Goal: Task Accomplishment & Management: Complete application form

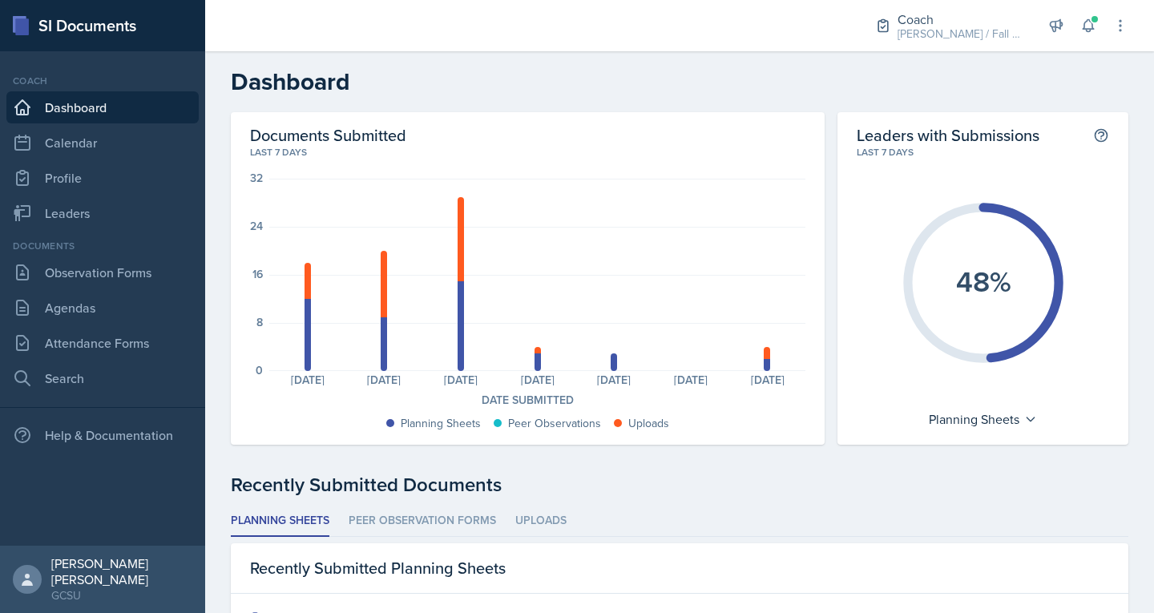
drag, startPoint x: 654, startPoint y: 454, endPoint x: 392, endPoint y: 428, distance: 263.4
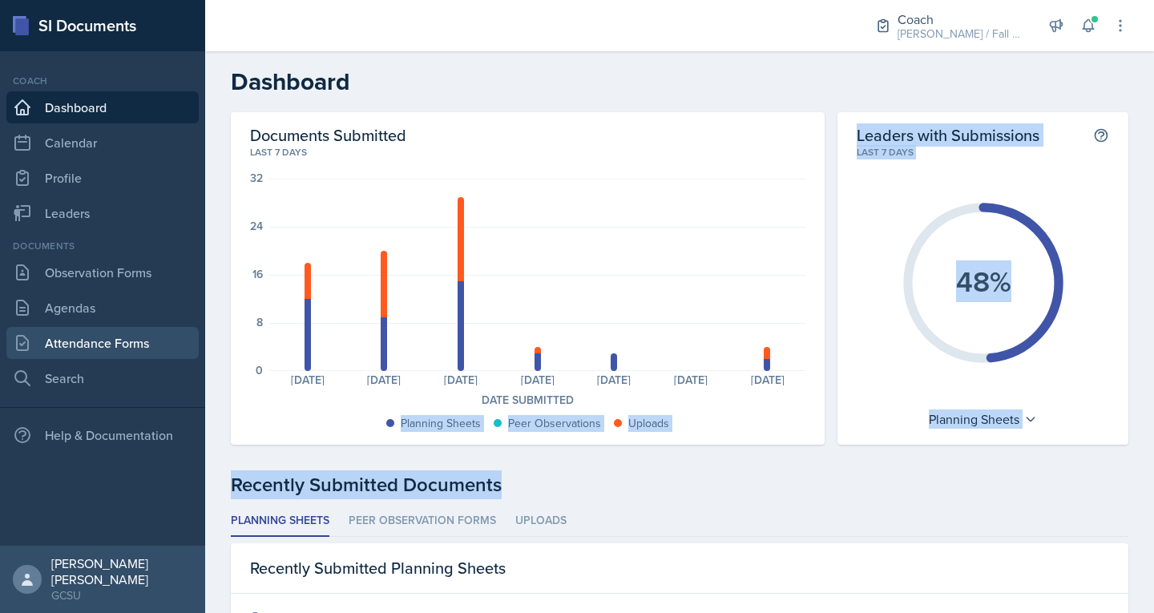
click at [75, 346] on link "Attendance Forms" at bounding box center [102, 343] width 192 height 32
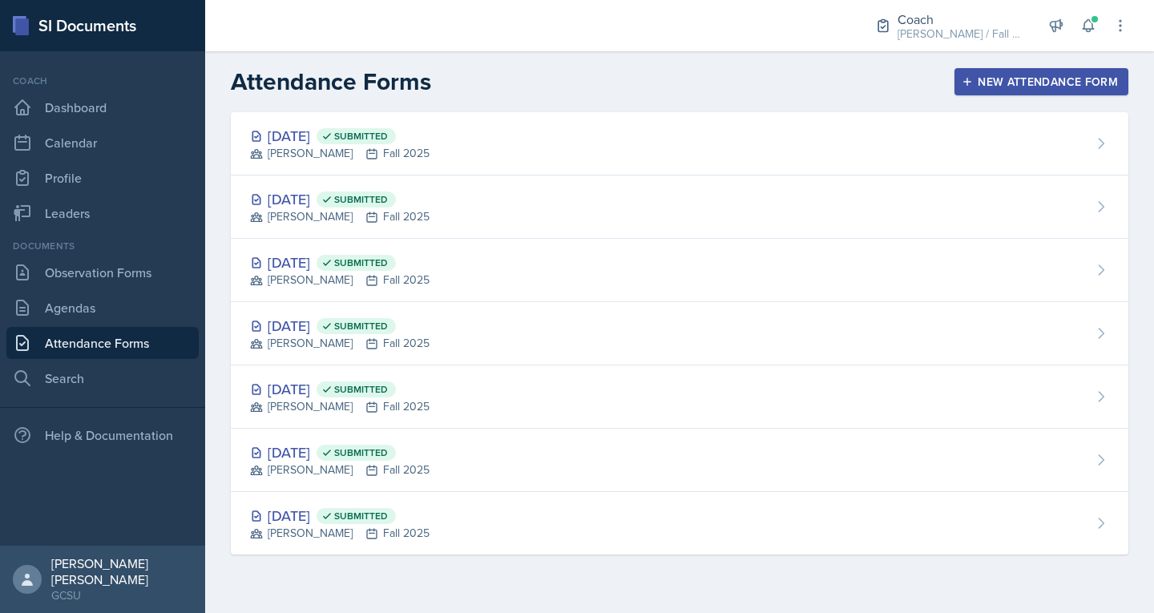
click at [968, 83] on icon "button" at bounding box center [967, 81] width 11 height 11
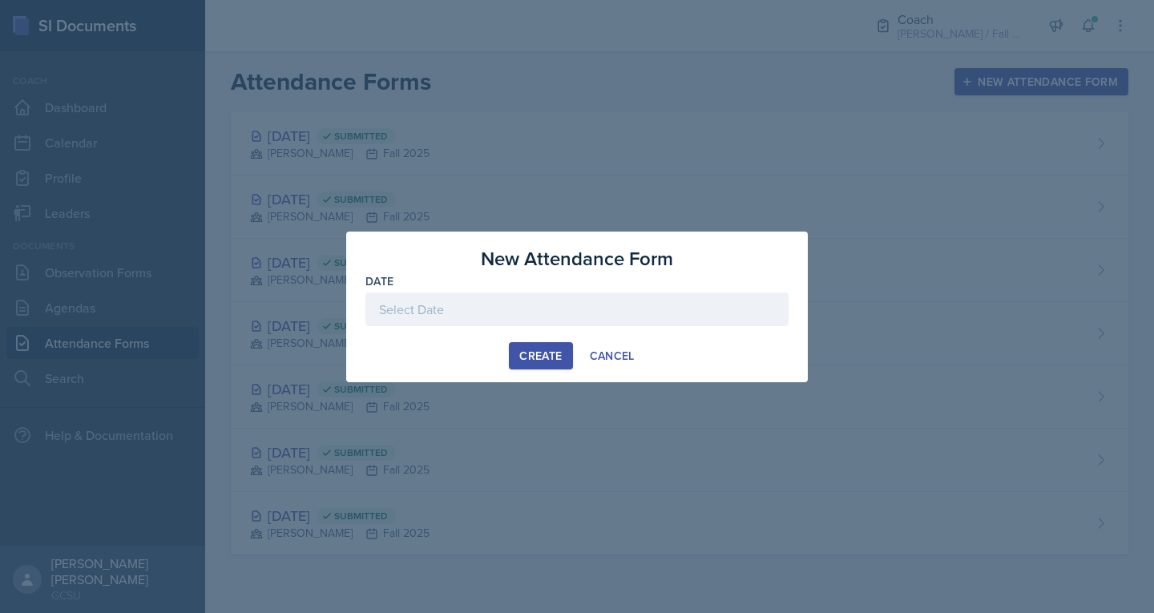
click at [482, 320] on div at bounding box center [576, 310] width 423 height 34
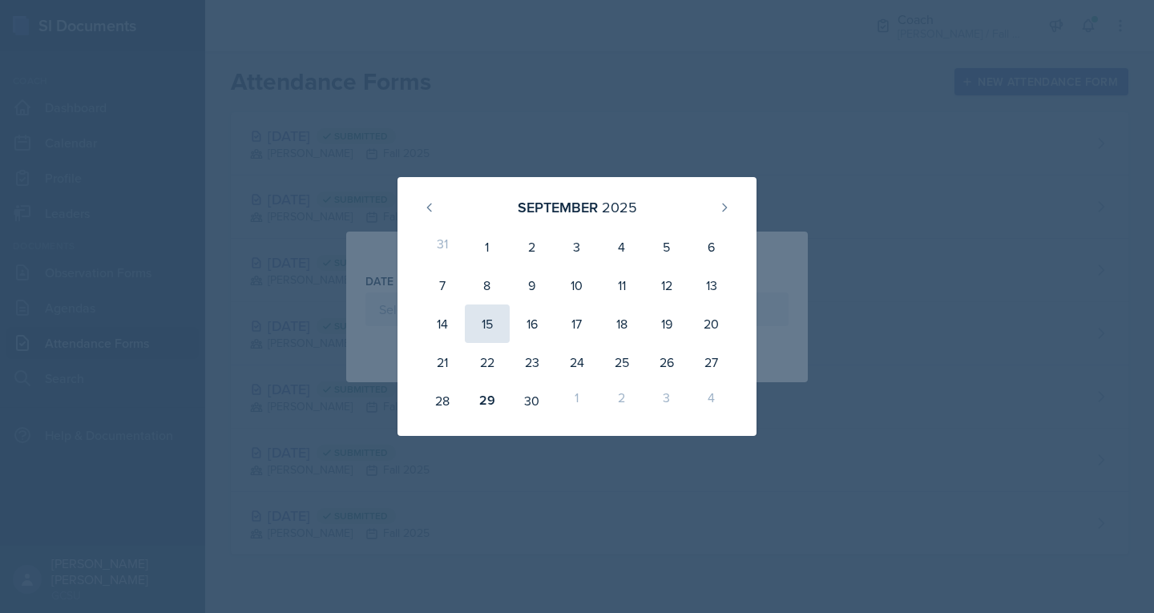
click at [485, 337] on div "15" at bounding box center [487, 324] width 45 height 38
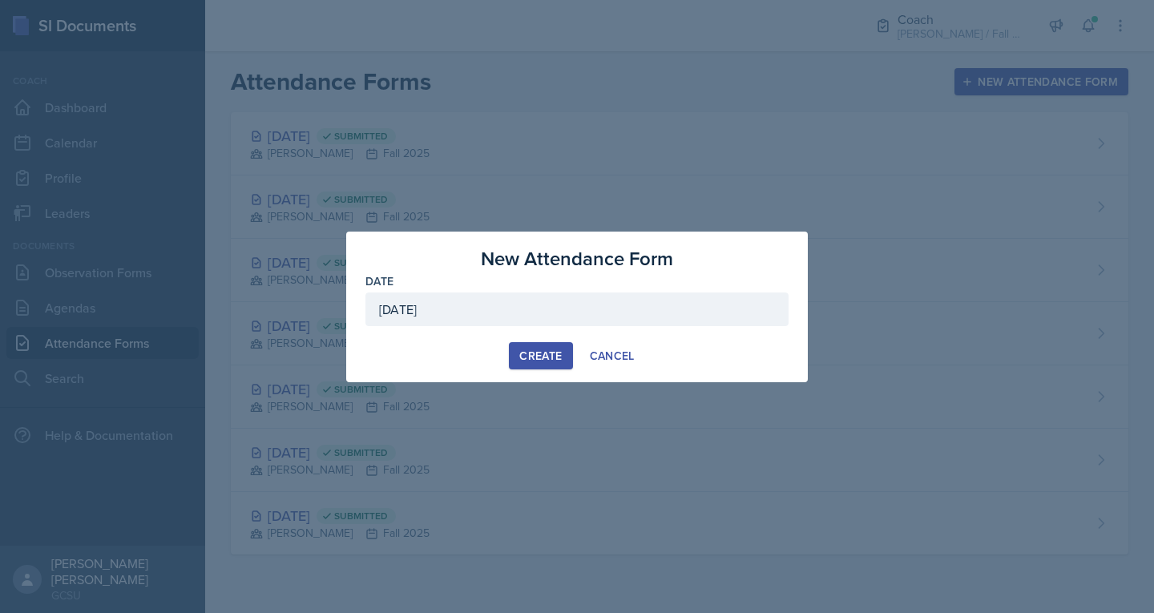
click at [502, 317] on div "September 15th, 2025" at bounding box center [576, 310] width 423 height 34
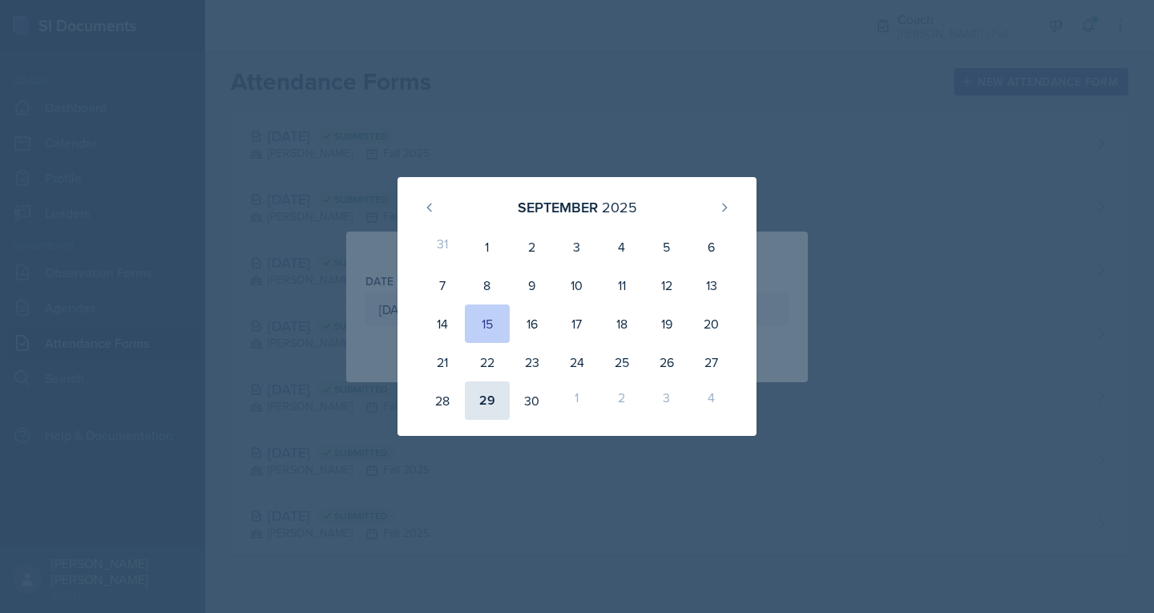
click at [478, 403] on div "29" at bounding box center [487, 400] width 45 height 38
type input "[DATE]"
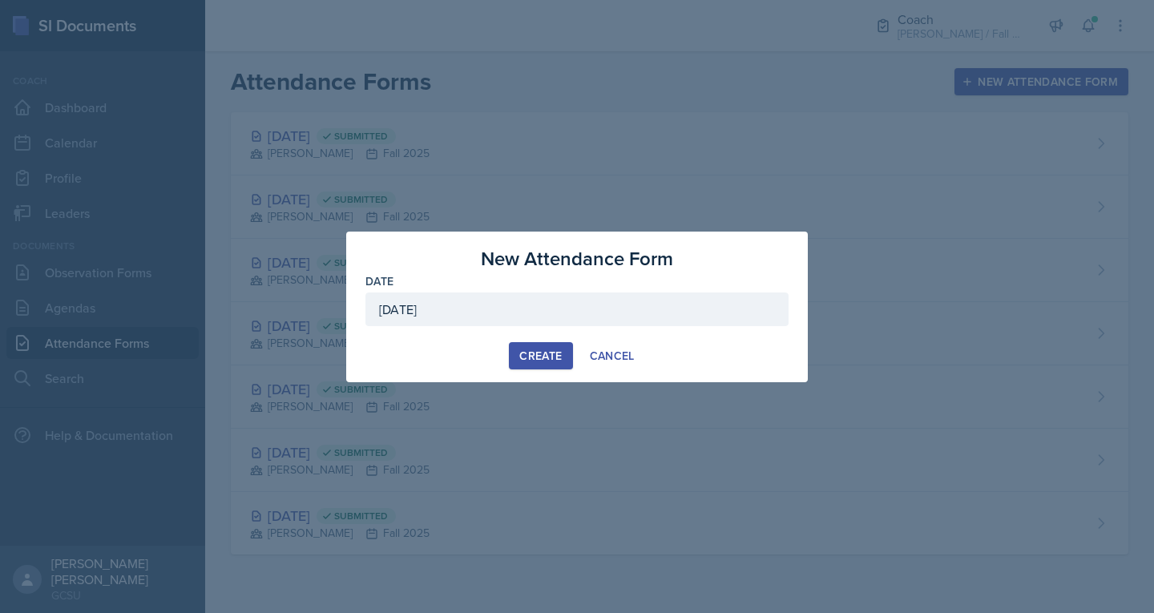
click at [533, 353] on div "Create" at bounding box center [540, 355] width 42 height 13
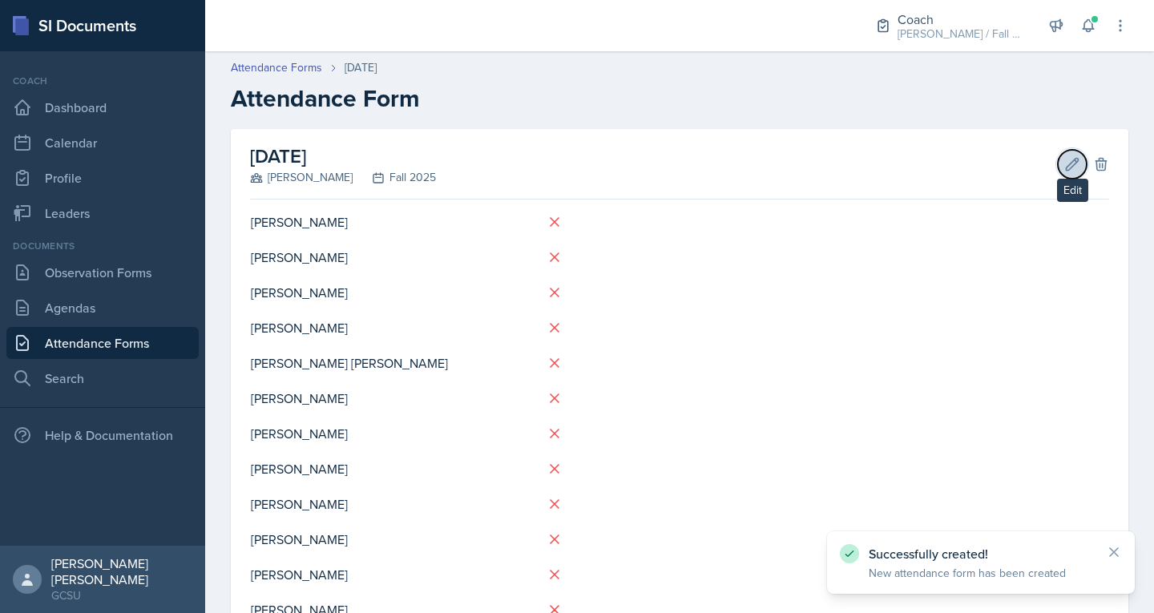
click at [1067, 163] on icon at bounding box center [1073, 164] width 12 height 12
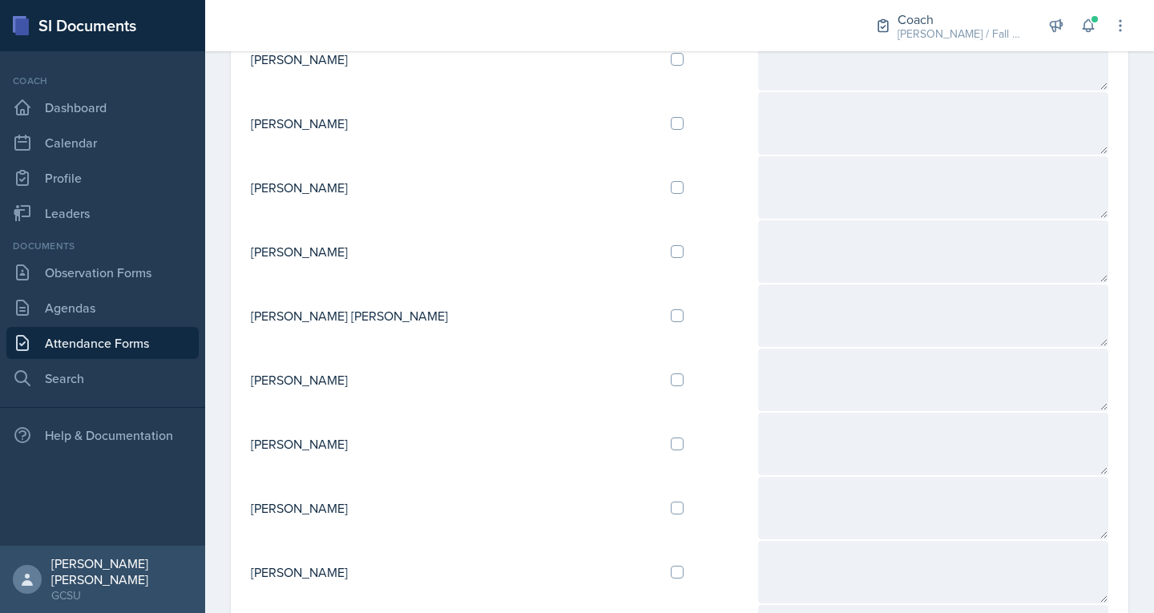
scroll to position [188, 0]
click at [671, 510] on input "checkbox" at bounding box center [677, 506] width 13 height 13
checkbox input "true"
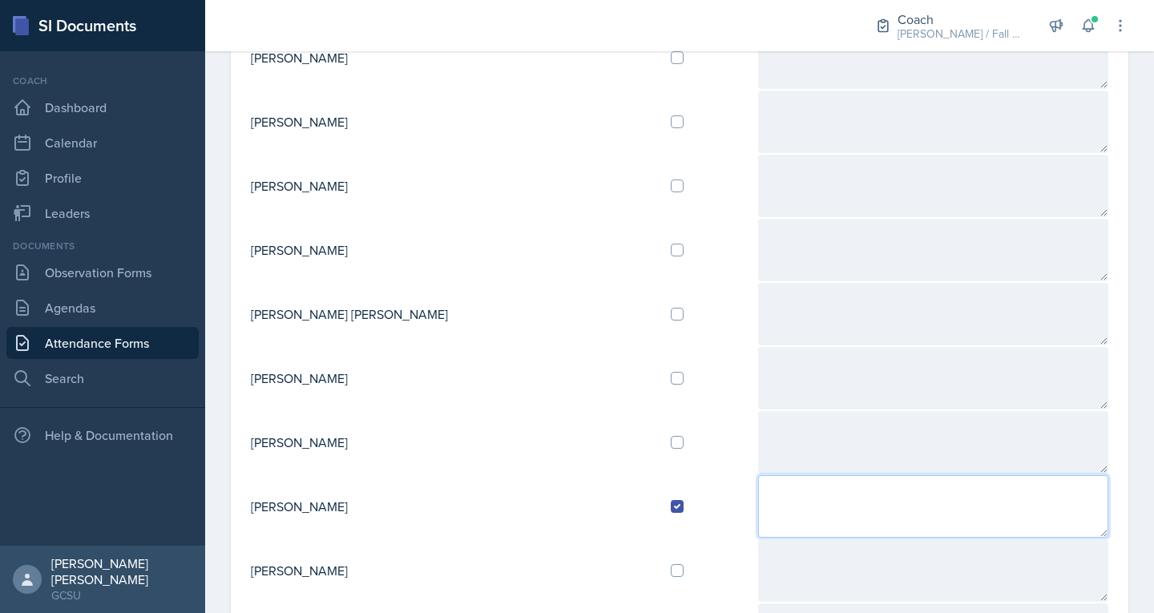
click at [758, 503] on textarea at bounding box center [933, 506] width 351 height 63
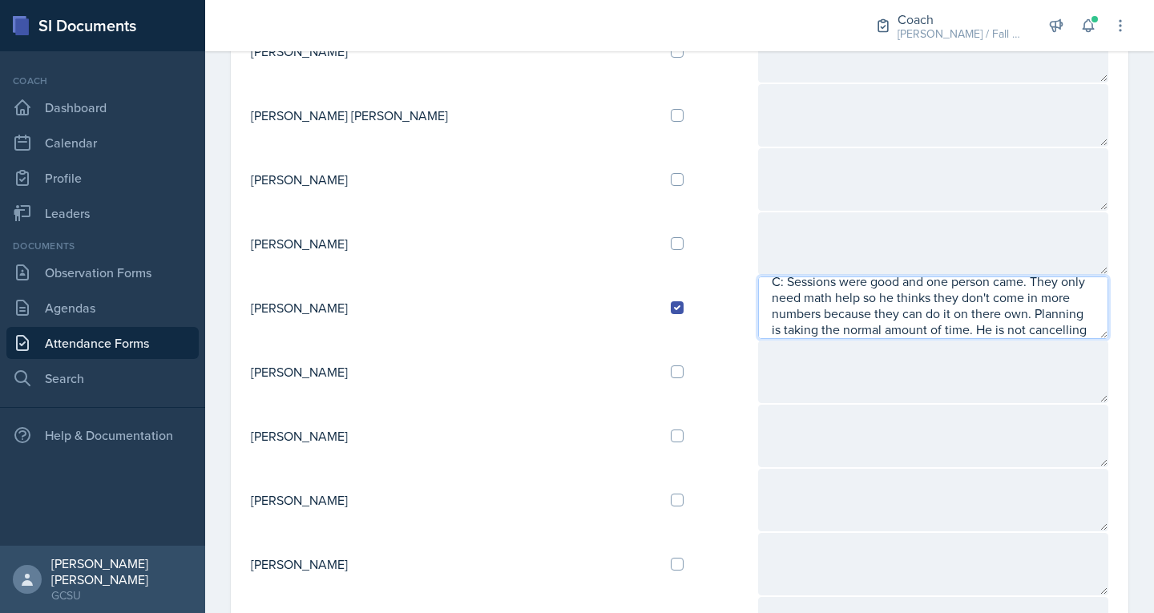
scroll to position [0, 0]
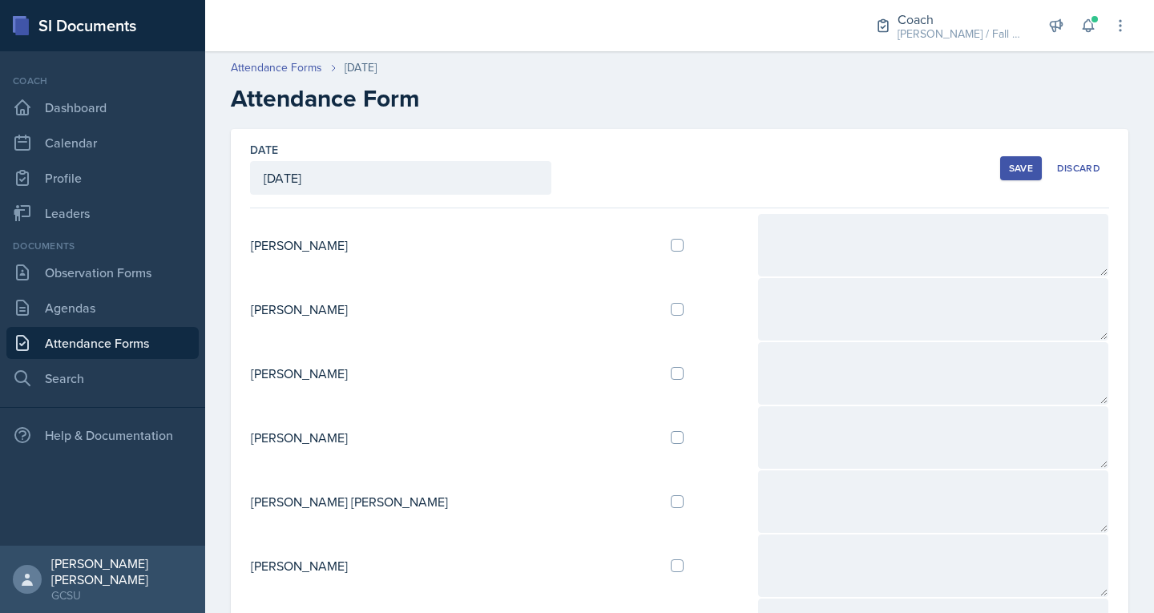
type textarea "C: Sessions were good and one person came. They only need math help so he think…"
click at [1017, 160] on button "Save" at bounding box center [1021, 168] width 42 height 24
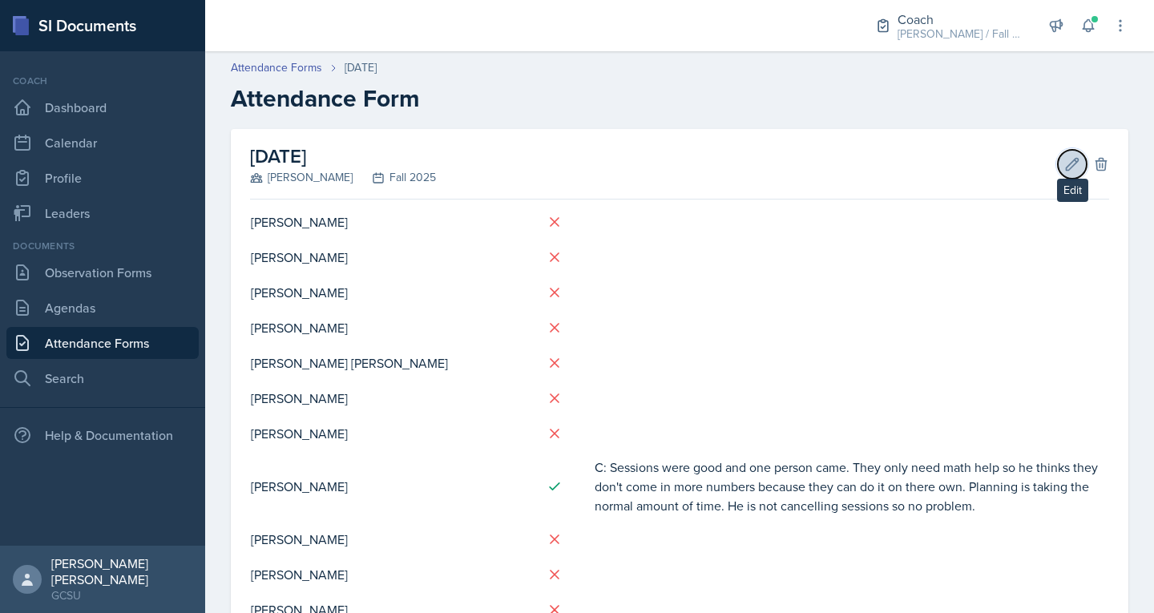
click at [1067, 164] on icon at bounding box center [1073, 164] width 12 height 12
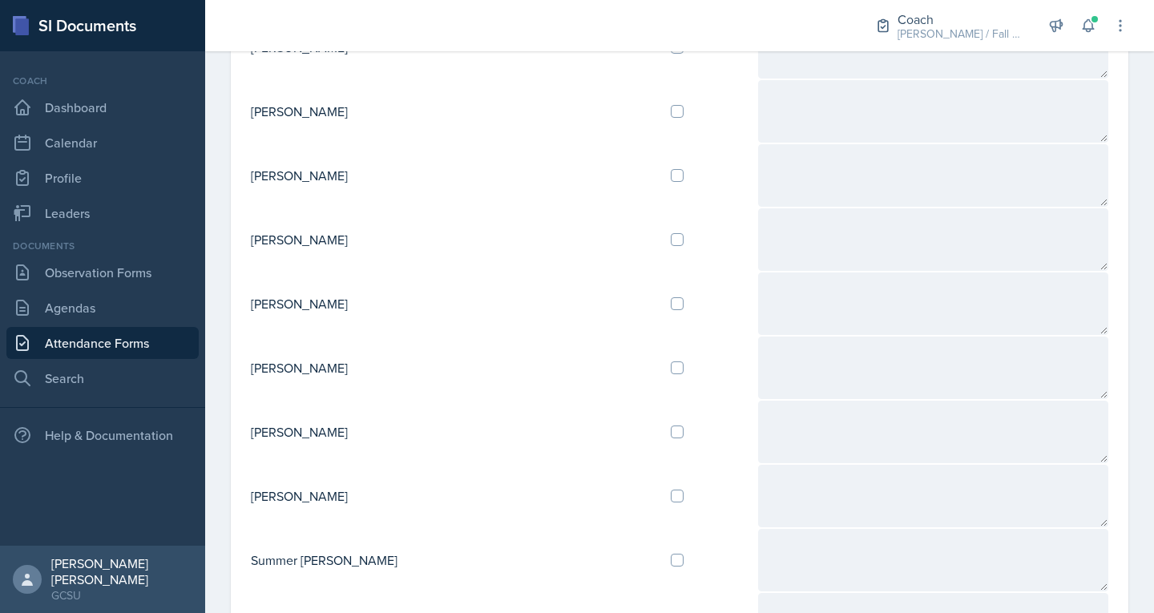
scroll to position [1265, 0]
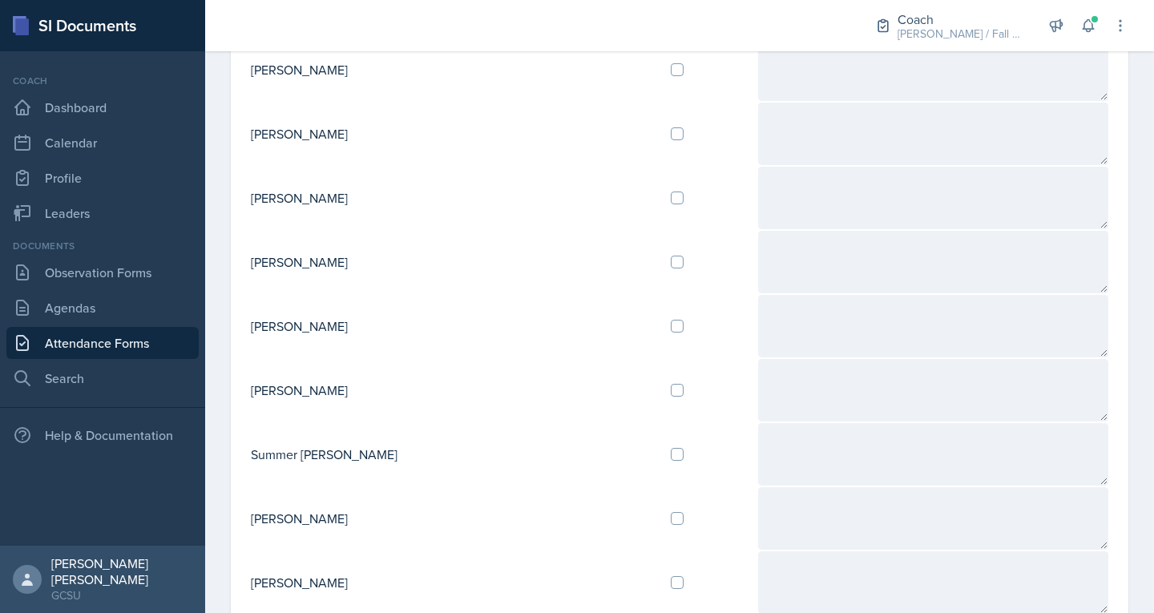
click at [671, 324] on div at bounding box center [707, 326] width 73 height 13
click at [671, 325] on input "checkbox" at bounding box center [677, 326] width 13 height 13
checkbox input "true"
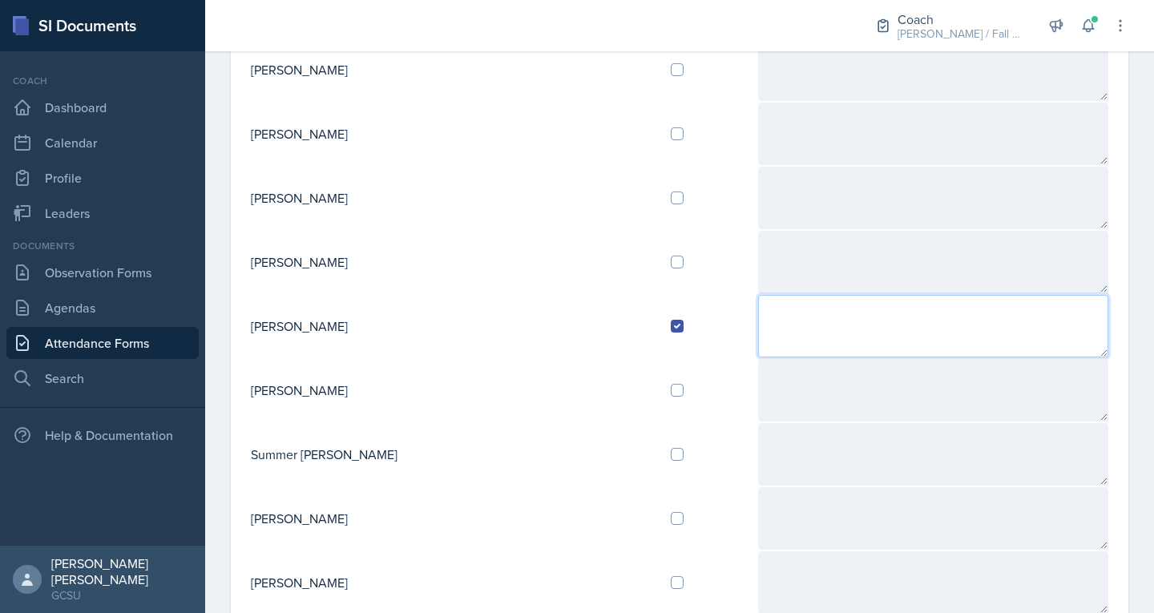
click at [758, 323] on textarea at bounding box center [933, 326] width 351 height 63
type textarea "C: Got 2 tests this week and she is feeling pretty good about them."
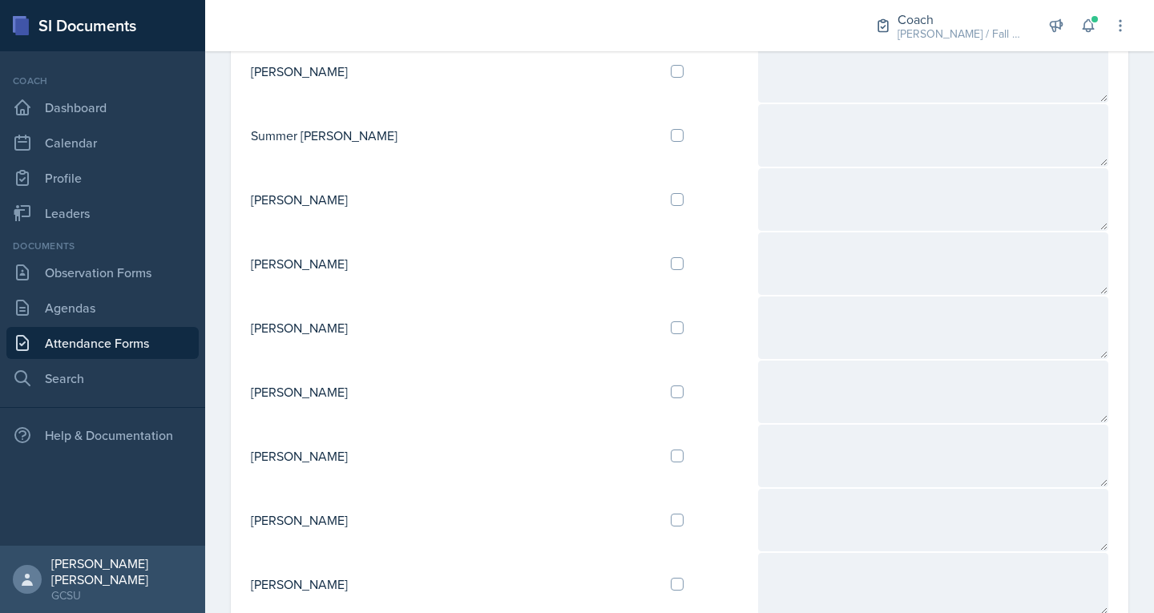
scroll to position [1639, 0]
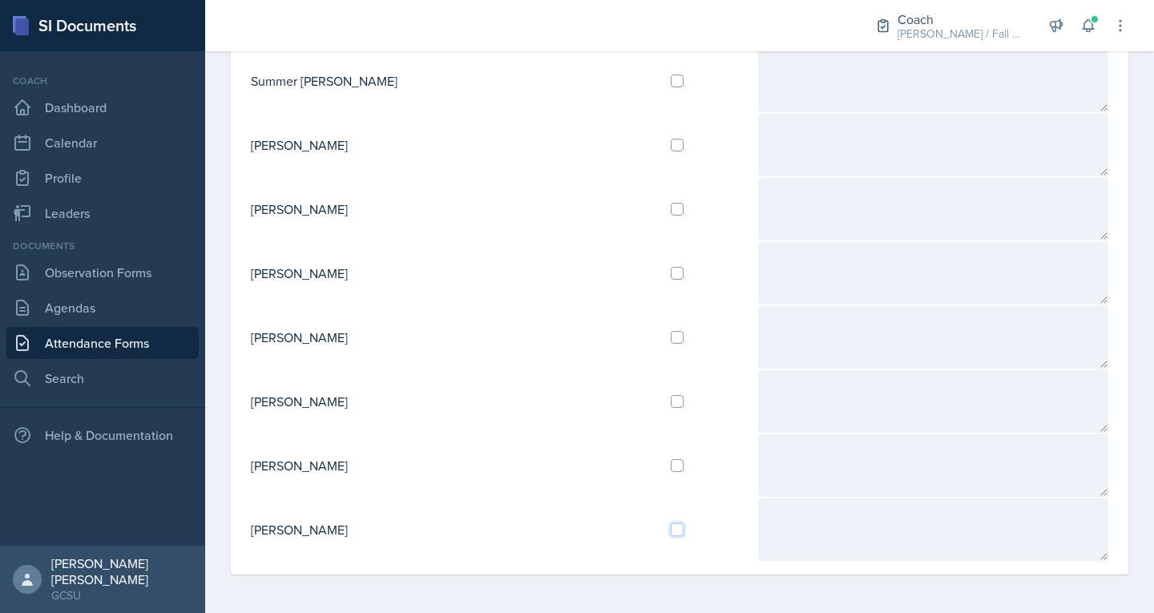
click at [671, 531] on input "checkbox" at bounding box center [677, 529] width 13 height 13
checkbox input "true"
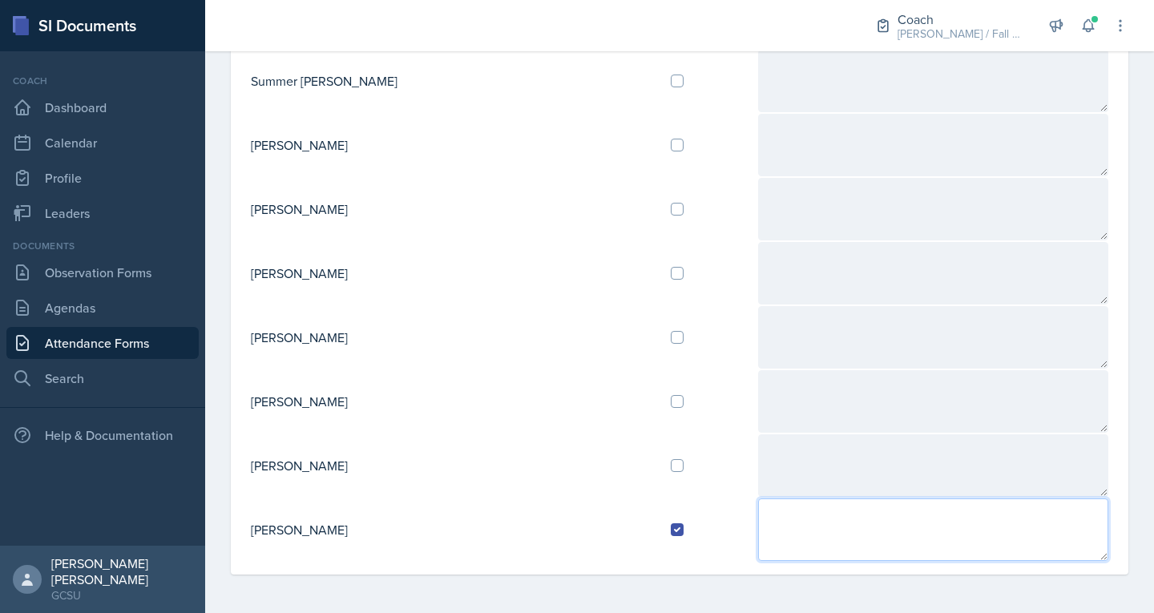
click at [758, 518] on textarea at bounding box center [933, 529] width 351 height 63
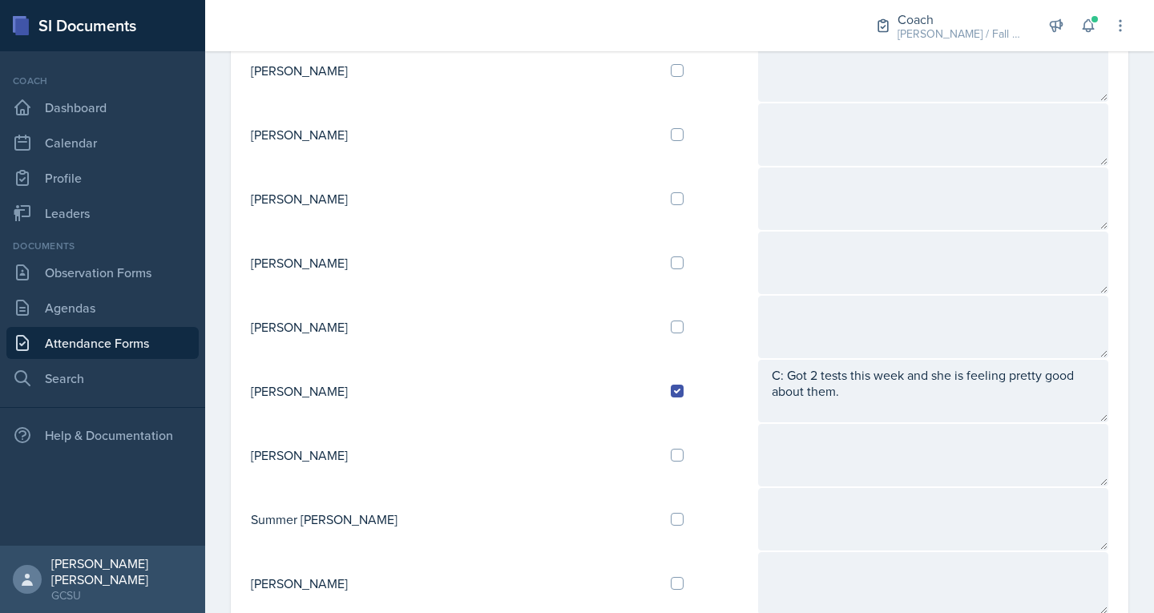
scroll to position [1196, 0]
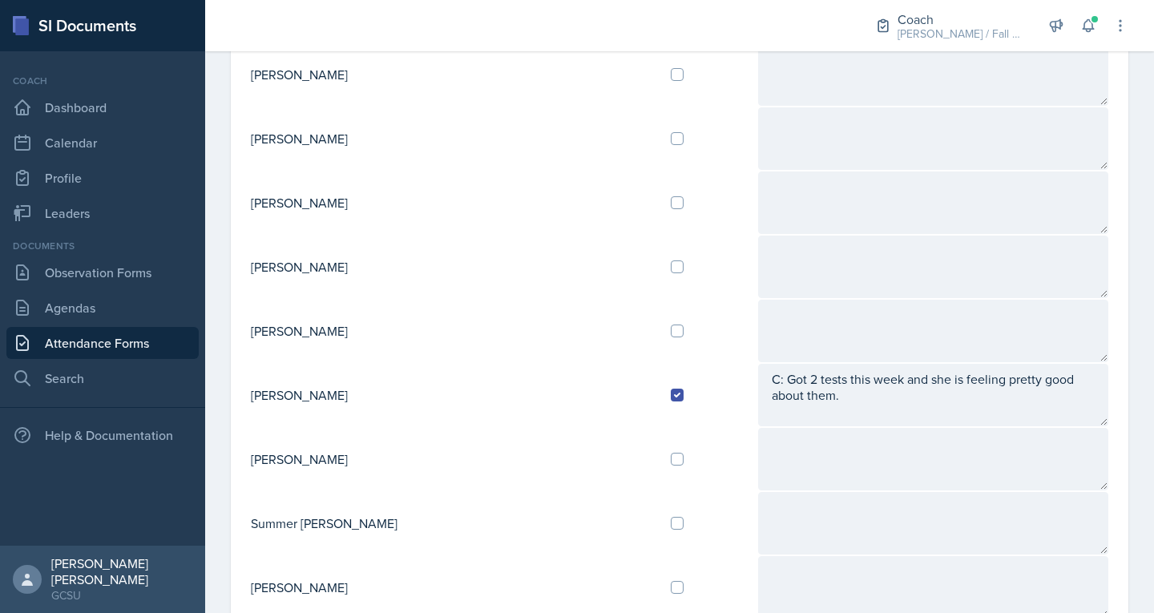
type textarea "C: She has been spending 3 hours planning on the worst weeks."
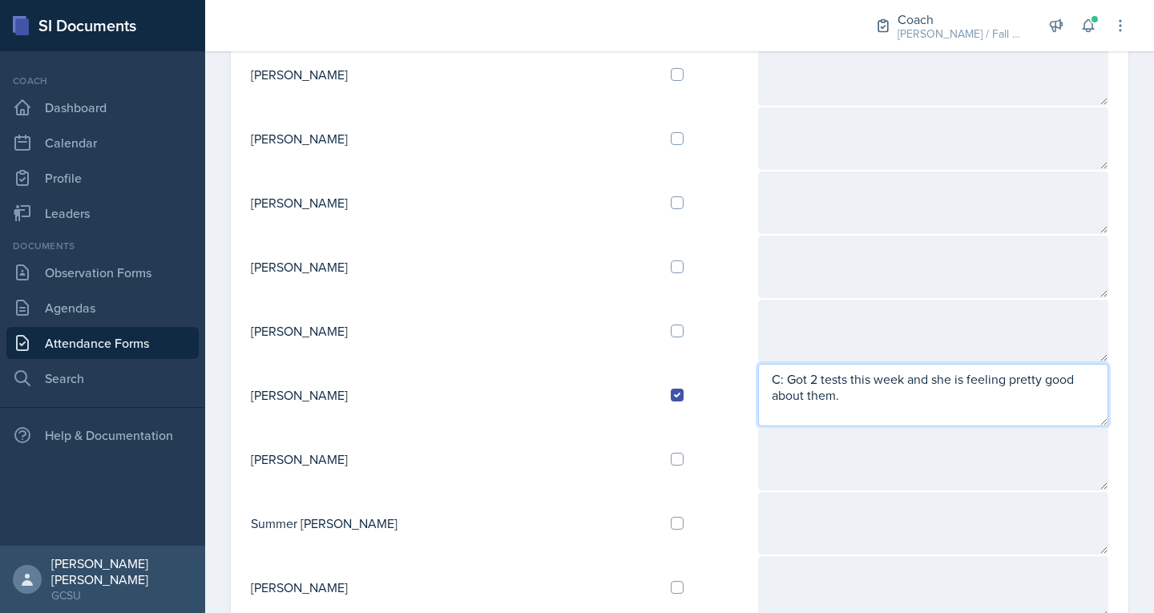
click at [1076, 389] on textarea "C: Got 2 tests this week and she is feeling pretty good about them." at bounding box center [933, 395] width 351 height 63
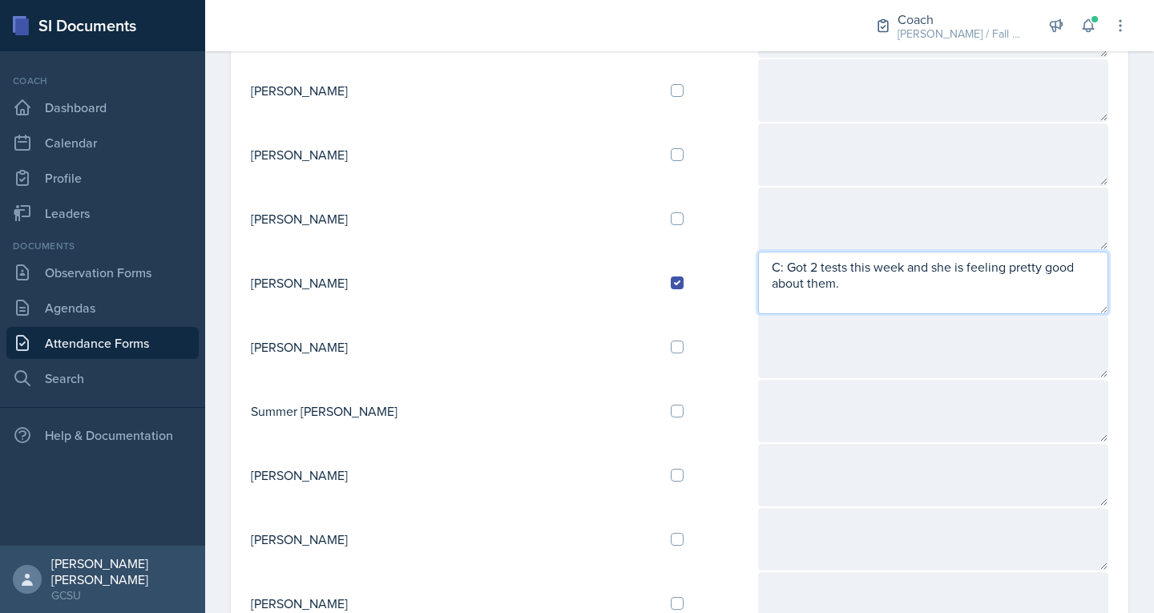
scroll to position [1309, 0]
type textarea "C: Got 2 tests this week and she is feeling pretty good about them. Sessions ha…"
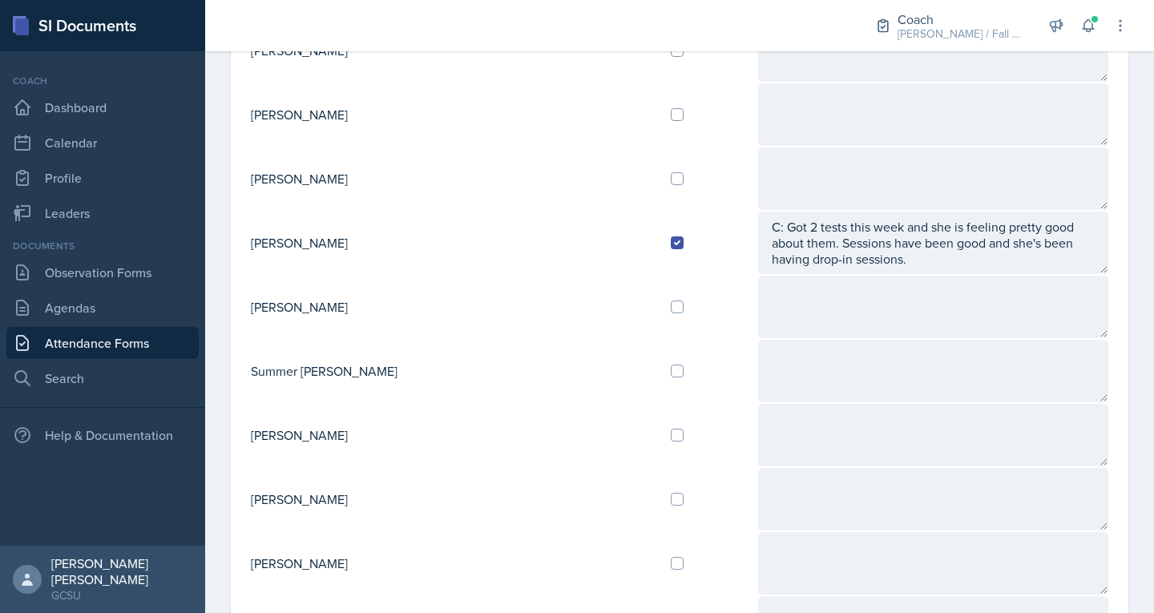
scroll to position [1349, 0]
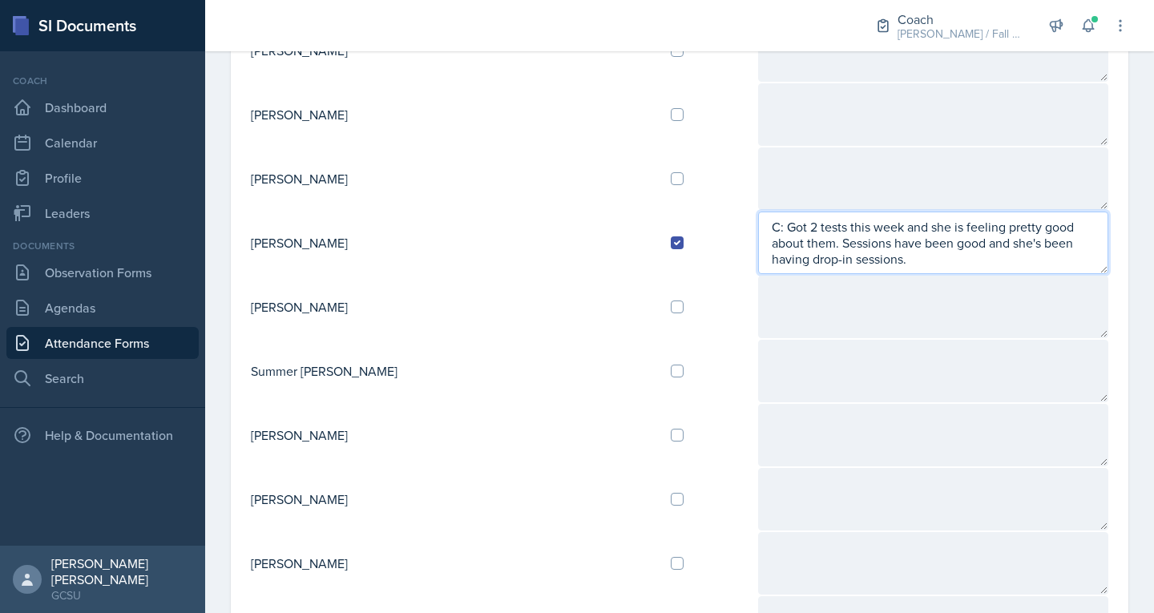
click at [1083, 252] on textarea "C: Got 2 tests this week and she is feeling pretty good about them. Sessions ha…" at bounding box center [933, 243] width 351 height 63
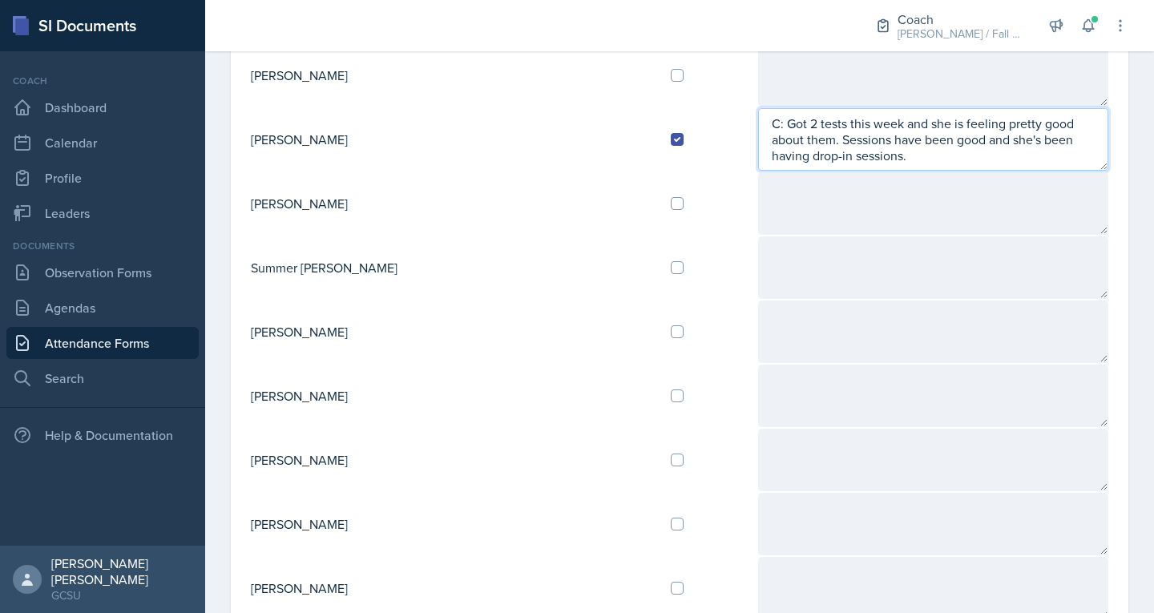
scroll to position [1639, 0]
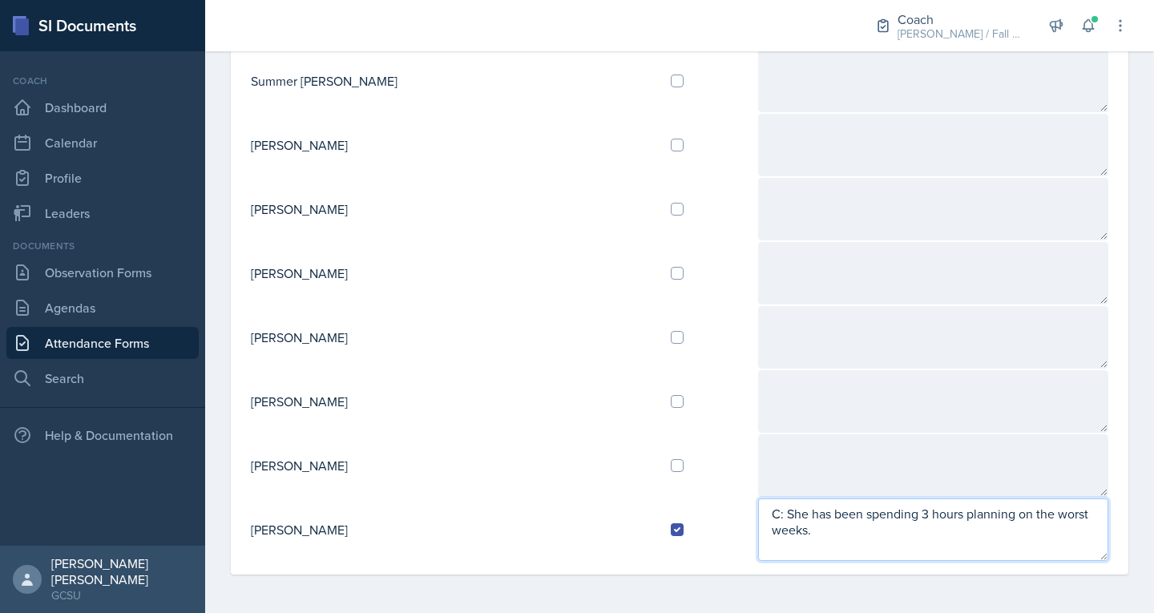
click at [1063, 518] on textarea "C: She has been spending 3 hours planning on the worst weeks." at bounding box center [933, 529] width 351 height 63
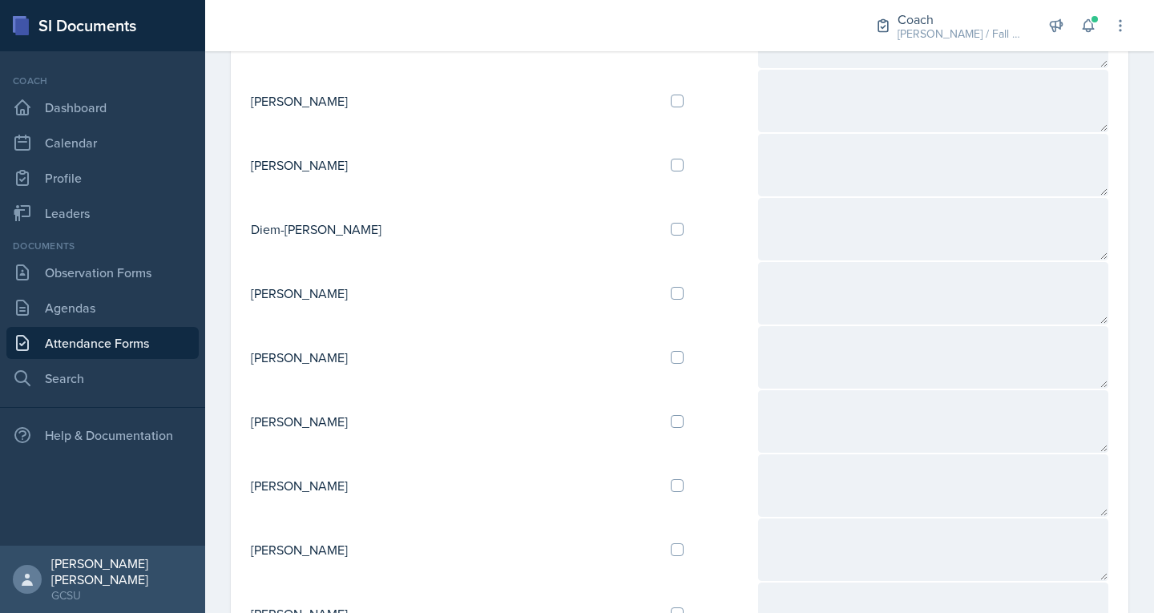
scroll to position [915, 0]
type textarea "C: She has been spending 3 hours planning on the worst weeks. Sessions have bee…"
click at [671, 357] on input "checkbox" at bounding box center [677, 355] width 13 height 13
checkbox input "true"
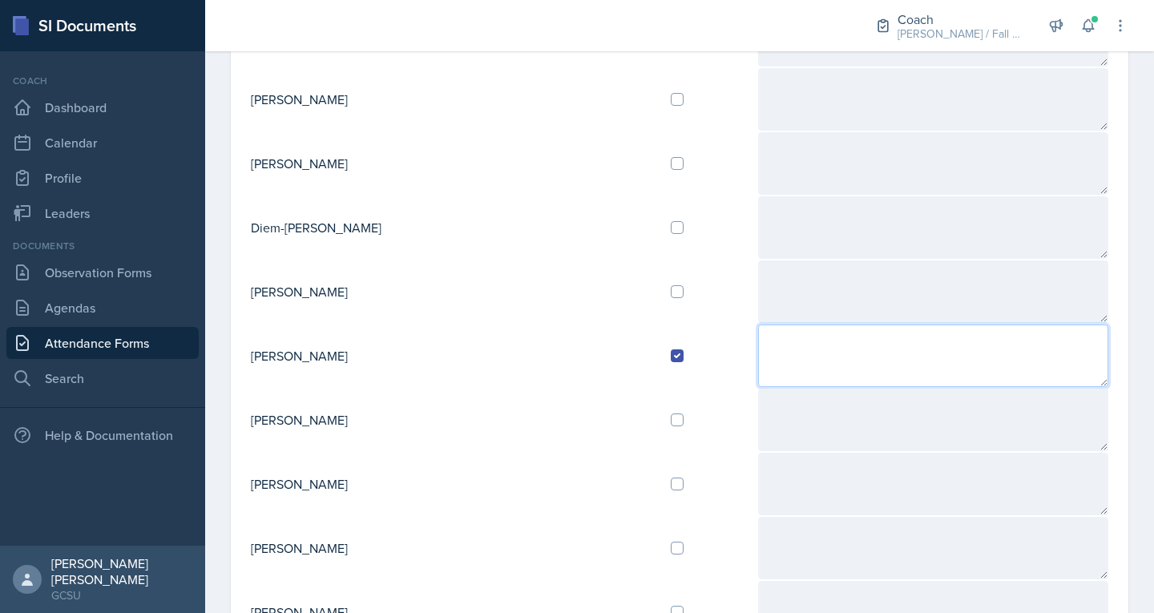
click at [758, 362] on textarea at bounding box center [933, 356] width 351 height 63
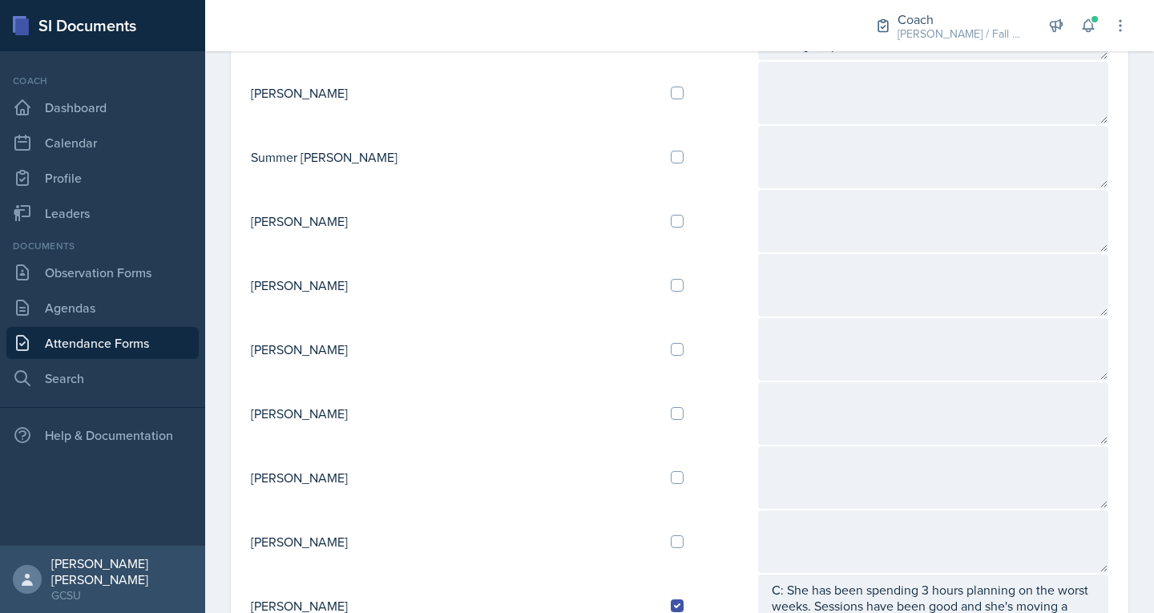
scroll to position [1639, 0]
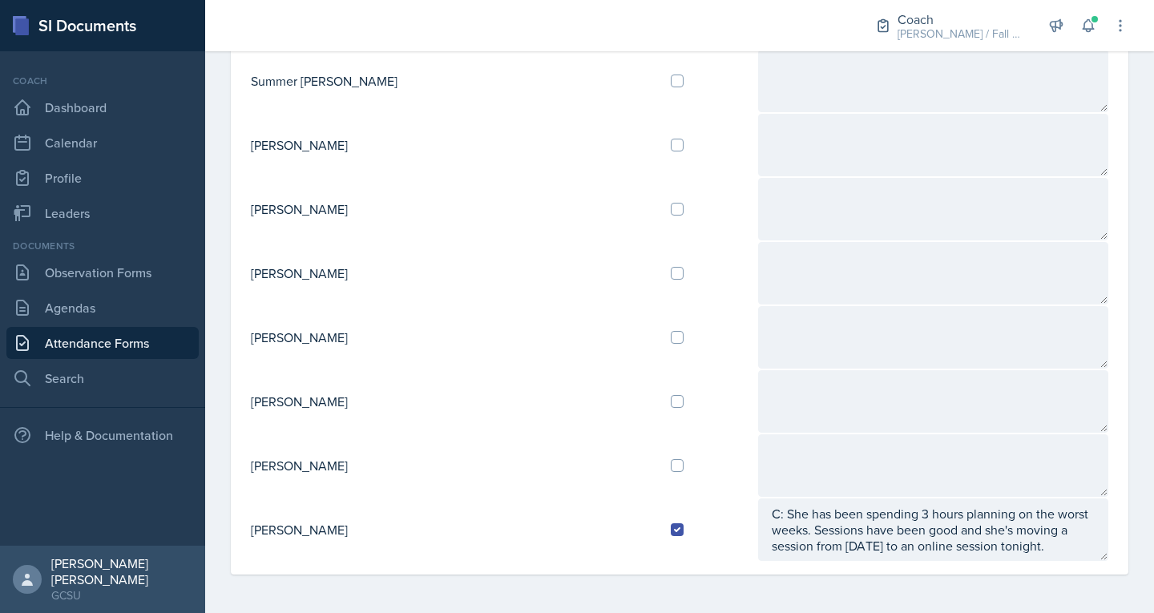
type textarea "C:"
click at [671, 469] on input "checkbox" at bounding box center [677, 465] width 13 height 13
checkbox input "true"
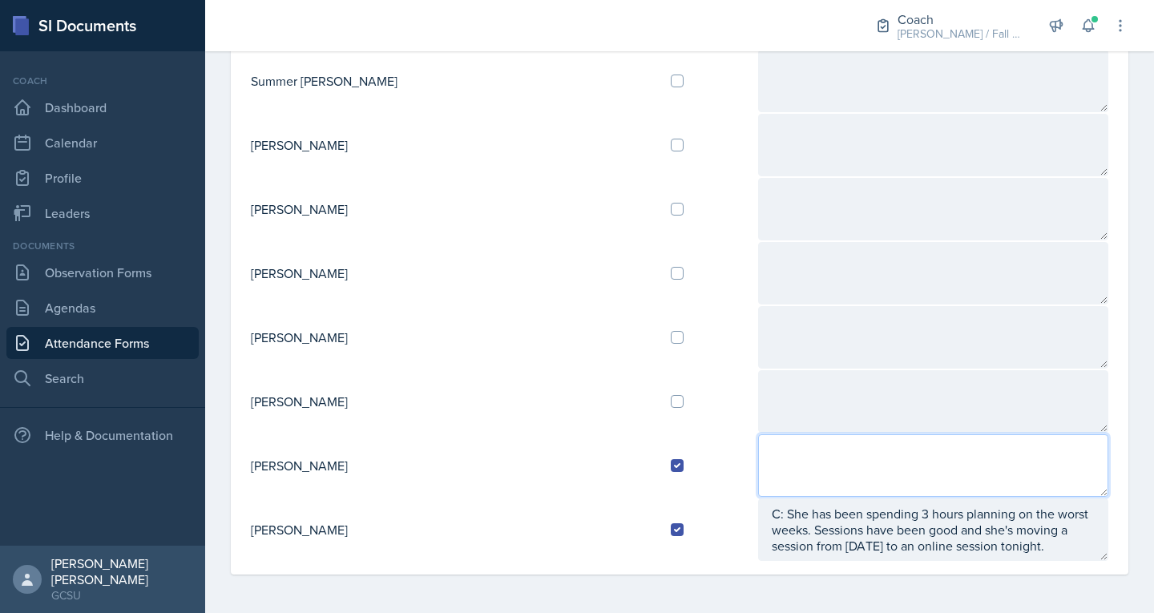
click at [758, 460] on textarea at bounding box center [933, 465] width 351 height 63
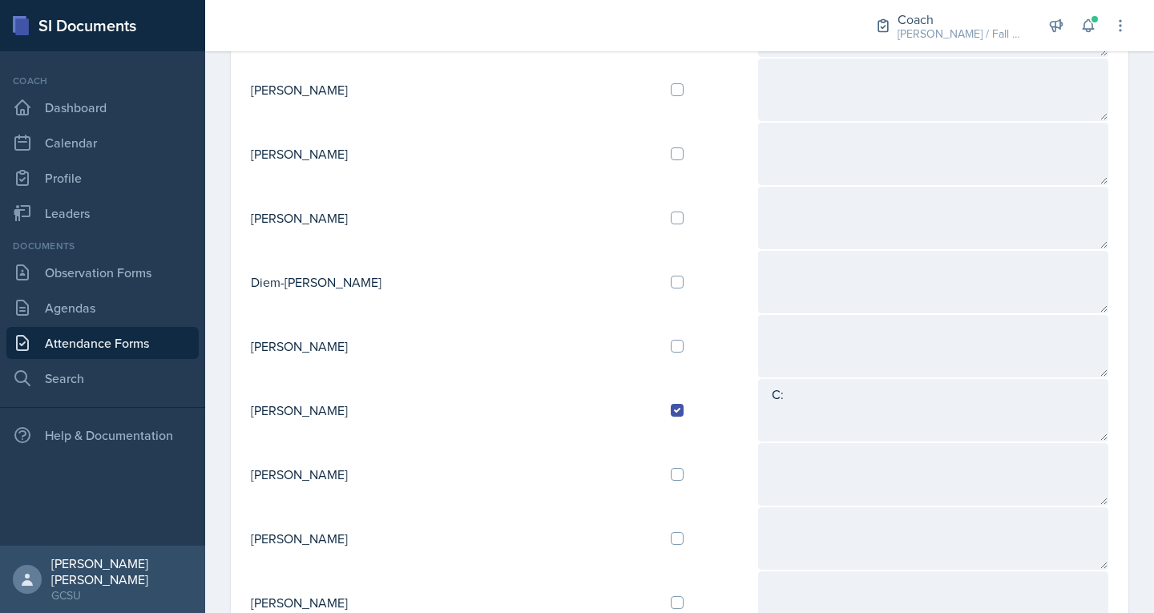
scroll to position [811, 0]
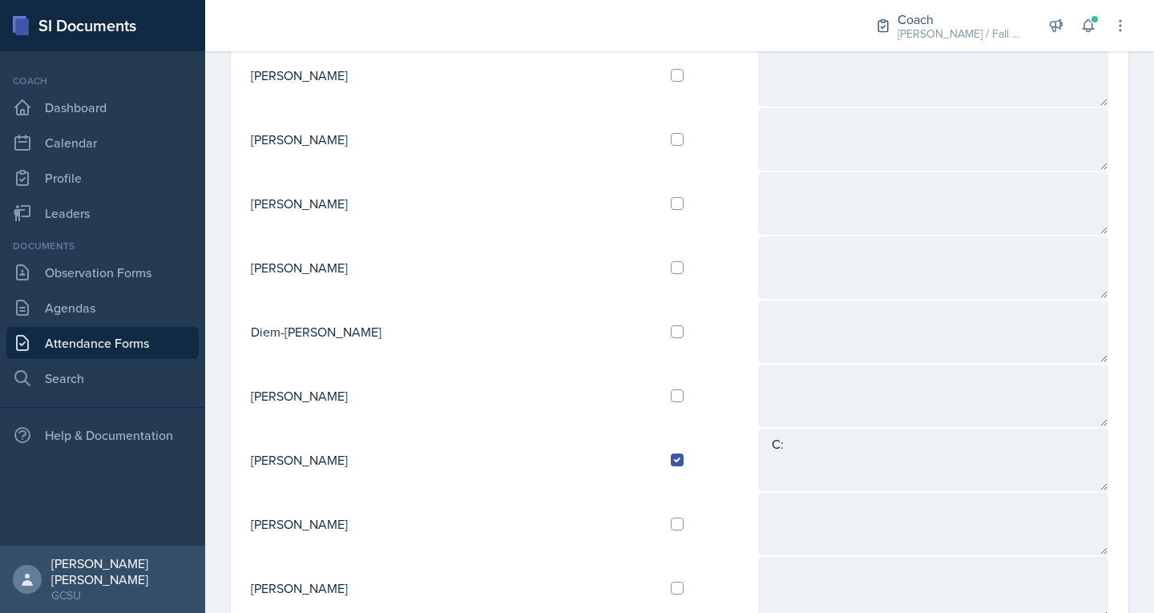
type textarea "C:"
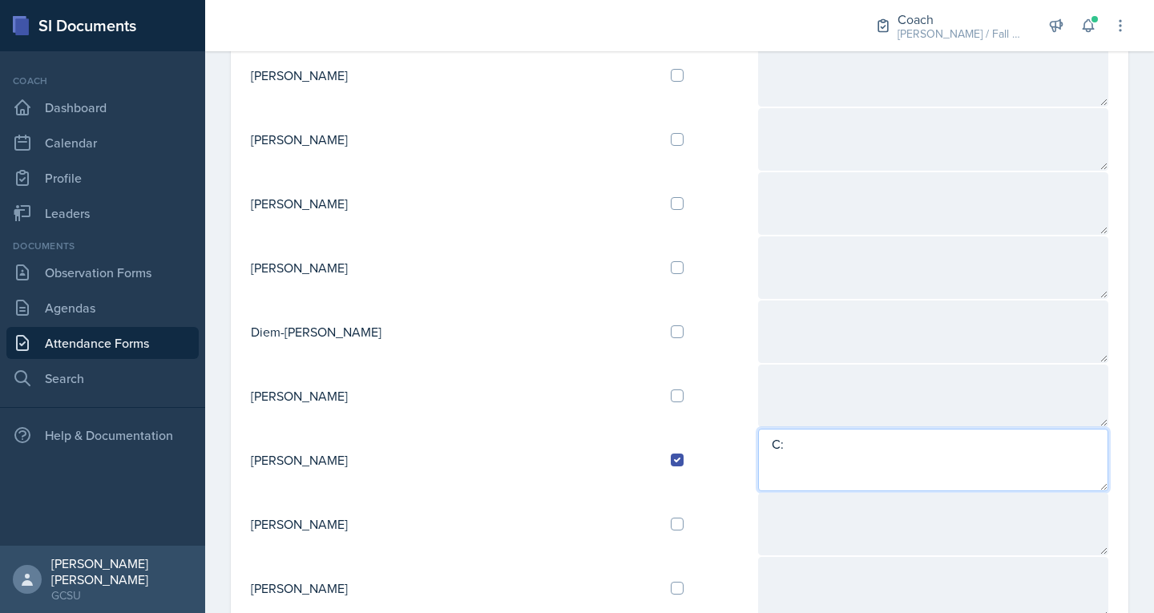
click at [758, 446] on textarea "C:" at bounding box center [933, 460] width 351 height 63
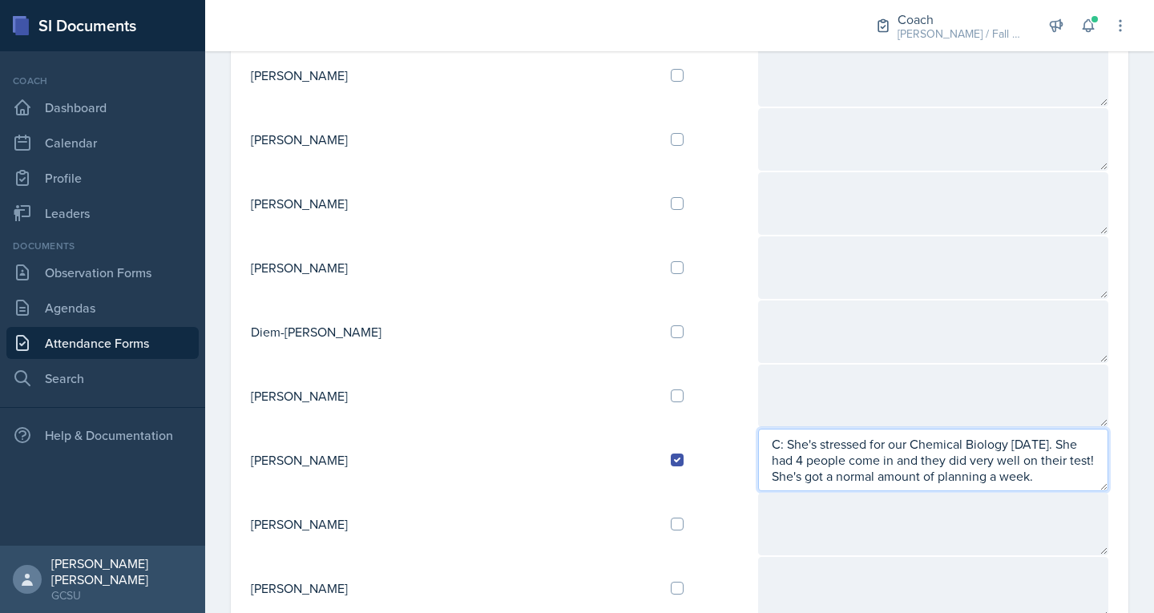
type textarea "C: She's stressed for our Chemical Biology on Wednesday. She had 4 people come …"
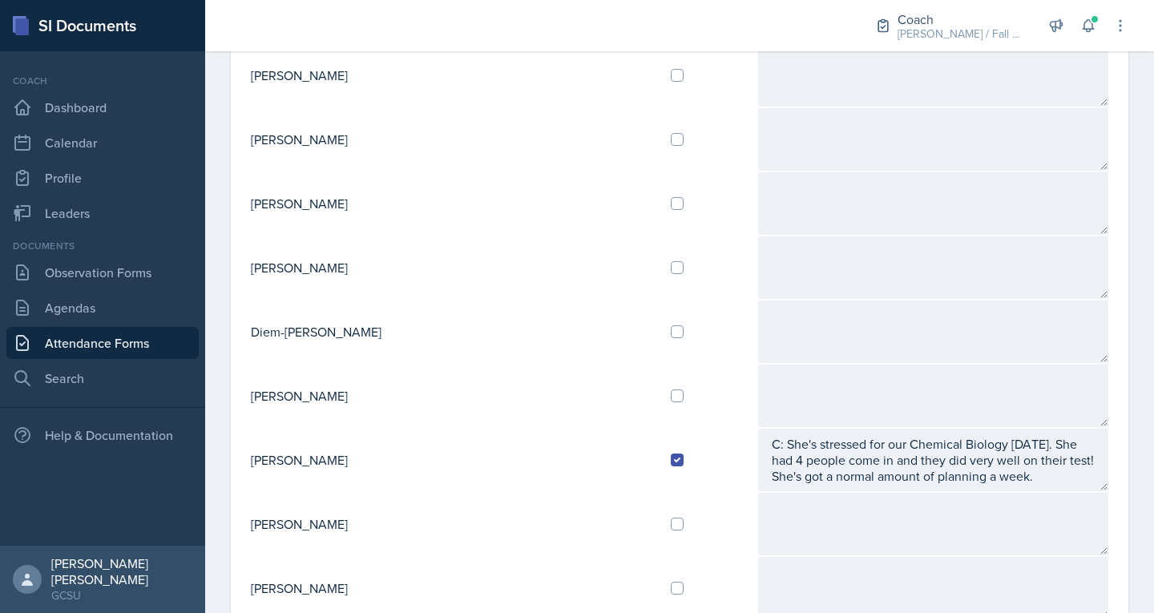
click at [153, 1] on div "SI Documents" at bounding box center [102, 25] width 205 height 51
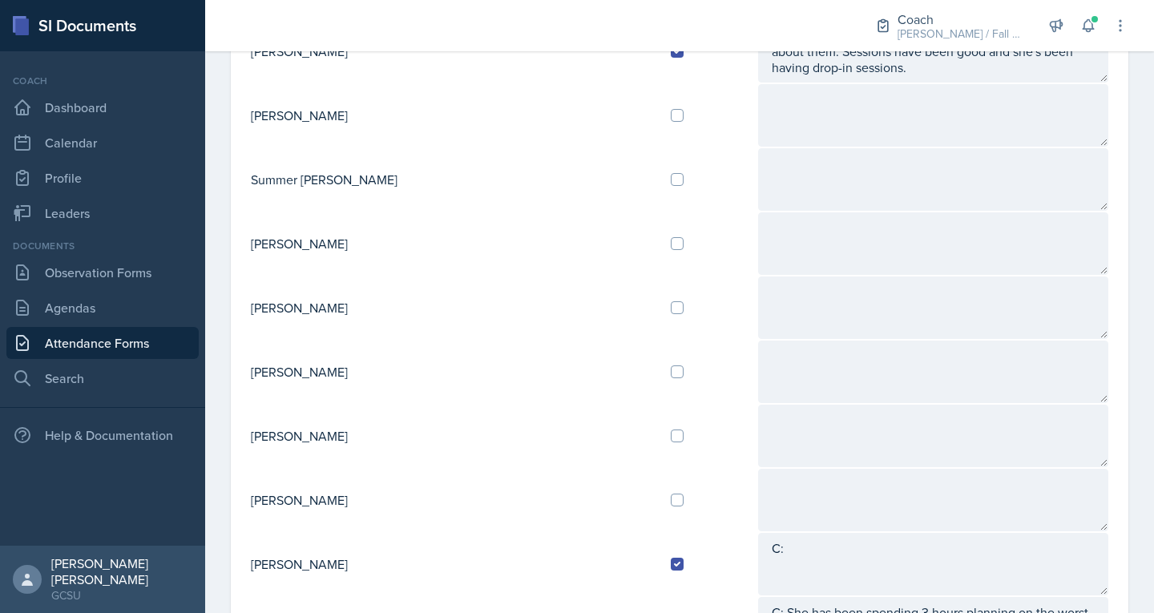
scroll to position [1639, 0]
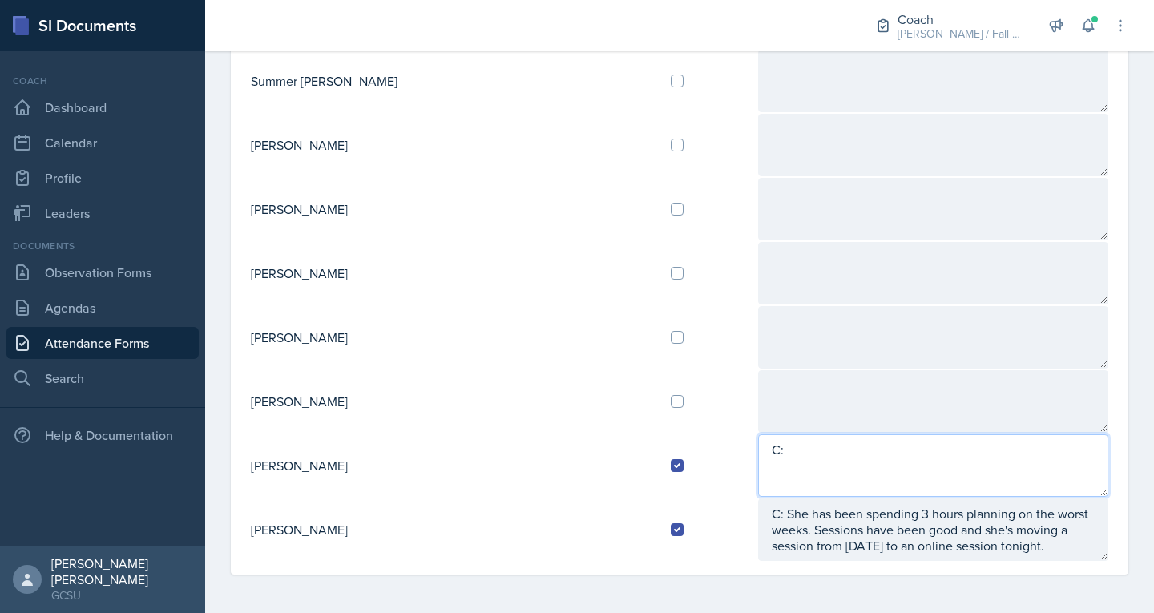
click at [825, 466] on textarea "C:" at bounding box center [933, 465] width 351 height 63
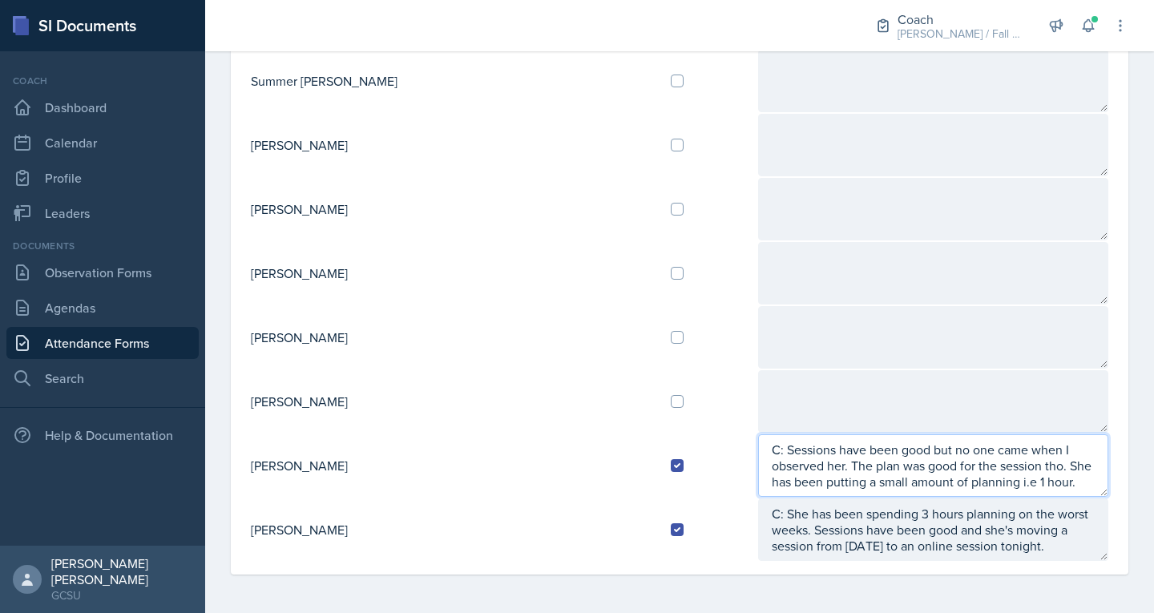
type textarea "C: Sessions have been good but no one came when I observed her. The plan was go…"
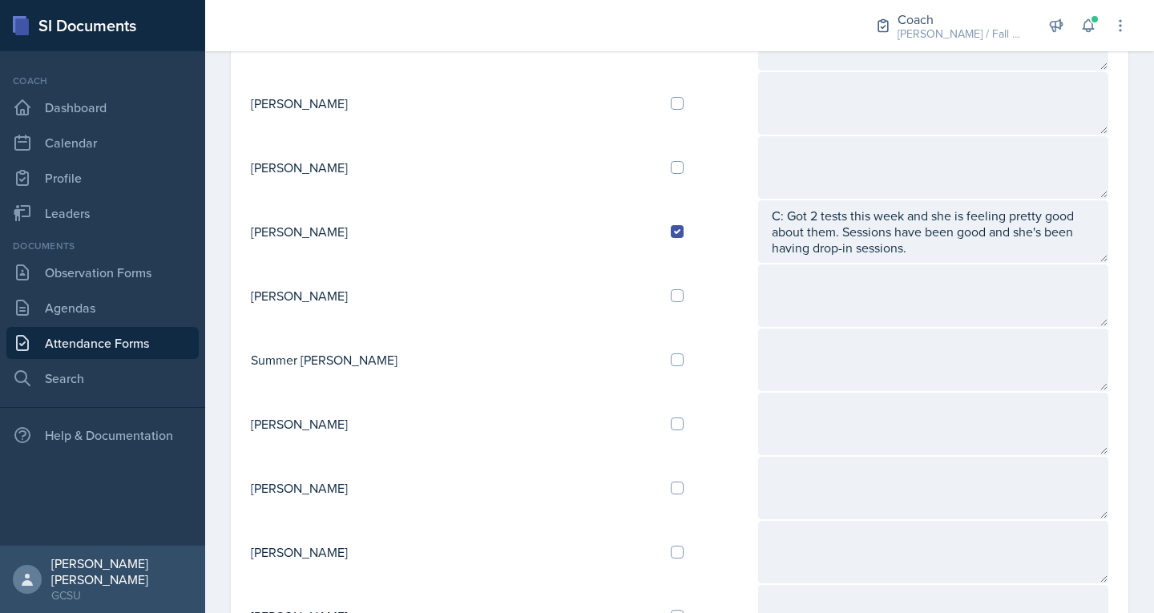
scroll to position [1359, 0]
click at [671, 427] on input "checkbox" at bounding box center [677, 424] width 13 height 13
checkbox input "true"
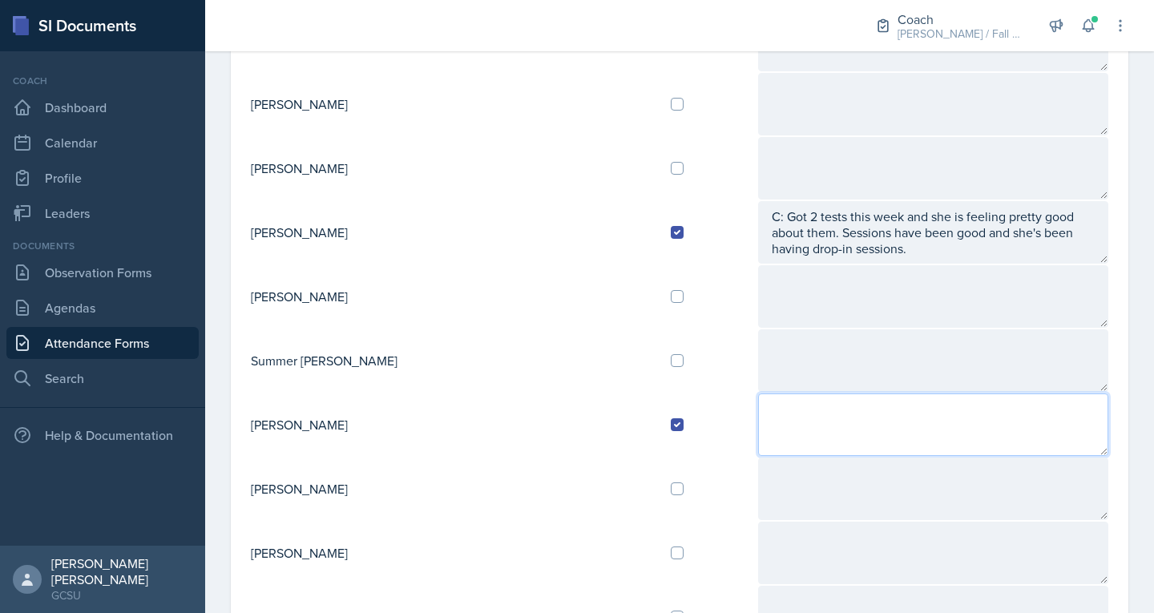
click at [772, 427] on textarea at bounding box center [933, 424] width 351 height 63
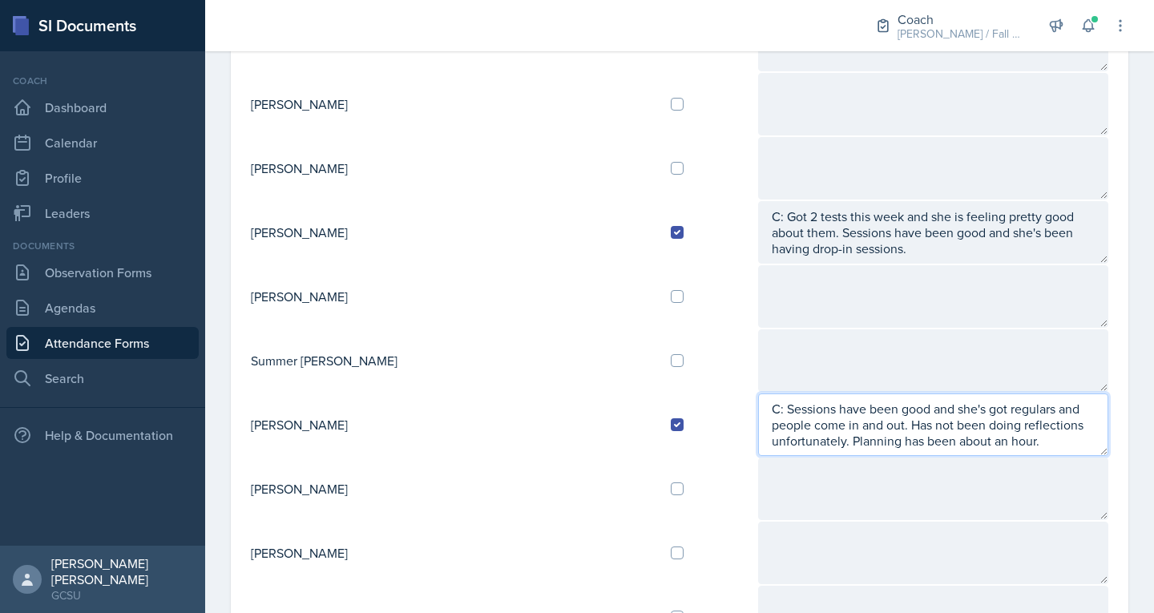
type textarea "C: Sessions have been good and she's got regulars and people come in and out. H…"
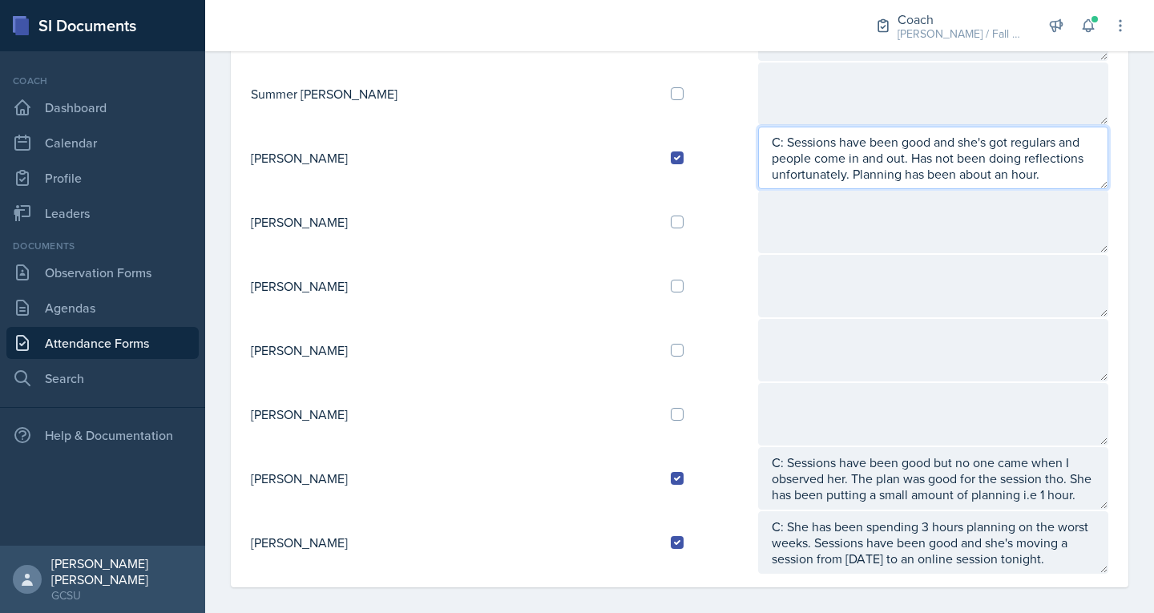
scroll to position [1639, 0]
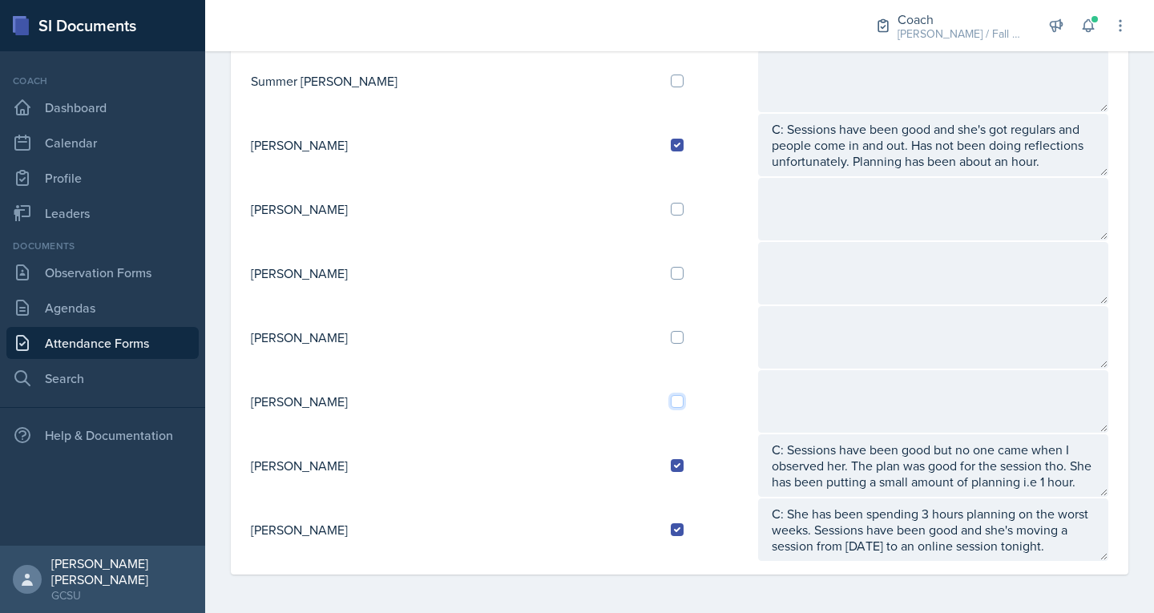
click at [671, 398] on input "checkbox" at bounding box center [677, 401] width 13 height 13
checkbox input "true"
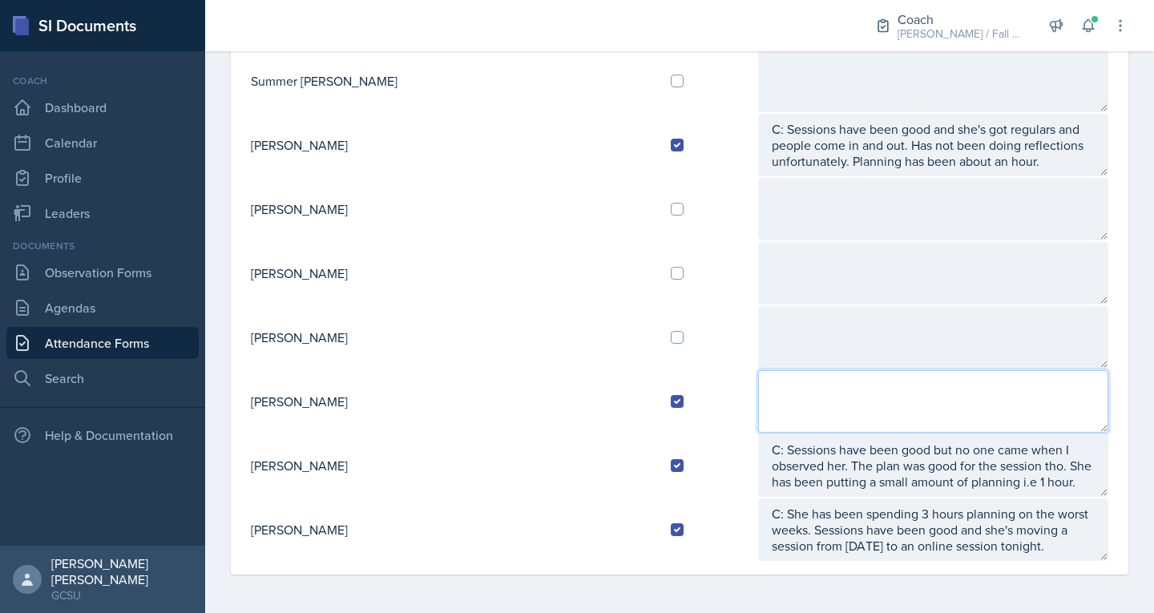
click at [764, 387] on textarea at bounding box center [933, 401] width 351 height 63
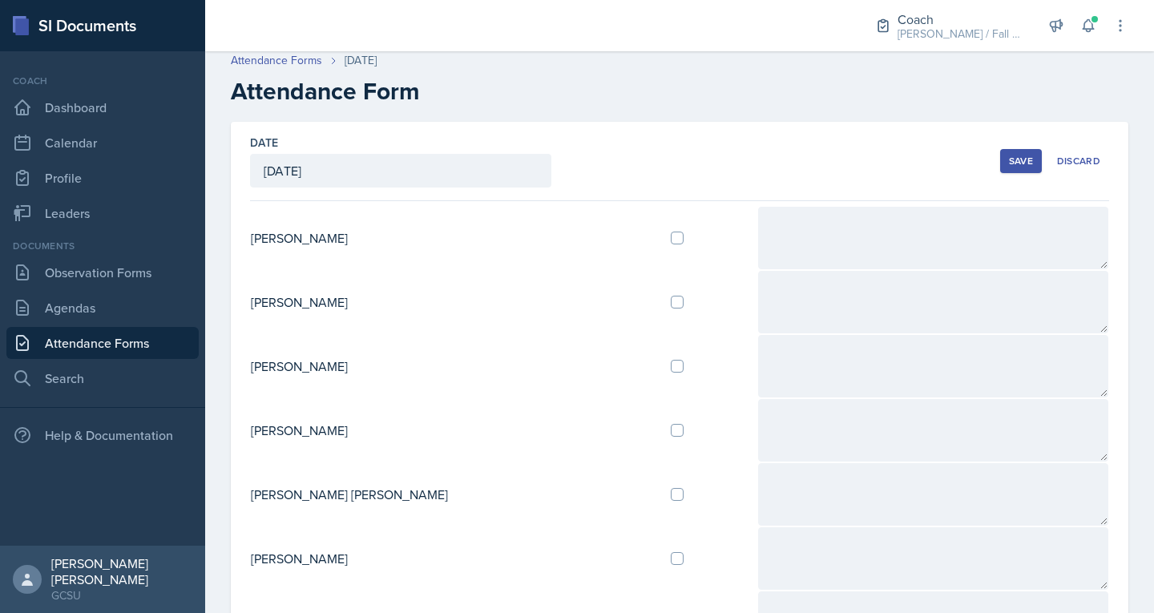
scroll to position [6, 0]
type textarea "C: Sessions have been good. Last week she did a lab review session for them bec…"
click at [658, 232] on td at bounding box center [707, 240] width 99 height 64
click at [671, 237] on input "checkbox" at bounding box center [677, 239] width 13 height 13
checkbox input "true"
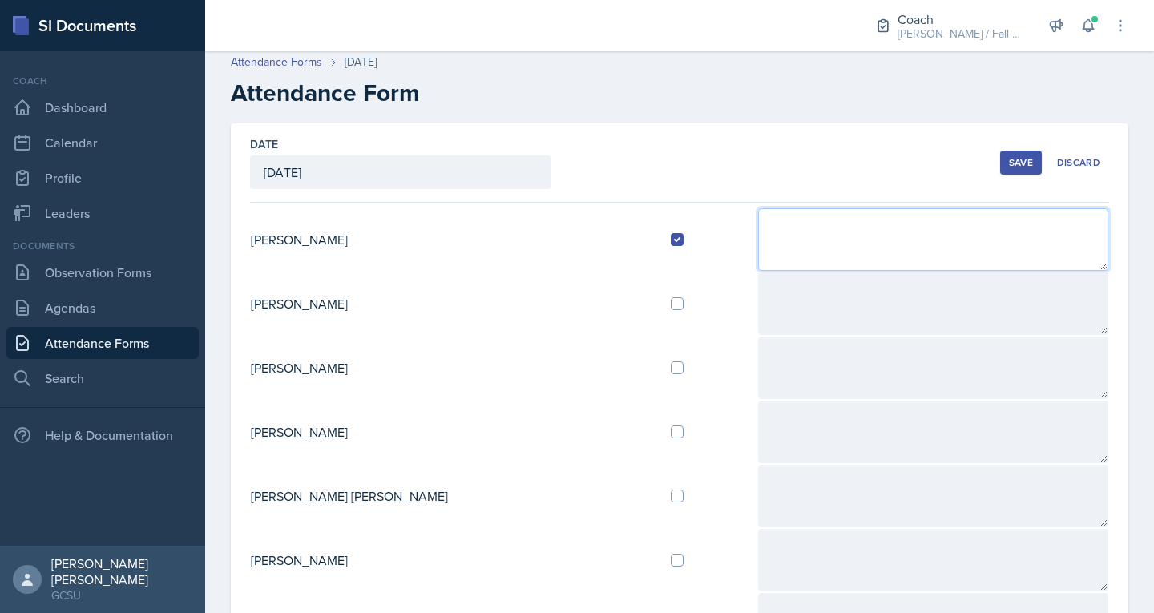
click at [765, 256] on textarea at bounding box center [933, 239] width 351 height 63
click at [1019, 225] on textarea "C: She's stressed about an exam for Ochem she has on wednesday." at bounding box center [933, 239] width 351 height 63
click at [900, 229] on textarea "C: She's stressed about an exam for Ochem she has on Wednesday." at bounding box center [933, 239] width 351 height 63
click at [1075, 230] on textarea "C: She's stressed about an exam for O Chem she has on Wednesday." at bounding box center [933, 239] width 351 height 63
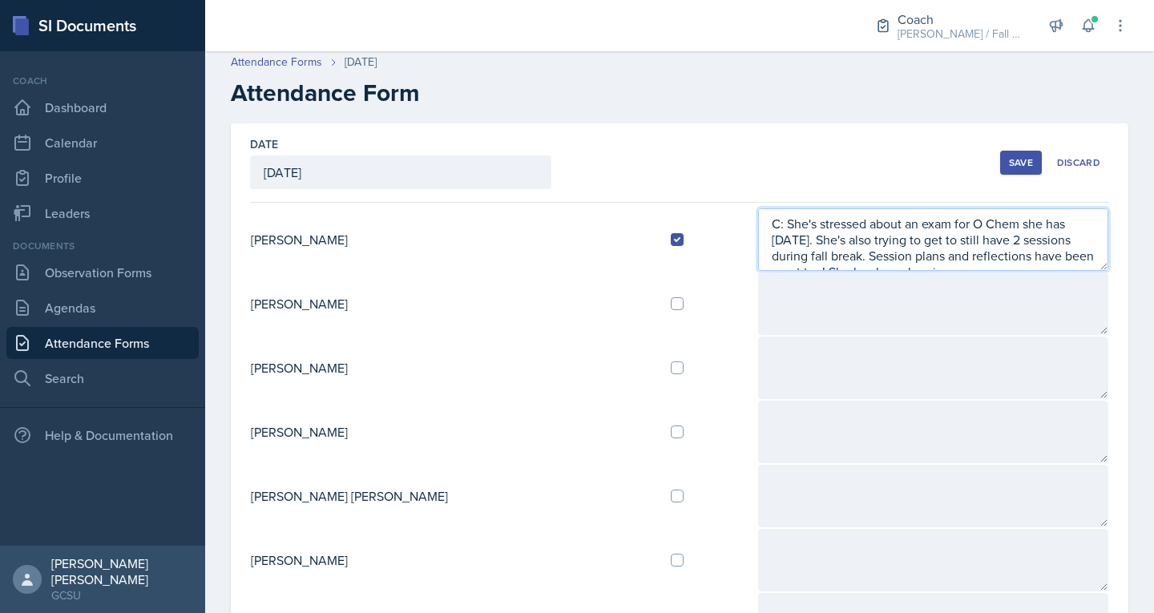
scroll to position [10, 0]
type textarea "C: She's stressed about an exam for O Chem she has on Wednesday. She's also try…"
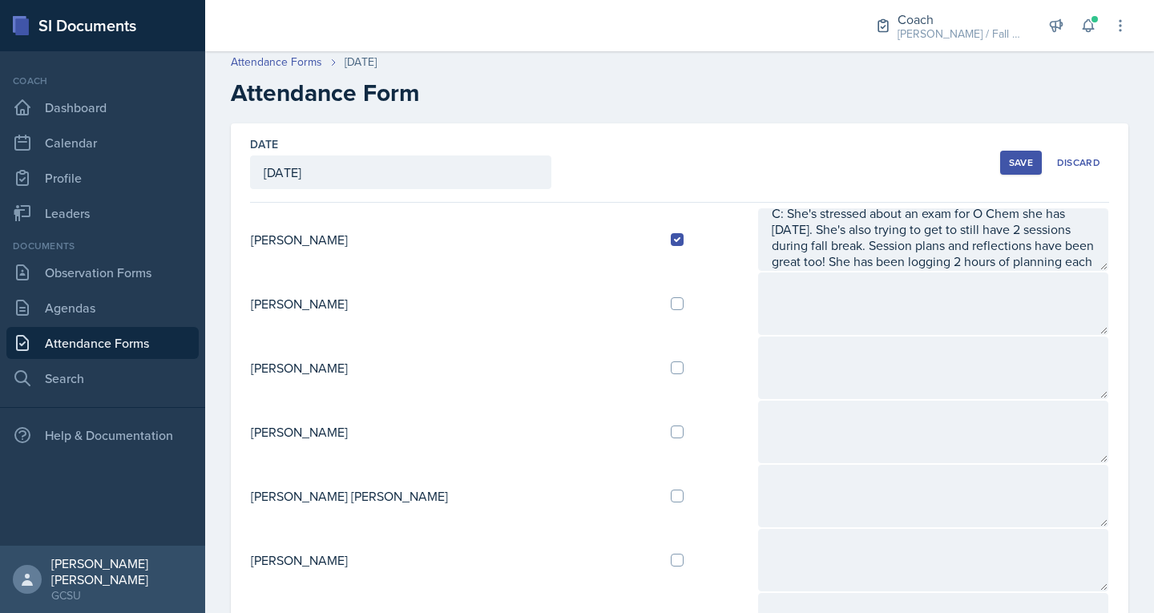
click at [1000, 157] on button "Save" at bounding box center [1021, 163] width 42 height 24
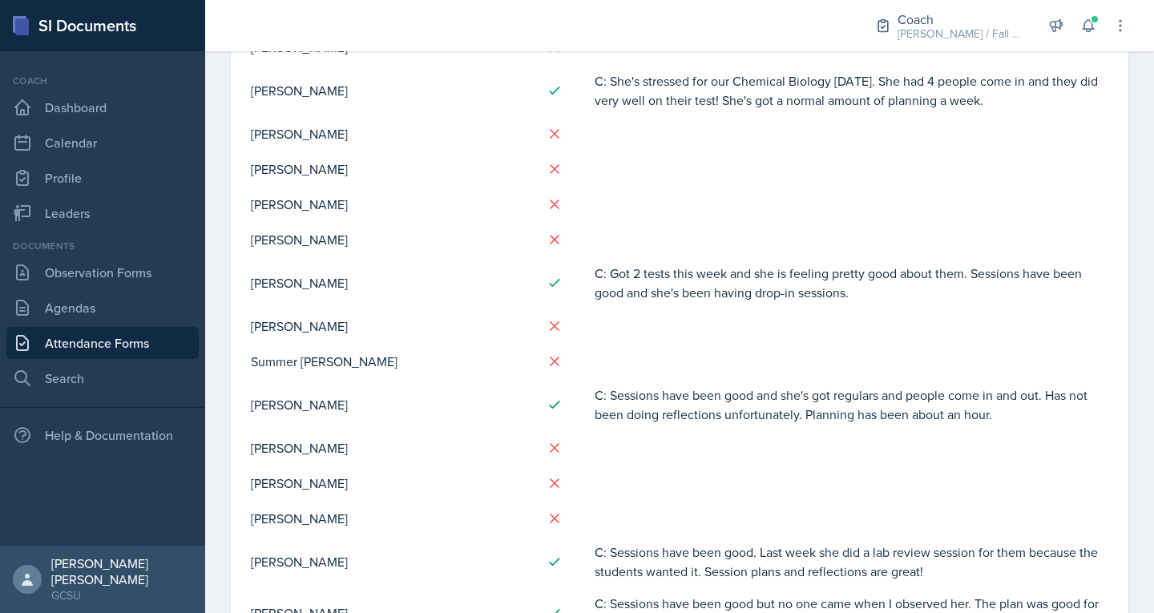
scroll to position [930, 0]
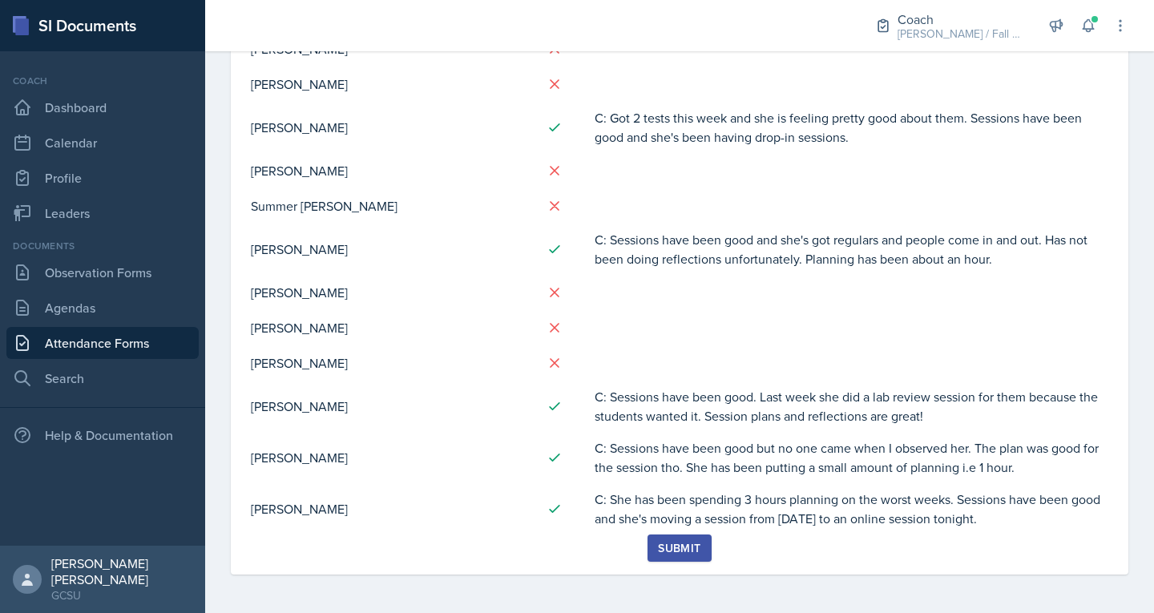
click at [668, 559] on button "Submit" at bounding box center [679, 548] width 63 height 27
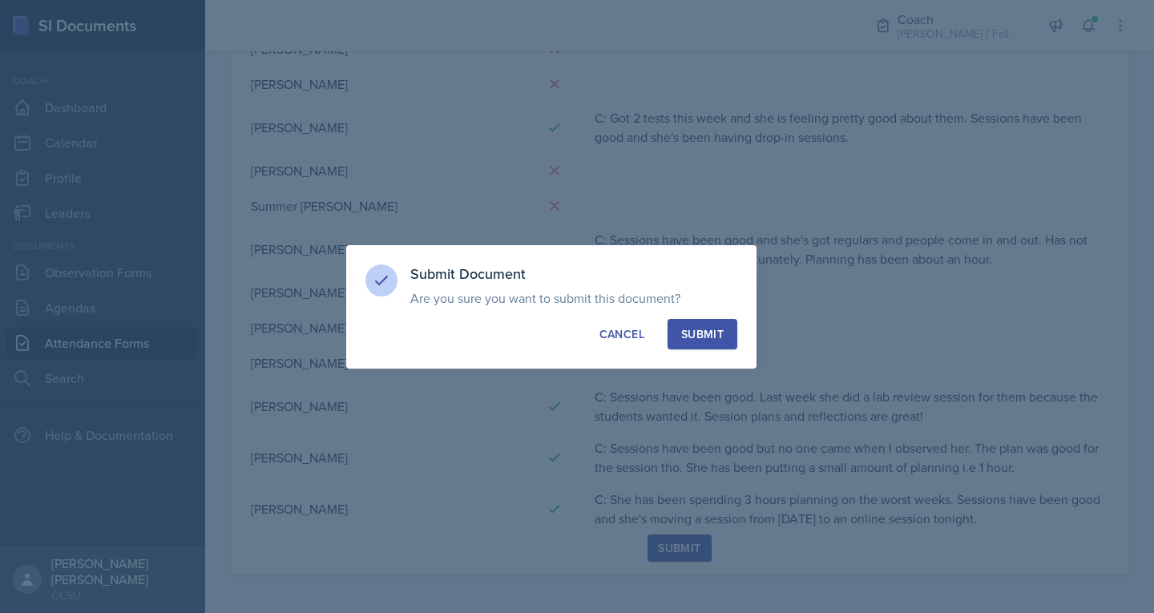
click at [710, 333] on div "Submit" at bounding box center [702, 334] width 42 height 16
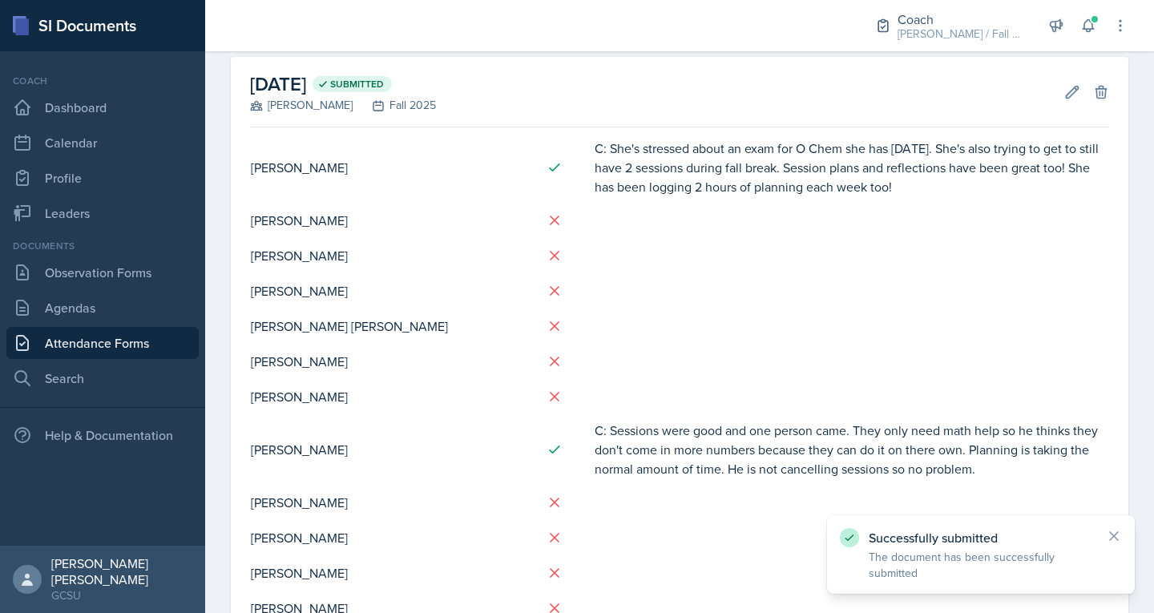
scroll to position [0, 0]
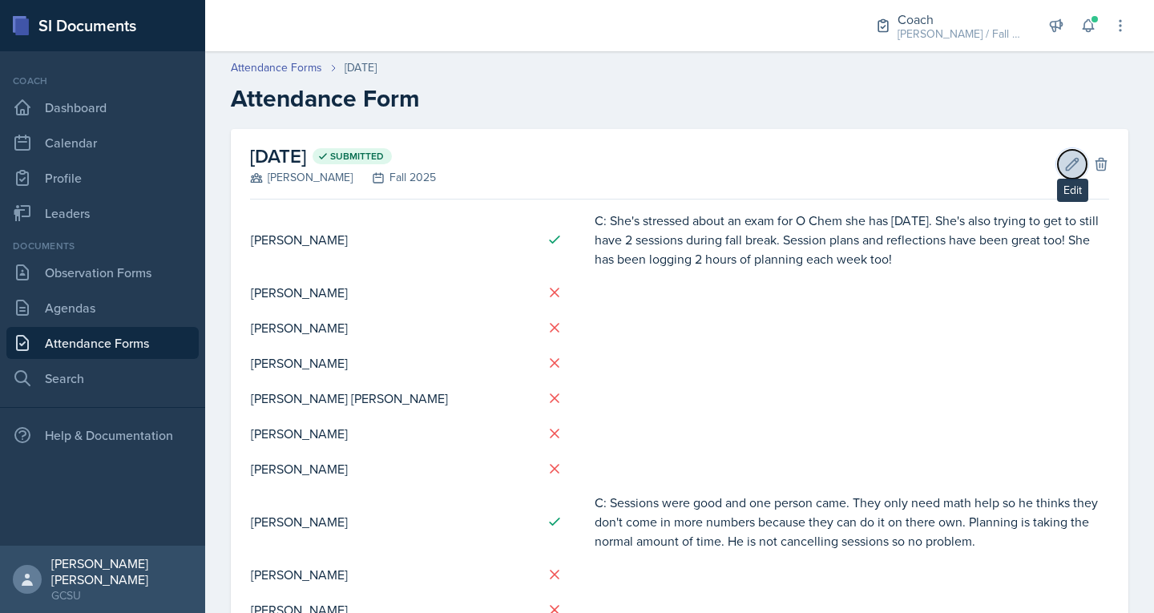
click at [1059, 173] on button "Edit" at bounding box center [1072, 164] width 29 height 29
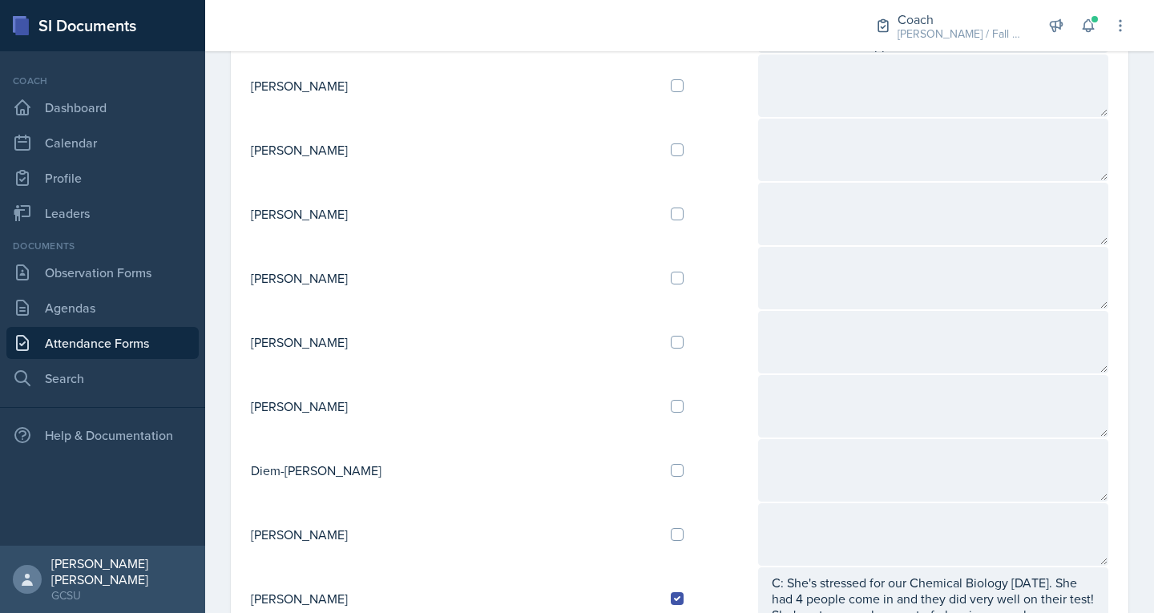
scroll to position [881, 0]
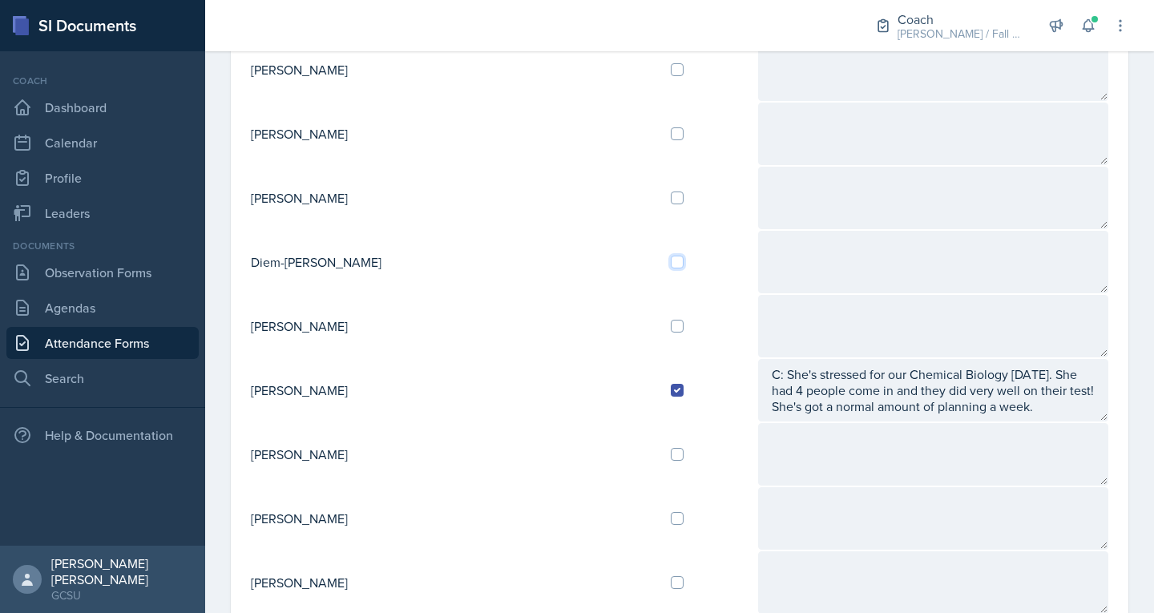
click at [671, 267] on input "checkbox" at bounding box center [677, 262] width 13 height 13
checkbox input "true"
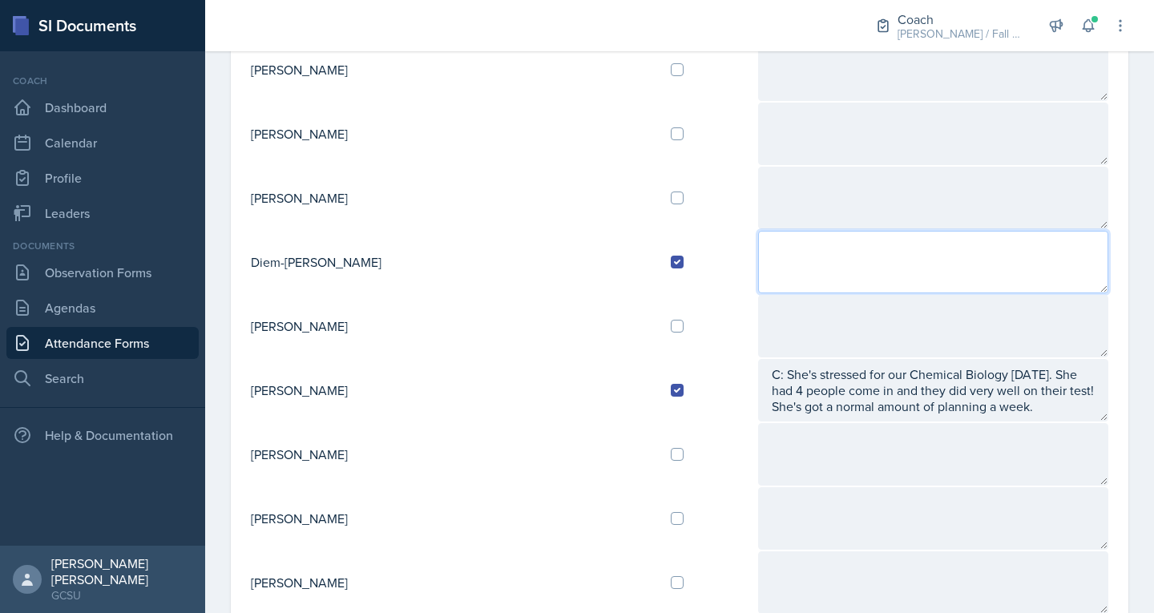
click at [758, 261] on textarea at bounding box center [933, 262] width 351 height 63
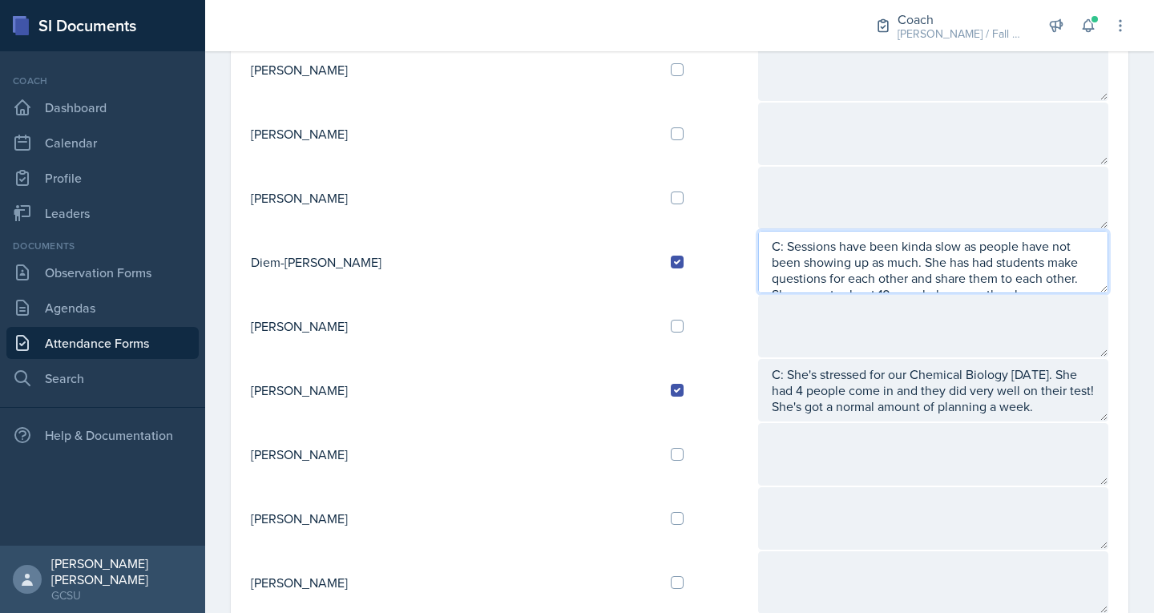
scroll to position [10, 0]
type textarea "C: Sessions have been kinda slow as people have not been showing up as much. Sh…"
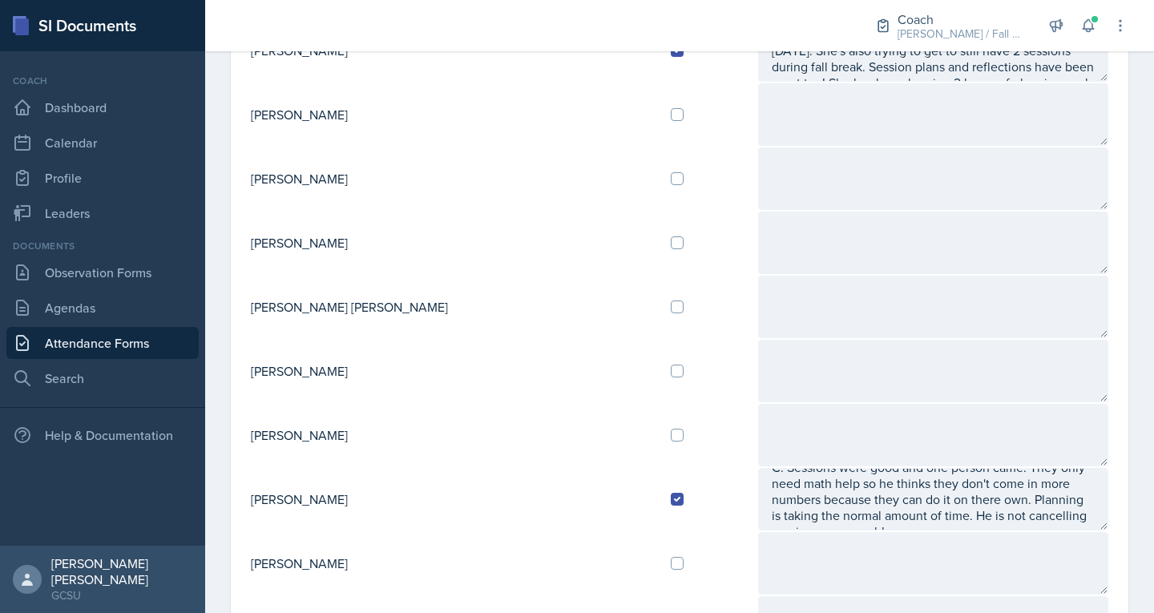
scroll to position [0, 0]
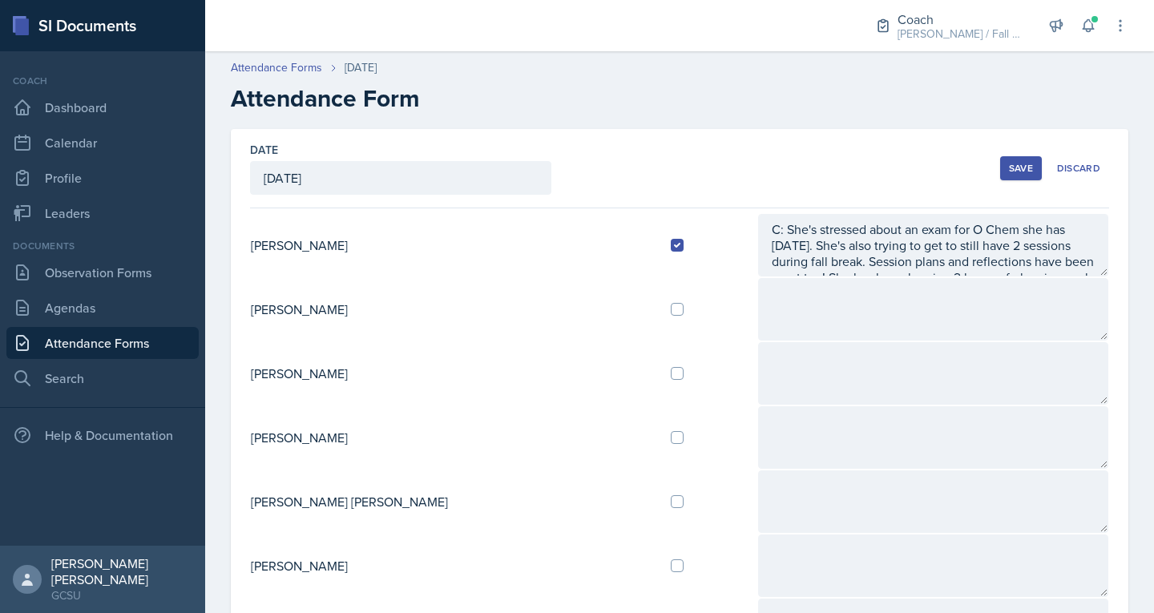
click at [1000, 179] on button "Save" at bounding box center [1021, 168] width 42 height 24
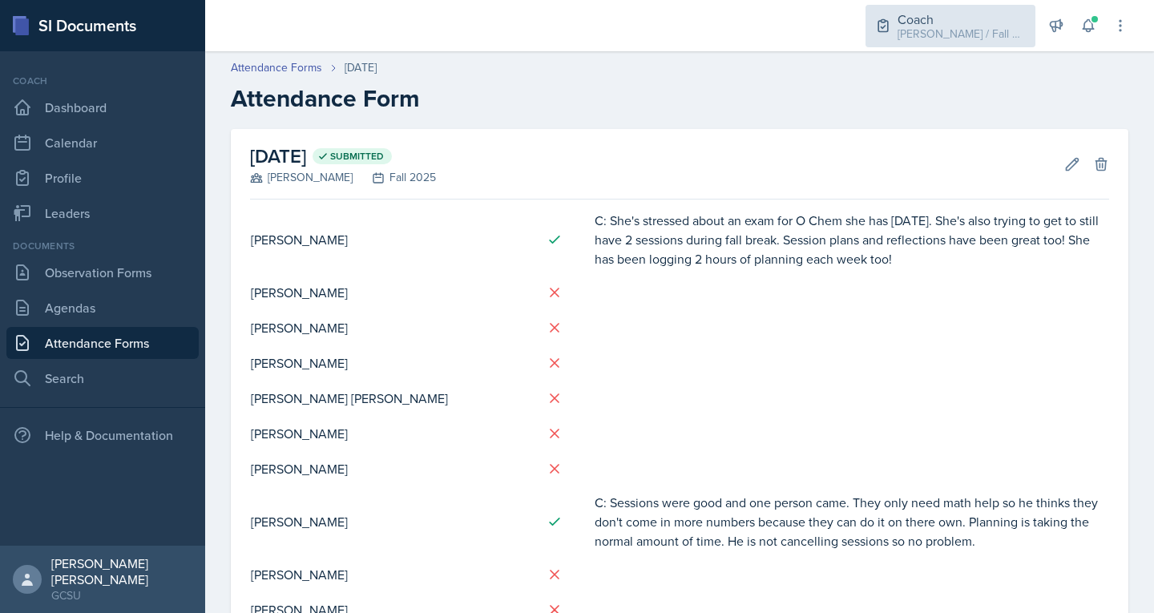
click at [950, 41] on div "[PERSON_NAME] / Fall 2025" at bounding box center [962, 34] width 128 height 17
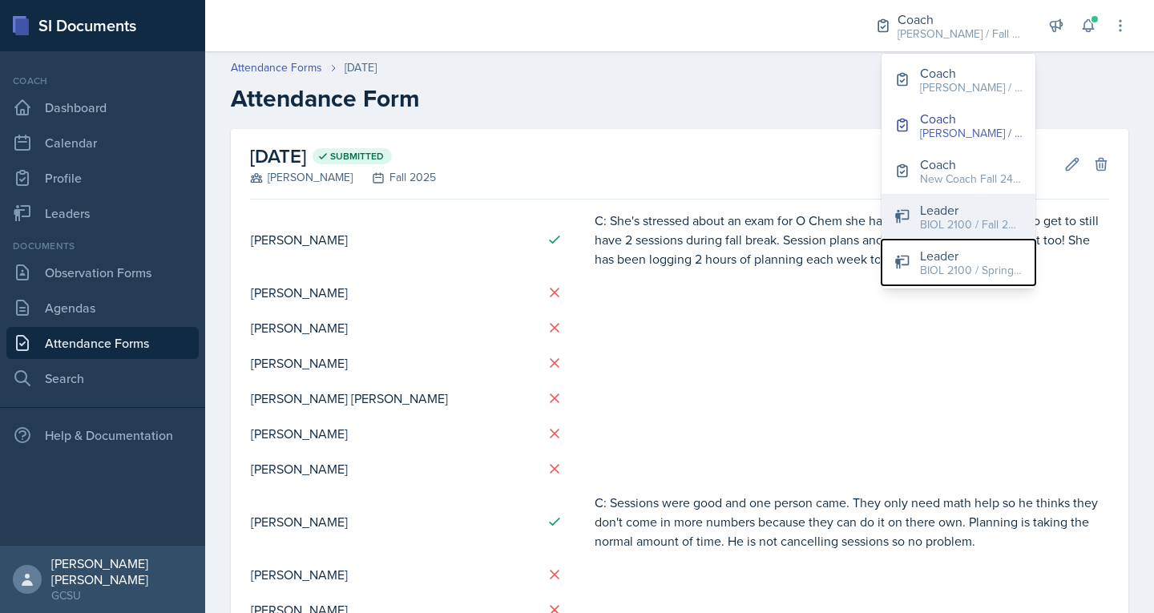
drag, startPoint x: 942, startPoint y: 265, endPoint x: 941, endPoint y: 219, distance: 46.5
click at [941, 219] on div "Coach BECK / Spring 2025 Coach BECK / Fall 2025 Coach New Coach Fall 24 / Sprin…" at bounding box center [959, 171] width 154 height 235
click at [941, 219] on div "BIOL 2100 / Fall 2024" at bounding box center [971, 224] width 103 height 17
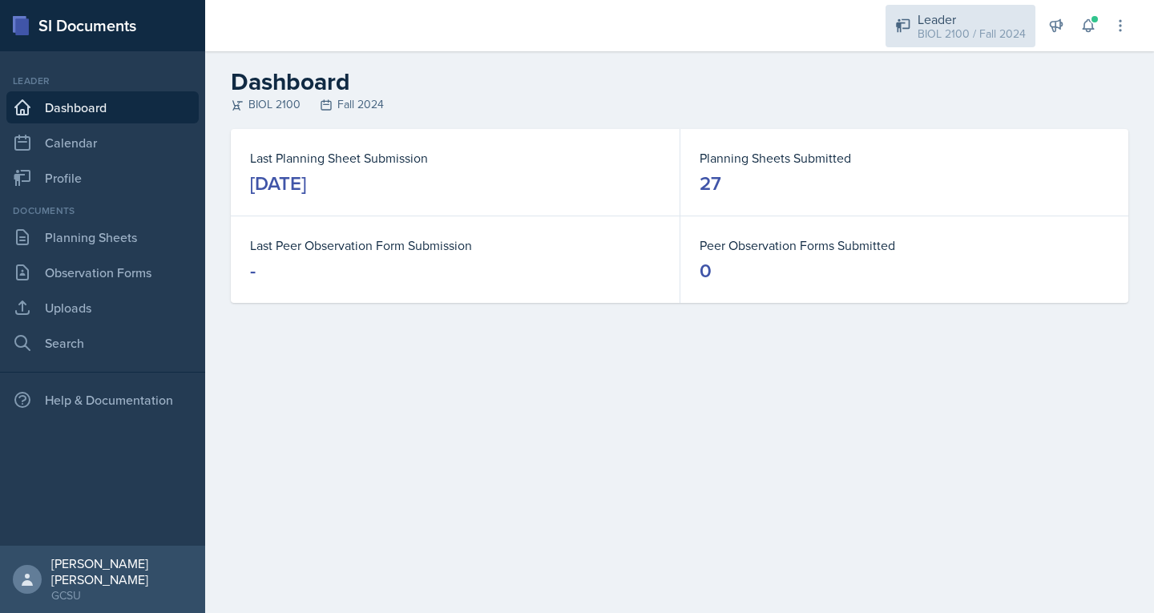
click at [944, 19] on div "Leader" at bounding box center [972, 19] width 108 height 19
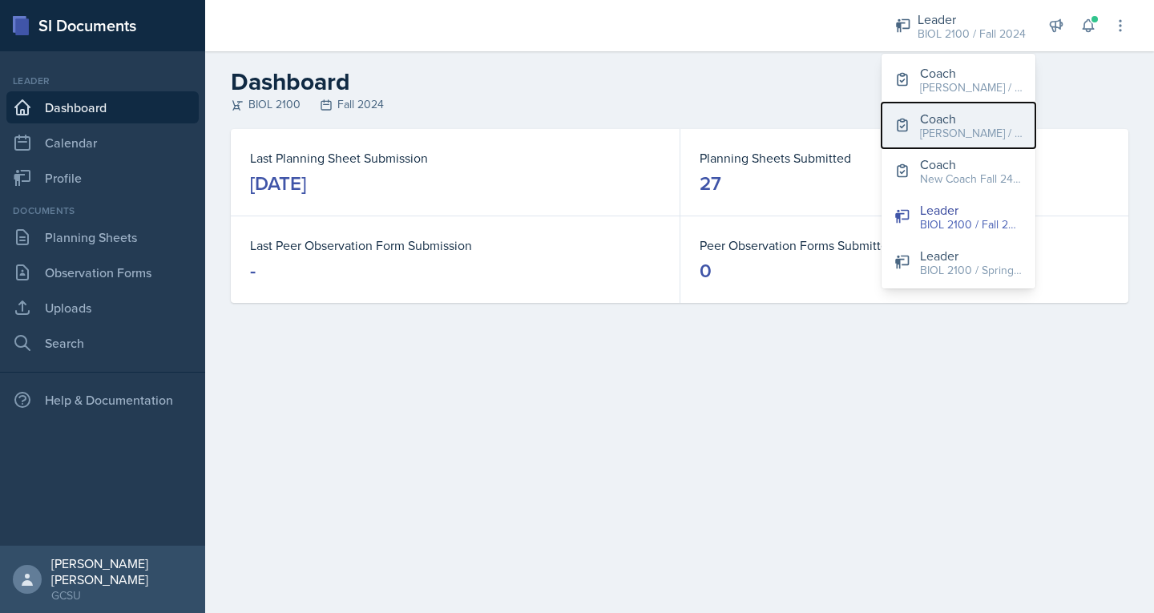
click at [974, 132] on div "[PERSON_NAME] / Fall 2025" at bounding box center [971, 133] width 103 height 17
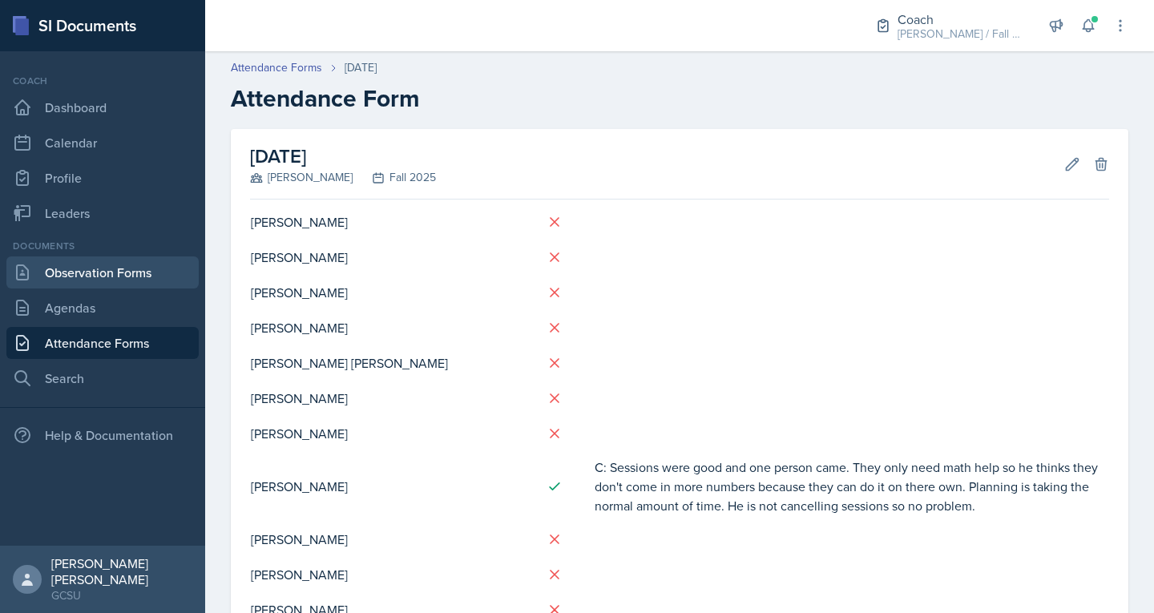
click at [128, 272] on link "Observation Forms" at bounding box center [102, 272] width 192 height 32
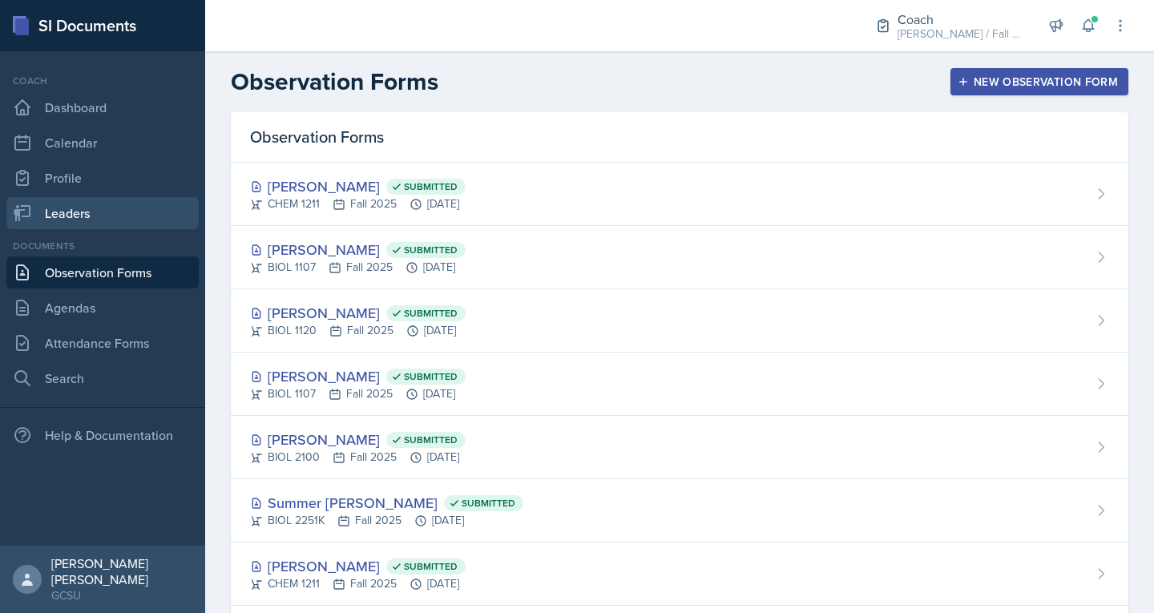
click at [120, 216] on link "Leaders" at bounding box center [102, 213] width 192 height 32
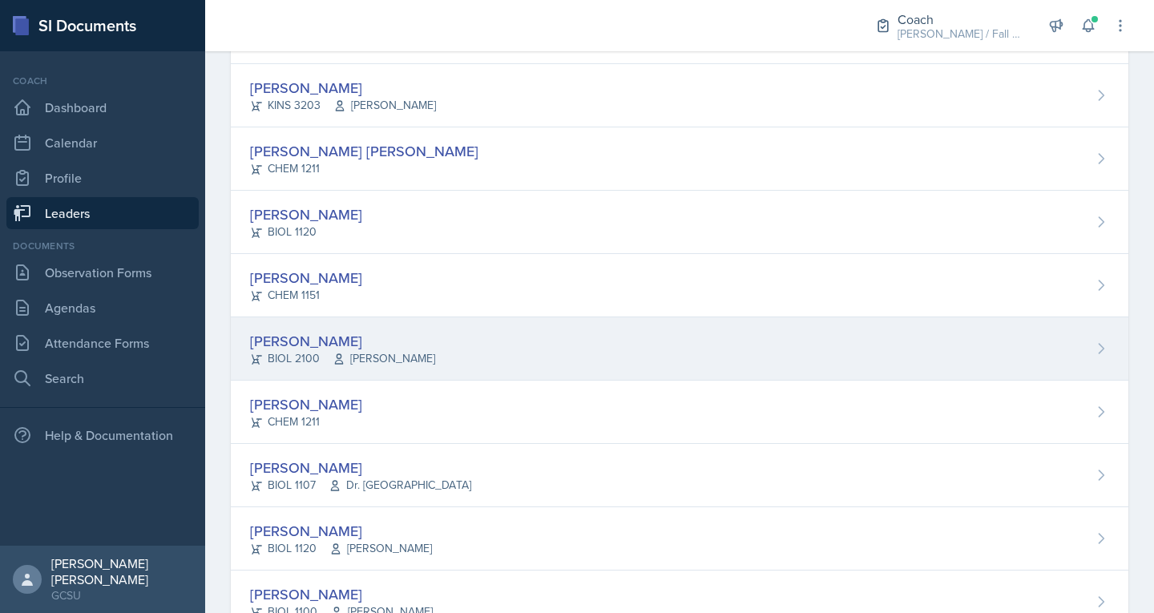
scroll to position [335, 0]
click at [313, 339] on div "[PERSON_NAME]" at bounding box center [342, 340] width 185 height 22
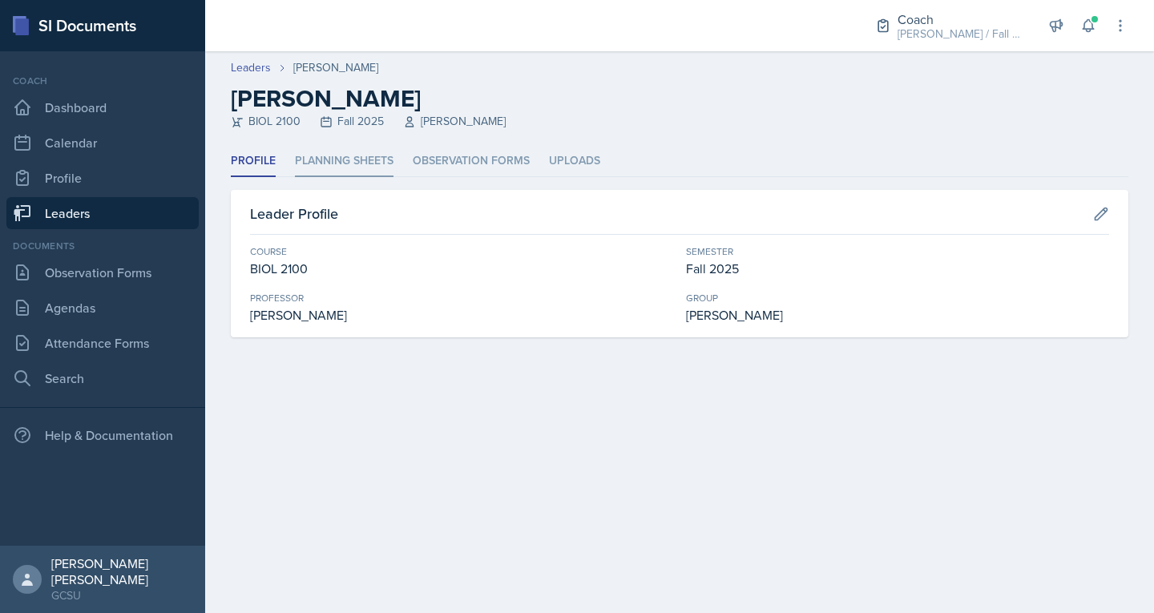
click at [356, 156] on li "Planning Sheets" at bounding box center [344, 161] width 99 height 31
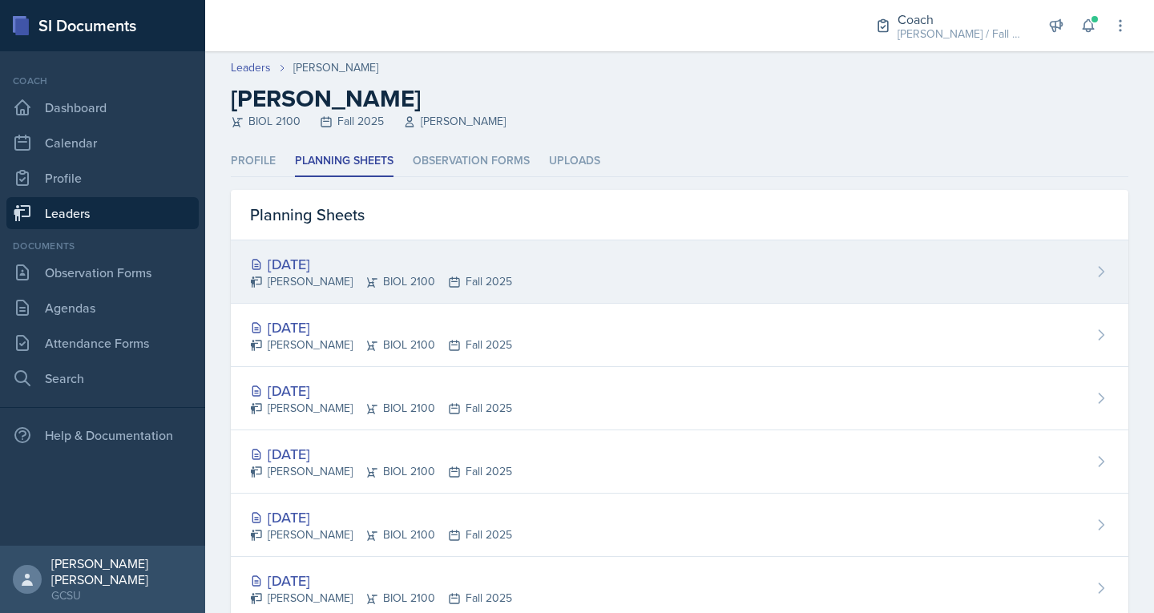
click at [340, 278] on div "Nathan Choi BIOL 2100 Fall 2025" at bounding box center [381, 281] width 262 height 17
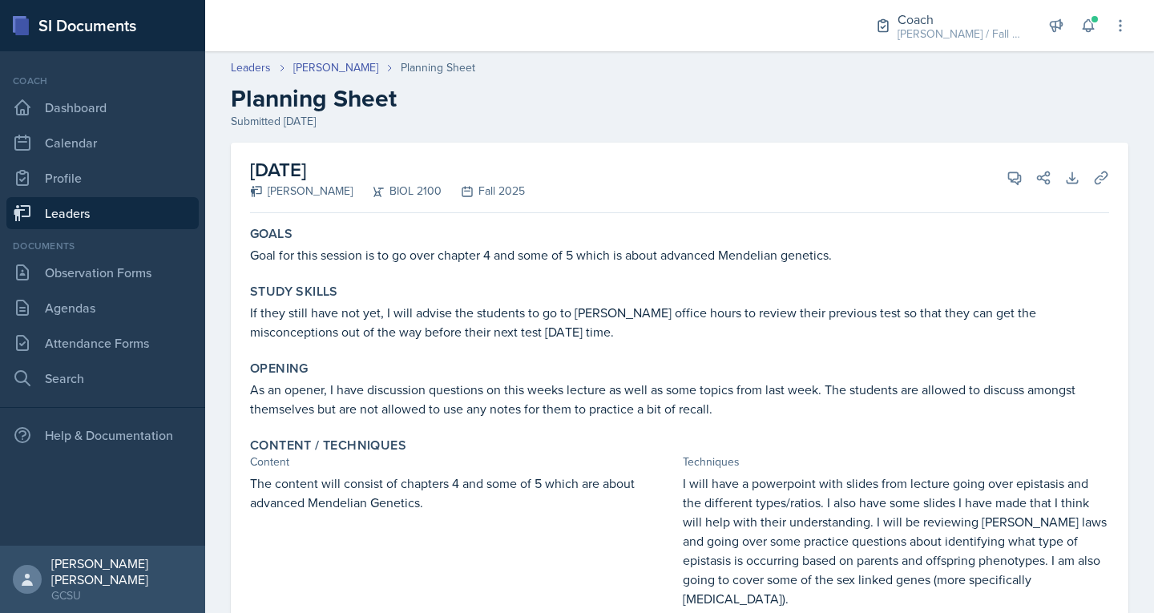
click at [59, 206] on link "Leaders" at bounding box center [102, 213] width 192 height 32
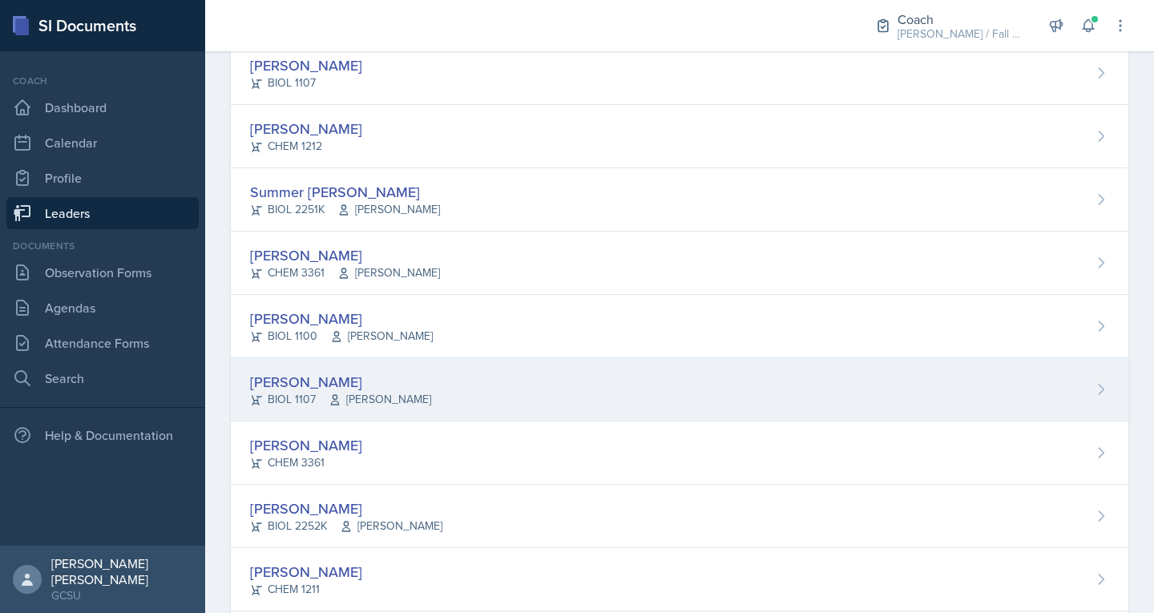
scroll to position [1394, 0]
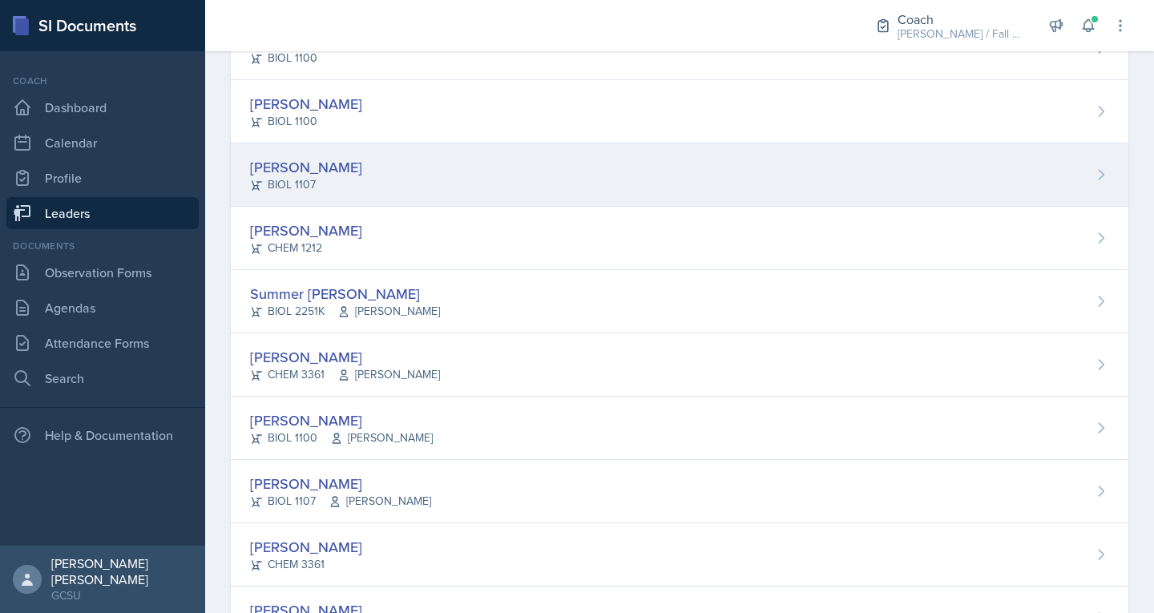
click at [307, 160] on div "[PERSON_NAME]" at bounding box center [306, 167] width 112 height 22
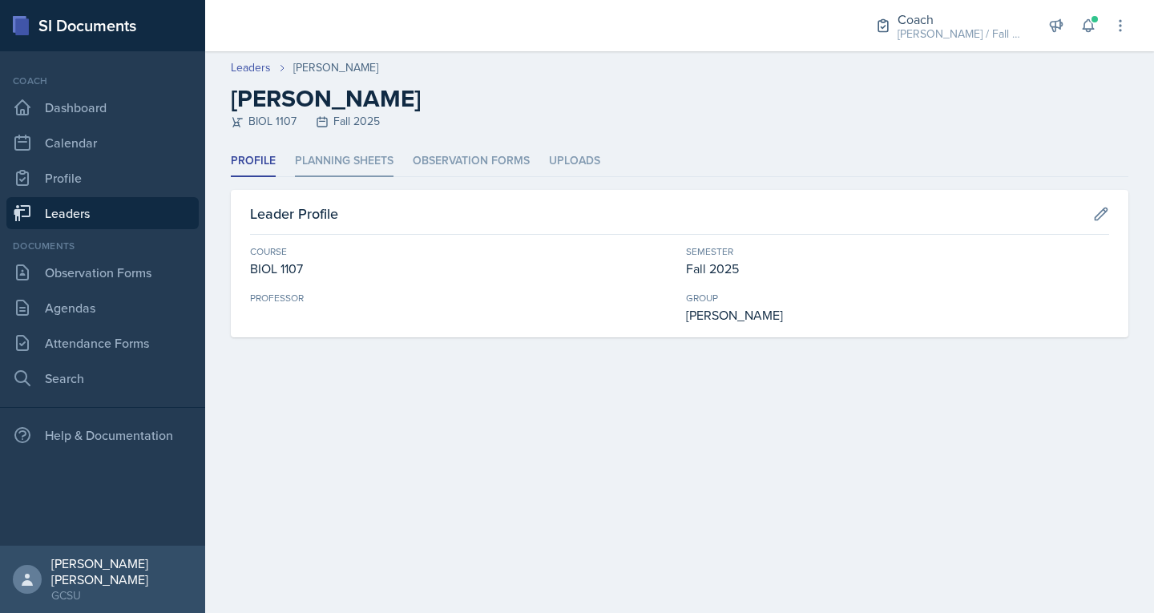
click at [329, 150] on li "Planning Sheets" at bounding box center [344, 161] width 99 height 31
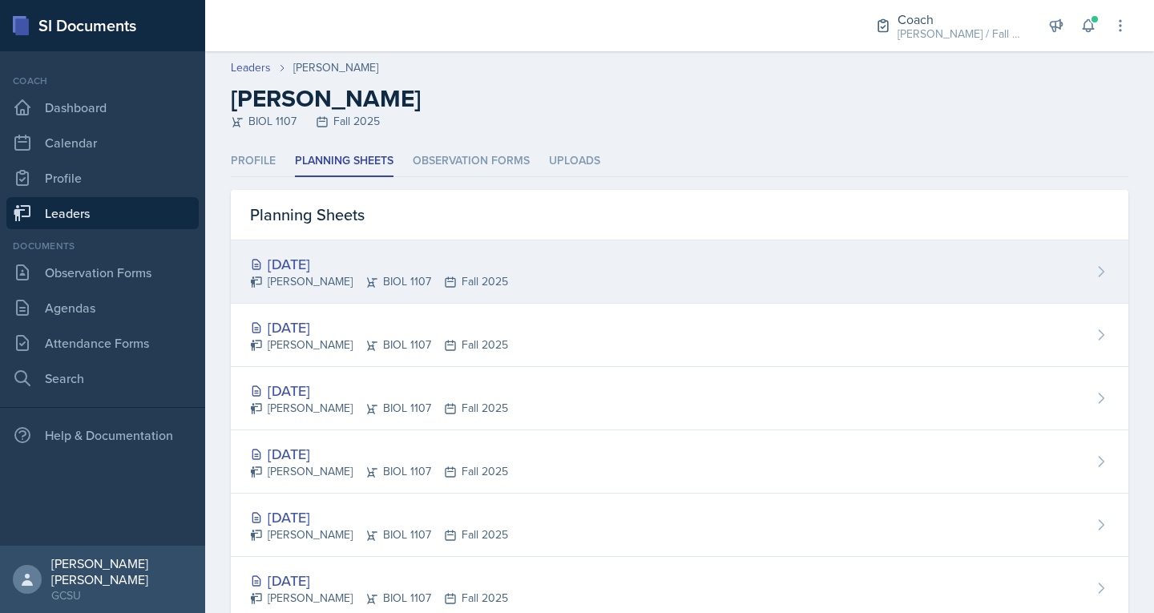
click at [337, 276] on div "Kanchan Laul BIOL 1107 Fall 2025" at bounding box center [379, 281] width 258 height 17
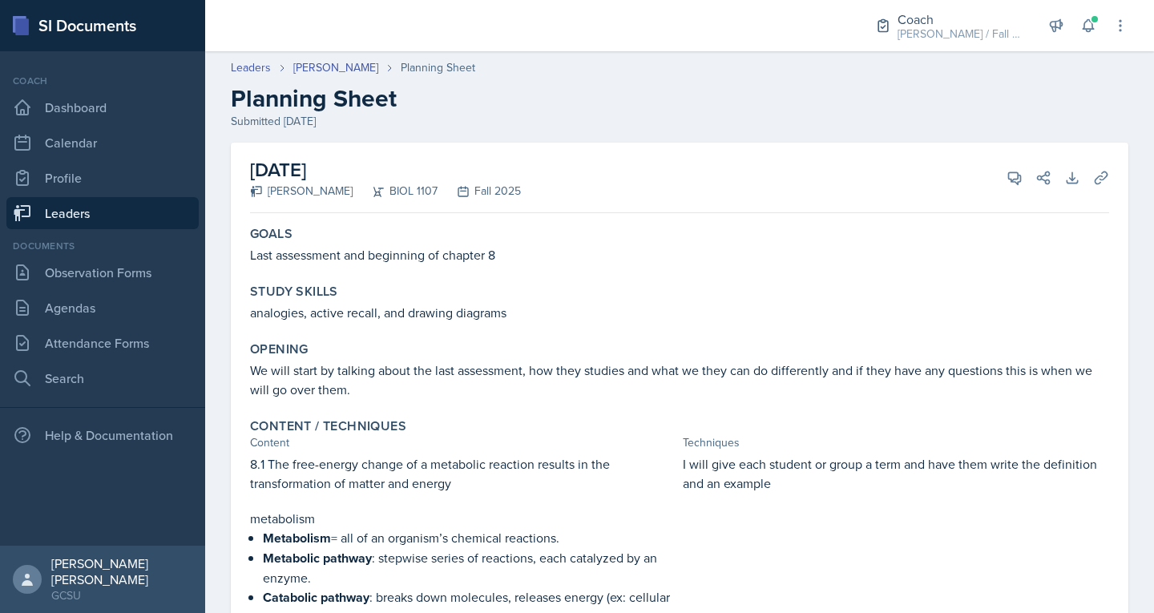
click at [85, 212] on link "Leaders" at bounding box center [102, 213] width 192 height 32
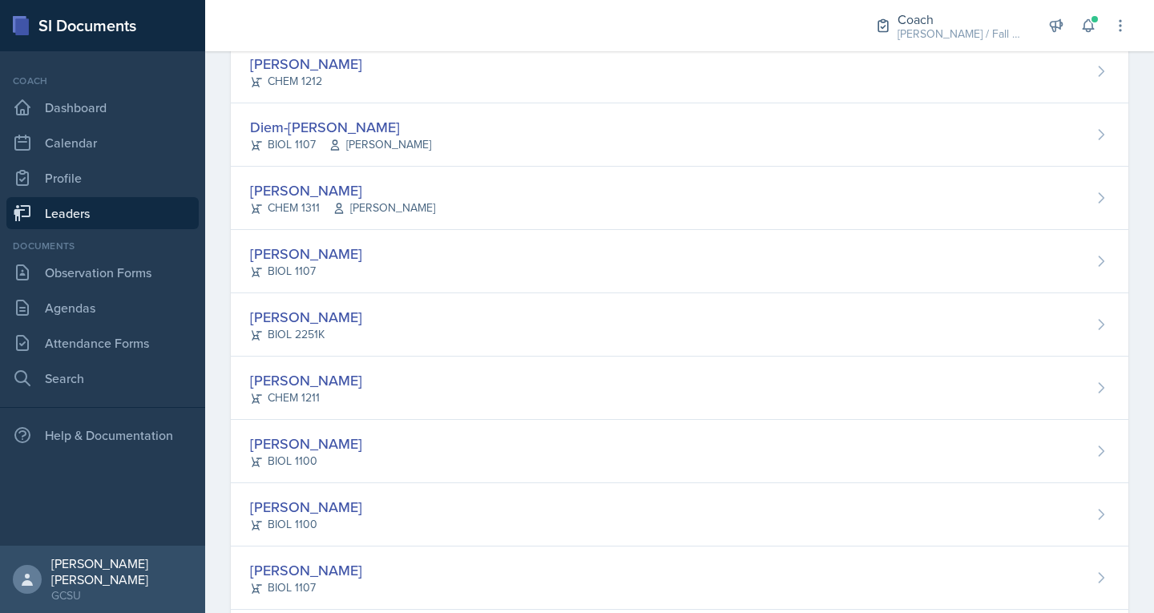
scroll to position [994, 0]
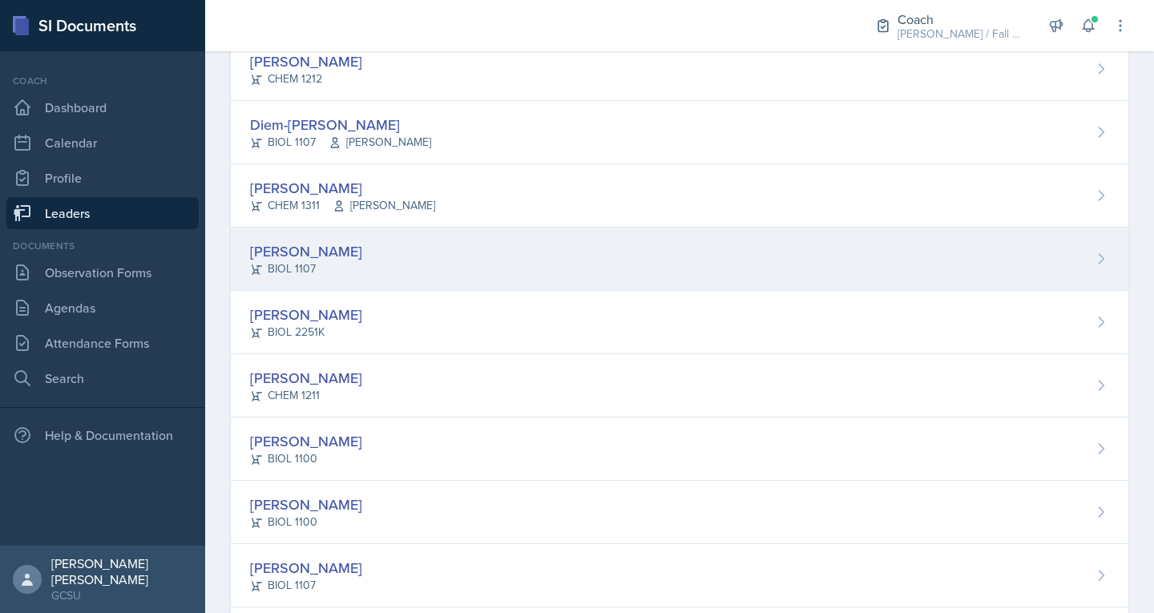
click at [297, 228] on div "Olivia Hood BIOL 1107" at bounding box center [680, 259] width 898 height 63
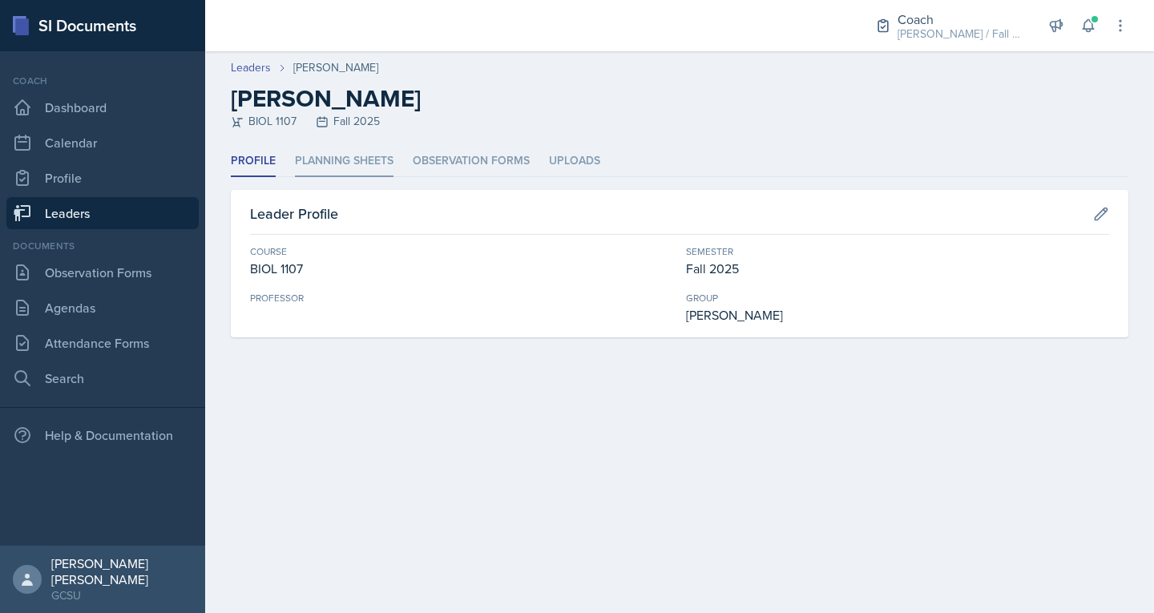
click at [354, 164] on li "Planning Sheets" at bounding box center [344, 161] width 99 height 31
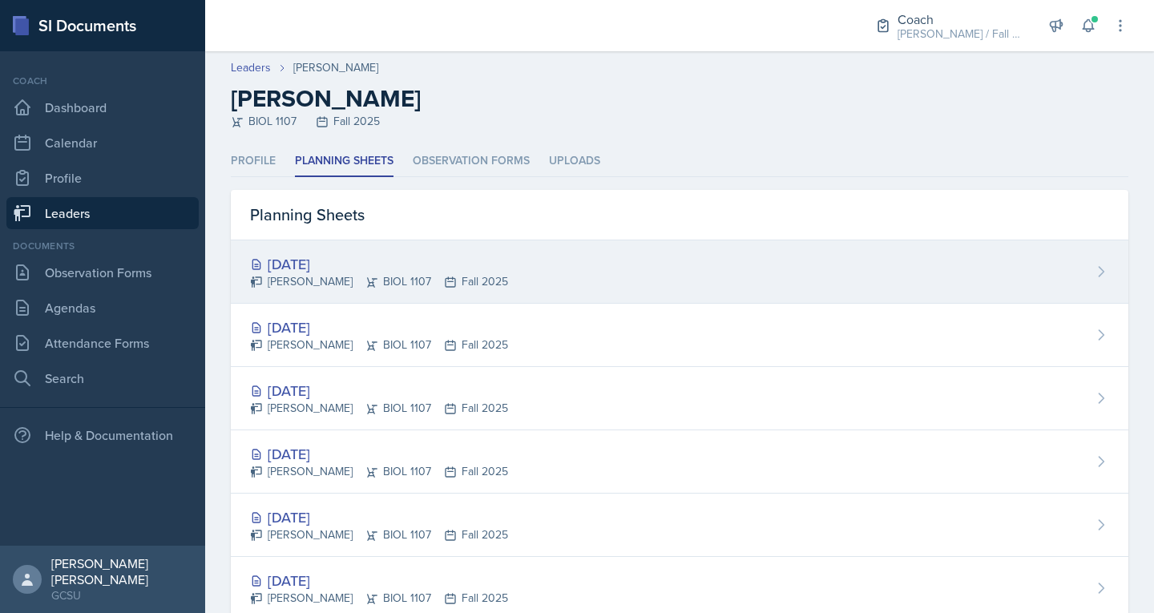
click at [353, 259] on div "[DATE]" at bounding box center [379, 264] width 258 height 22
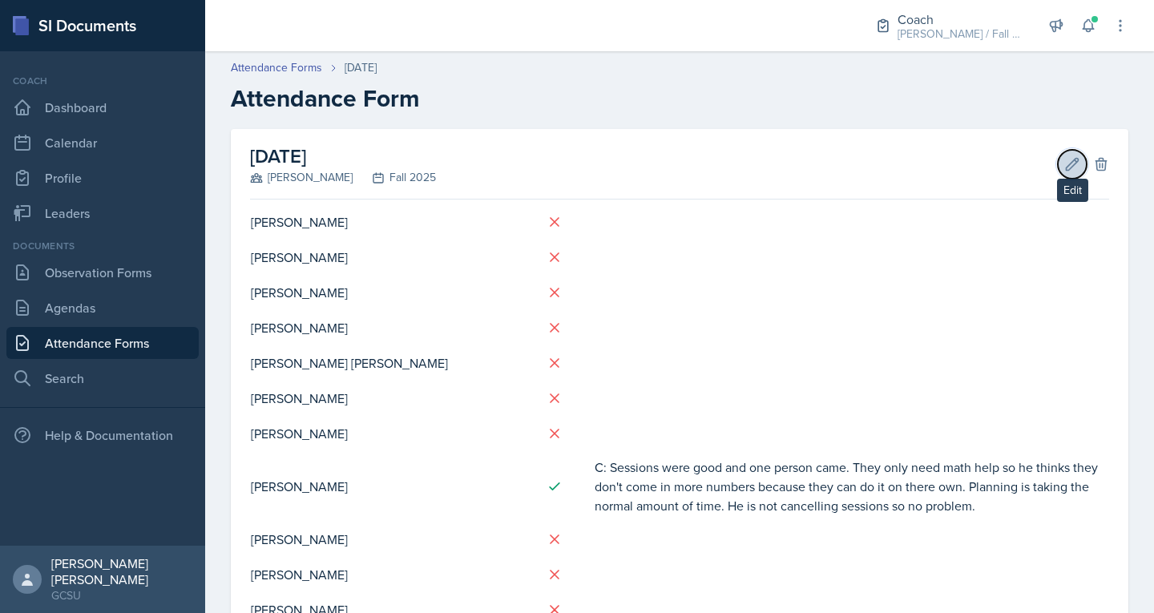
click at [1064, 159] on icon at bounding box center [1072, 164] width 16 height 16
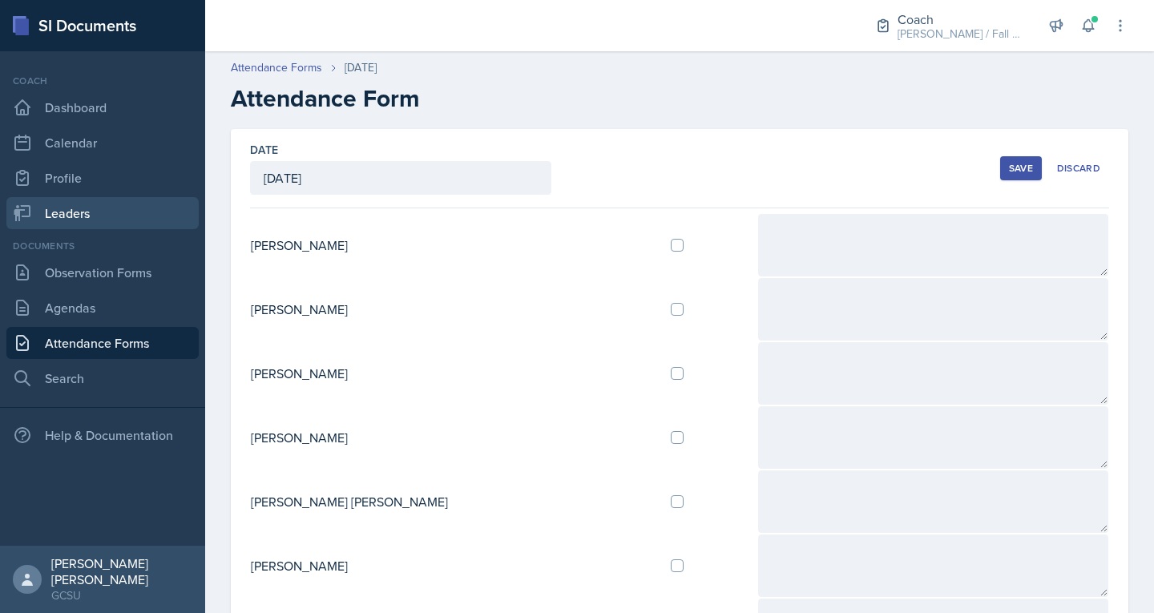
click at [45, 208] on link "Leaders" at bounding box center [102, 213] width 192 height 32
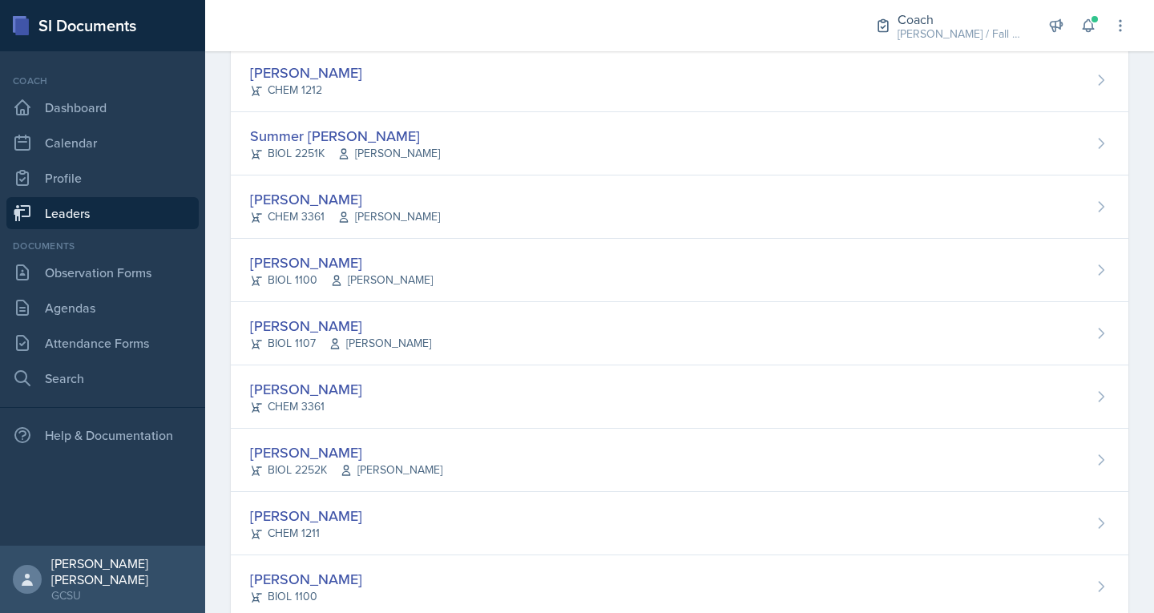
scroll to position [1551, 0]
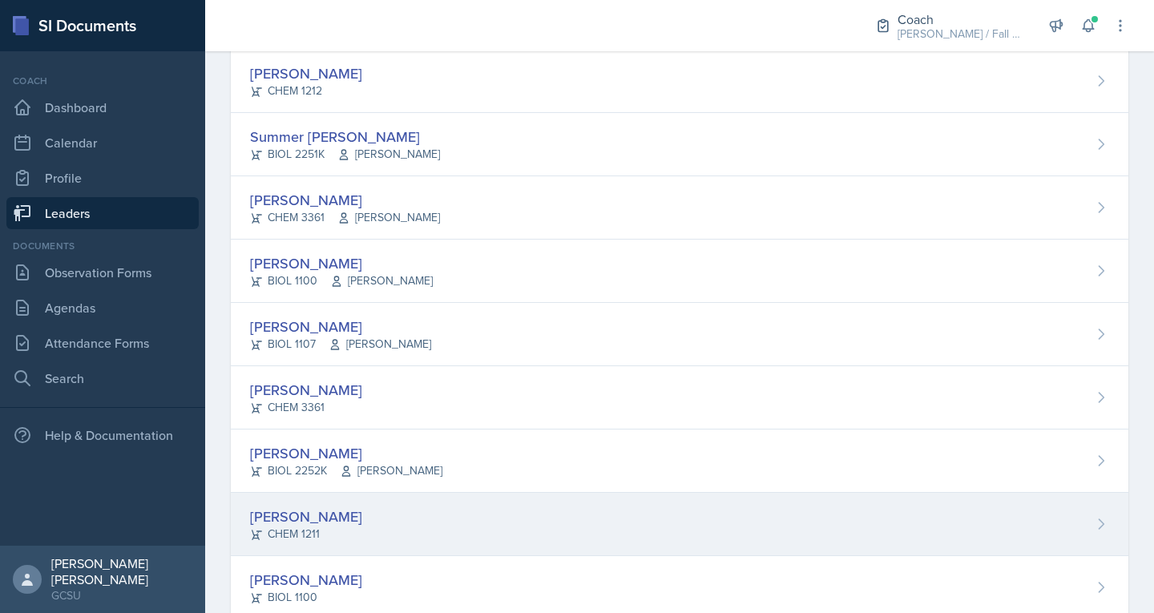
click at [321, 514] on div "[PERSON_NAME]" at bounding box center [306, 517] width 112 height 22
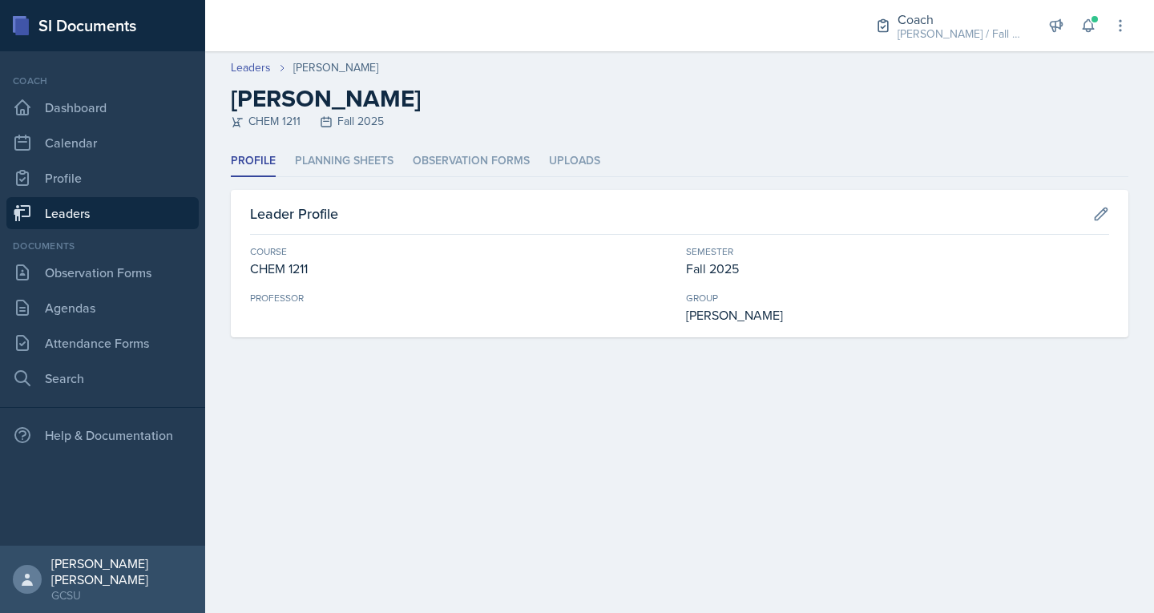
click at [340, 190] on div "Leader Profile Course CHEM 1211 Semester Fall 2025 Professor Group [PERSON_NAME]" at bounding box center [680, 263] width 898 height 147
click at [341, 167] on li "Planning Sheets" at bounding box center [344, 161] width 99 height 31
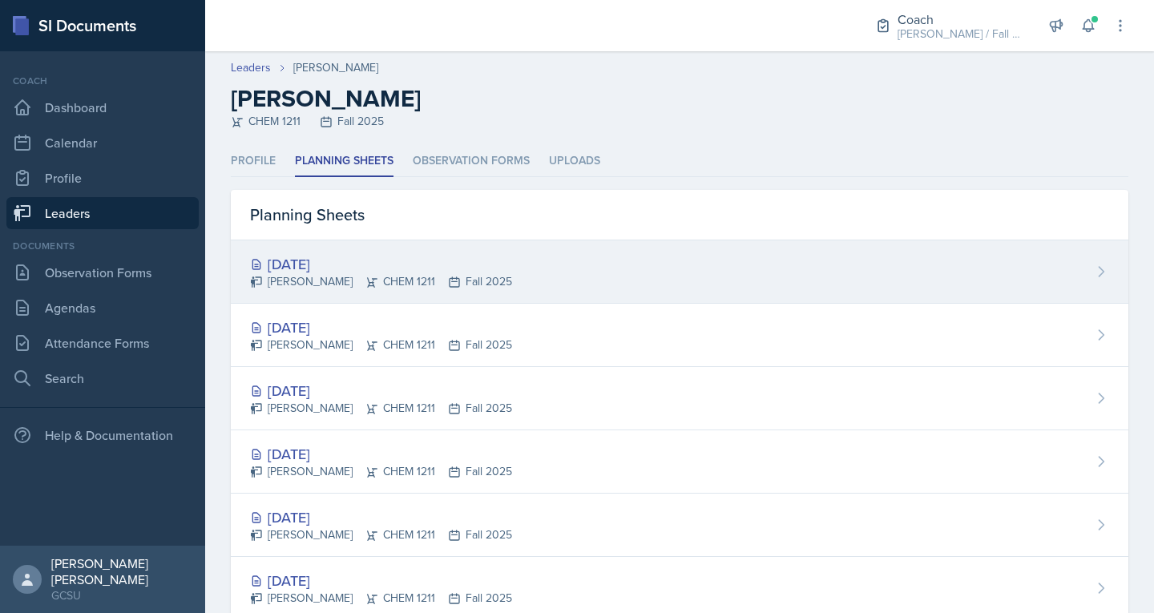
click at [316, 266] on div "[DATE]" at bounding box center [381, 264] width 262 height 22
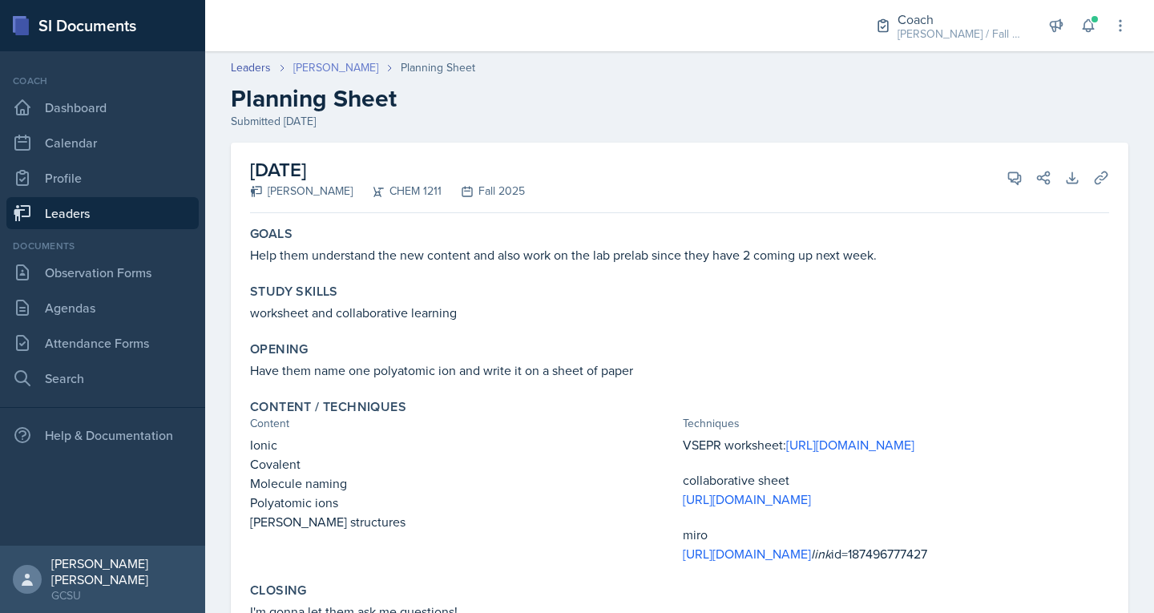
click at [336, 72] on link "[PERSON_NAME]" at bounding box center [335, 67] width 85 height 17
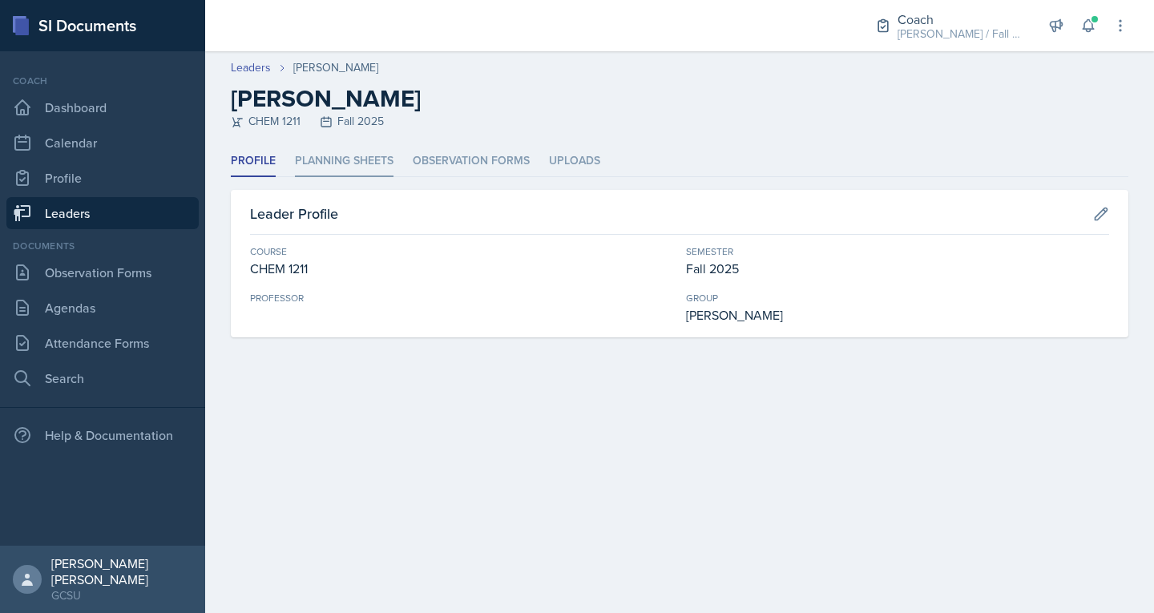
click at [309, 158] on li "Planning Sheets" at bounding box center [344, 161] width 99 height 31
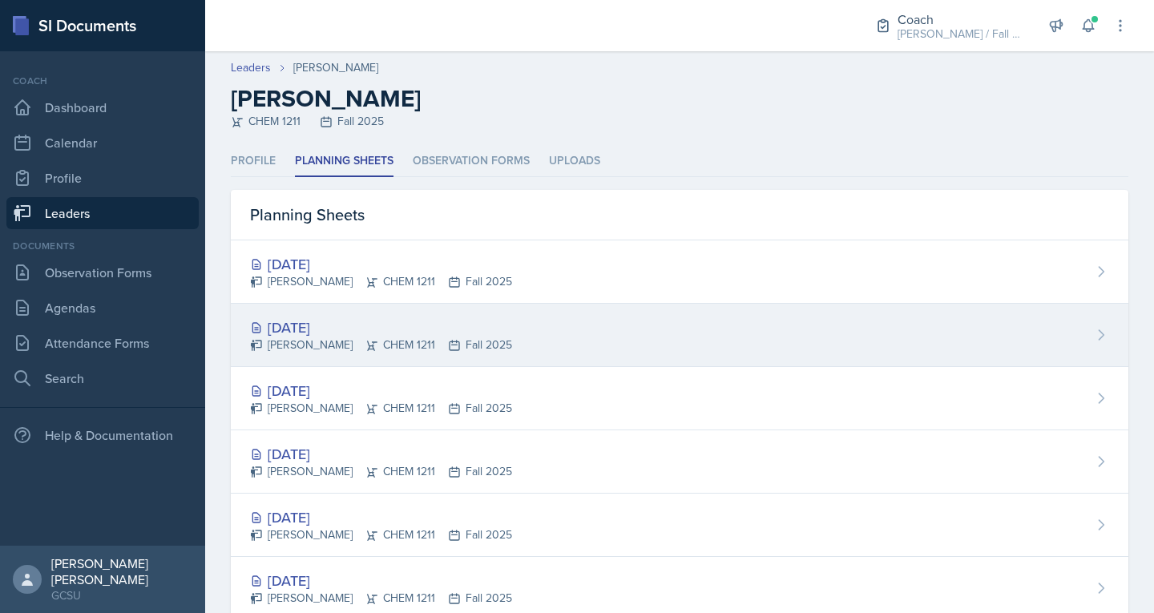
click at [372, 332] on div "[DATE]" at bounding box center [381, 328] width 262 height 22
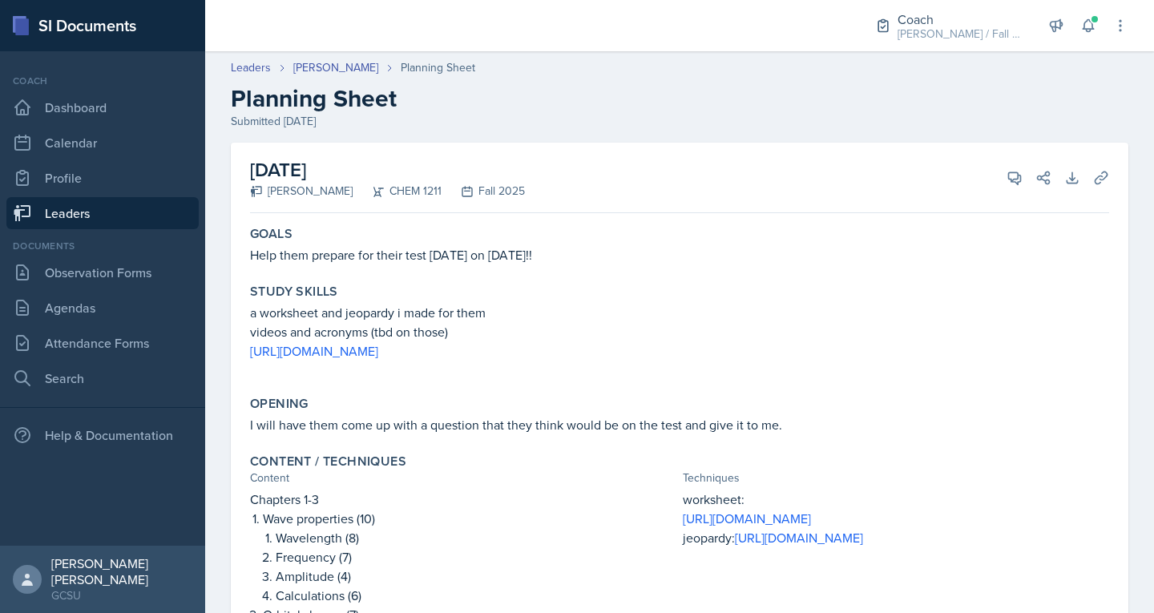
click at [49, 214] on link "Leaders" at bounding box center [102, 213] width 192 height 32
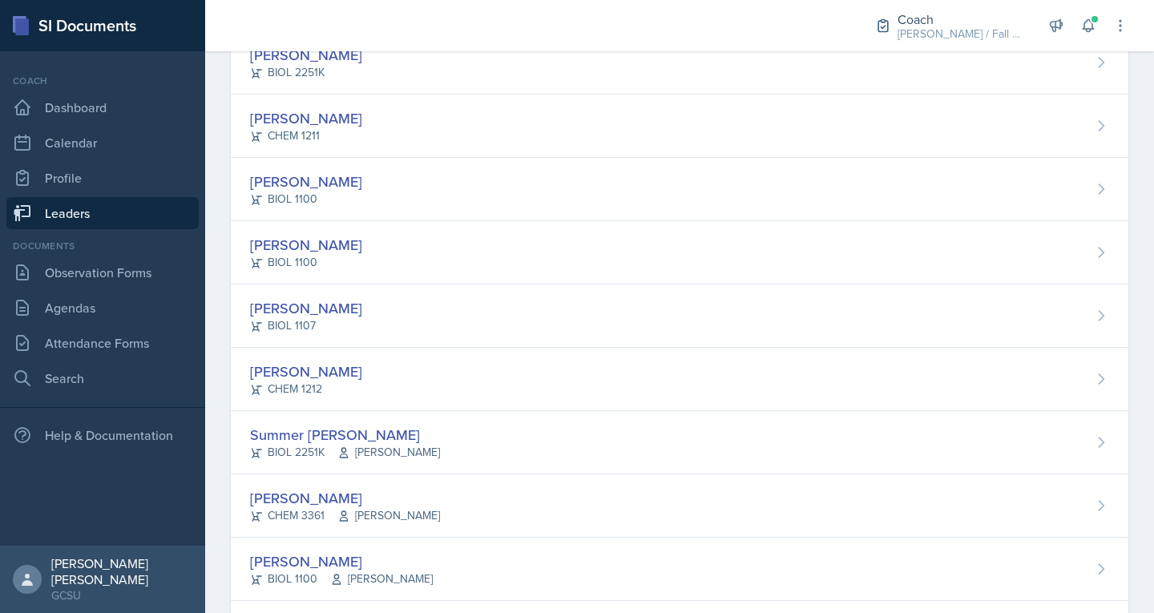
scroll to position [1252, 0]
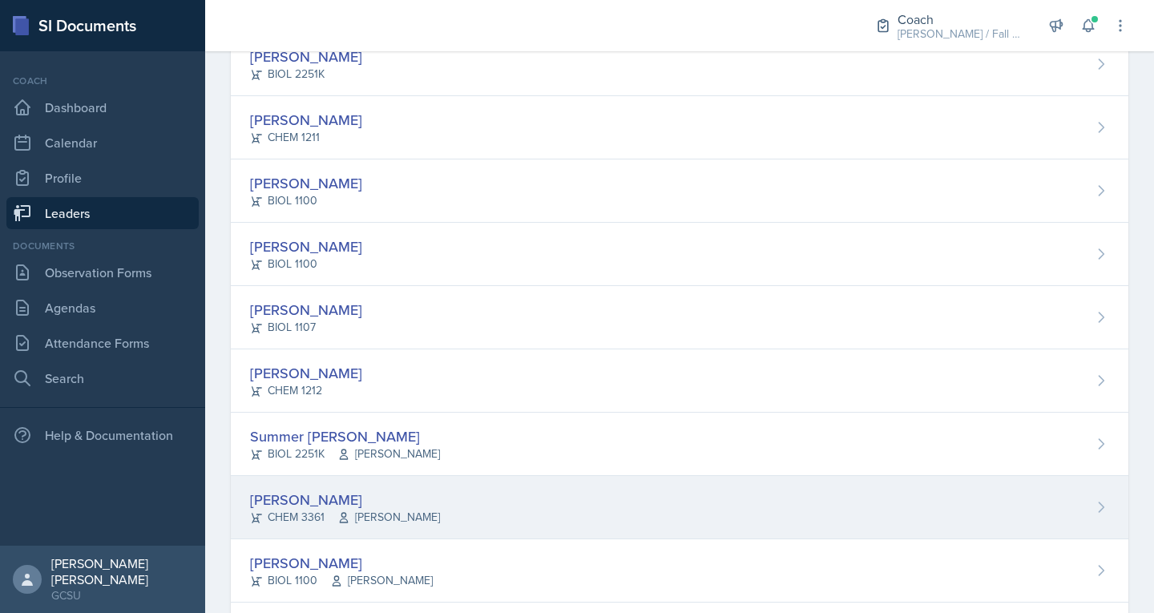
click at [308, 493] on div "[PERSON_NAME]" at bounding box center [345, 500] width 190 height 22
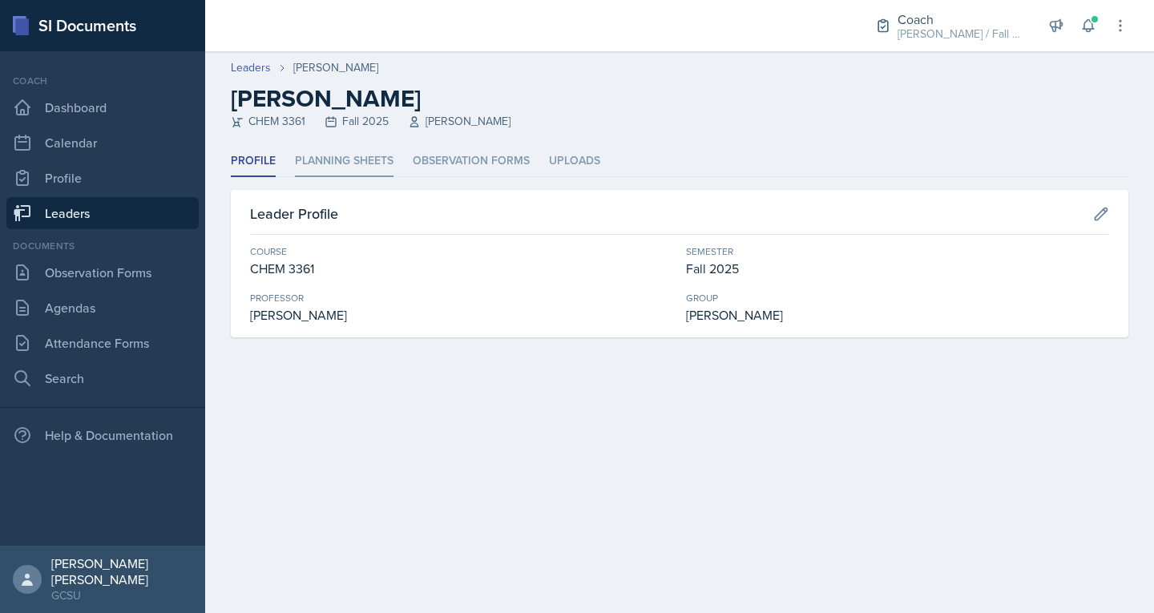
click at [329, 165] on li "Planning Sheets" at bounding box center [344, 161] width 99 height 31
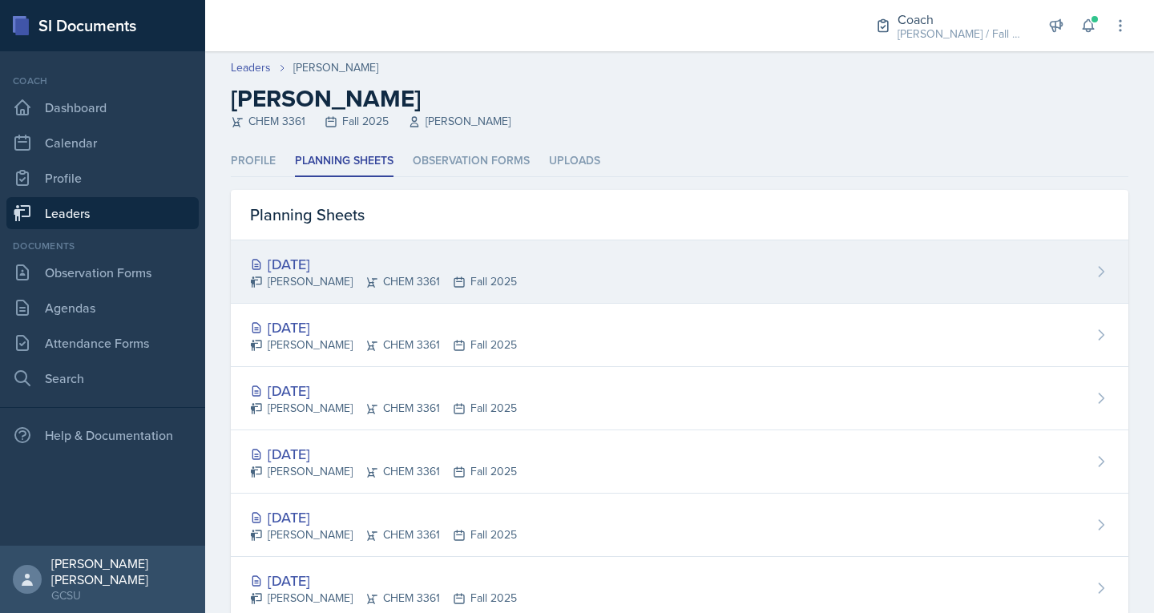
click at [371, 271] on div "[DATE]" at bounding box center [383, 264] width 267 height 22
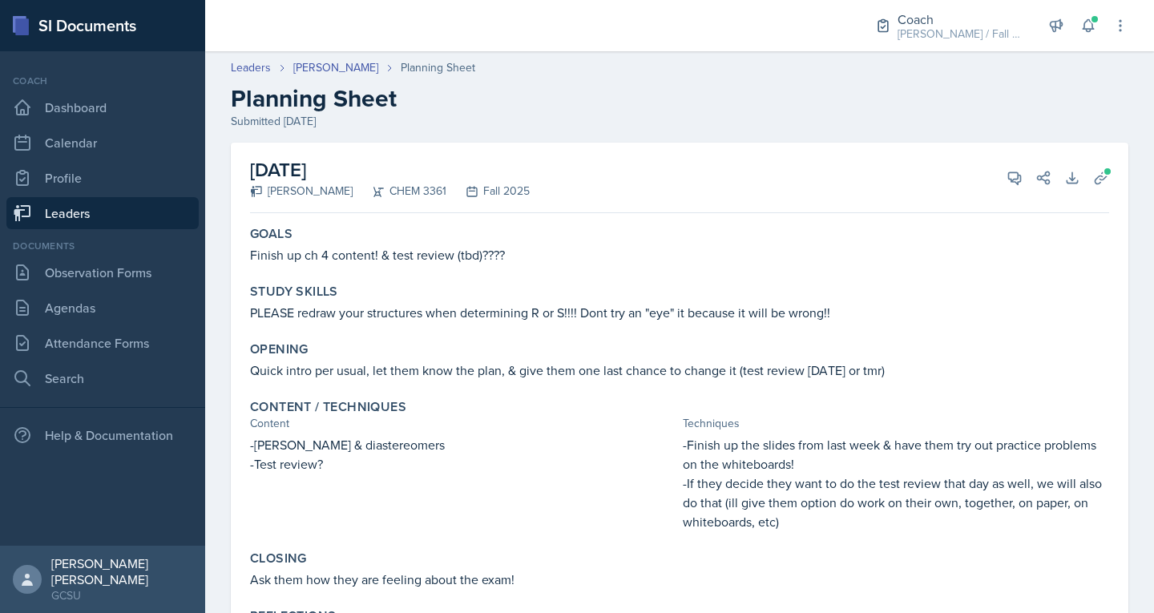
scroll to position [79, 0]
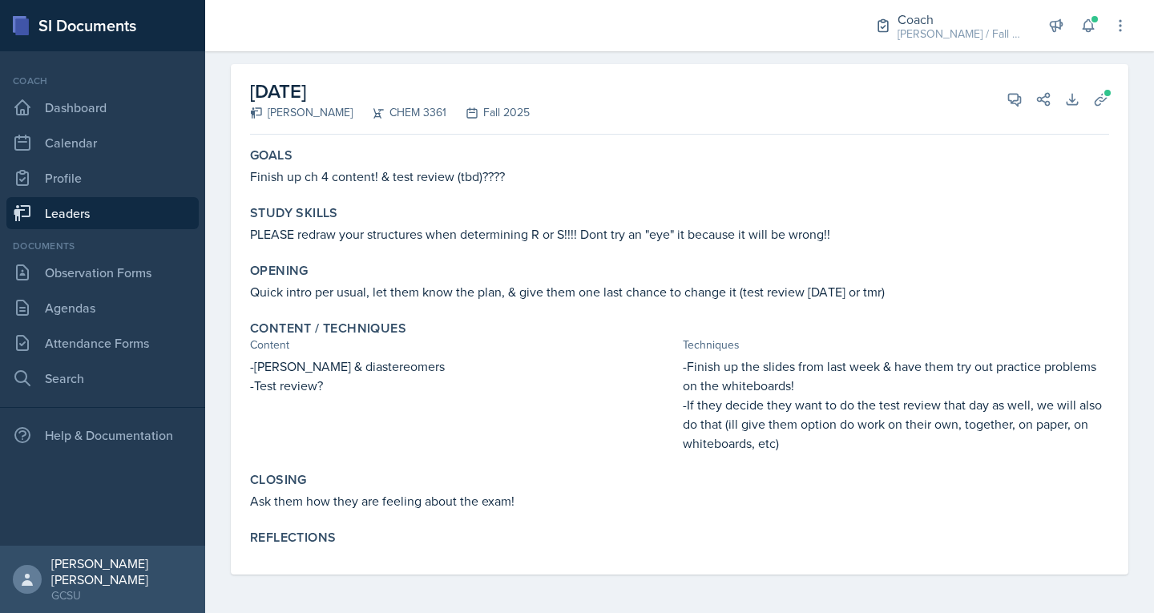
click at [106, 220] on link "Leaders" at bounding box center [102, 213] width 192 height 32
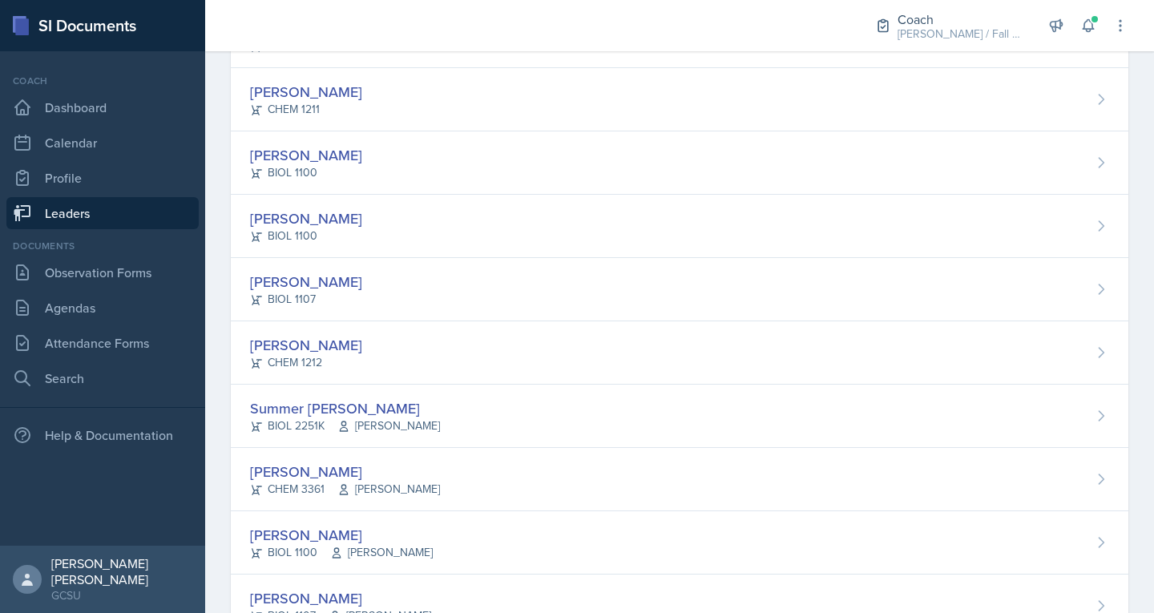
scroll to position [1282, 0]
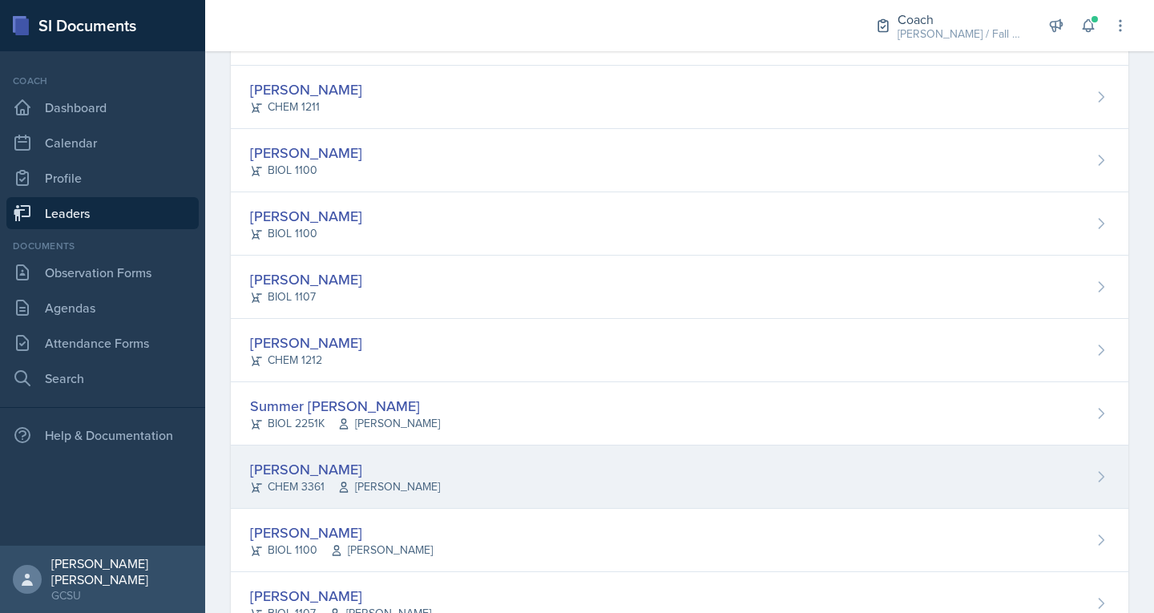
click at [314, 486] on div "CHEM 3361 [PERSON_NAME]" at bounding box center [345, 486] width 190 height 17
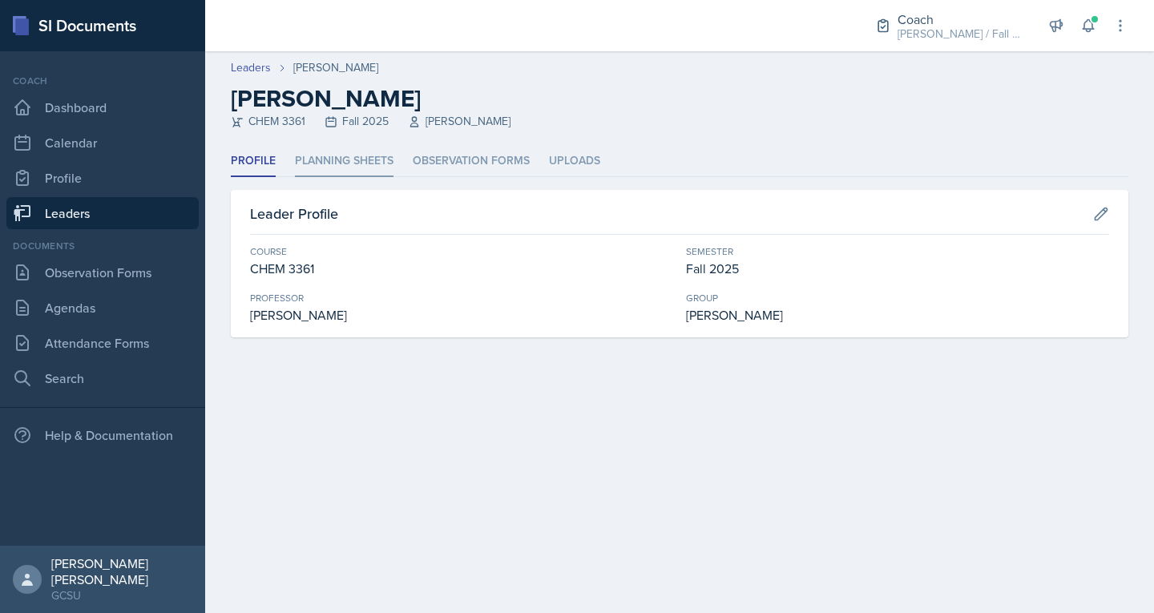
click at [365, 157] on li "Planning Sheets" at bounding box center [344, 161] width 99 height 31
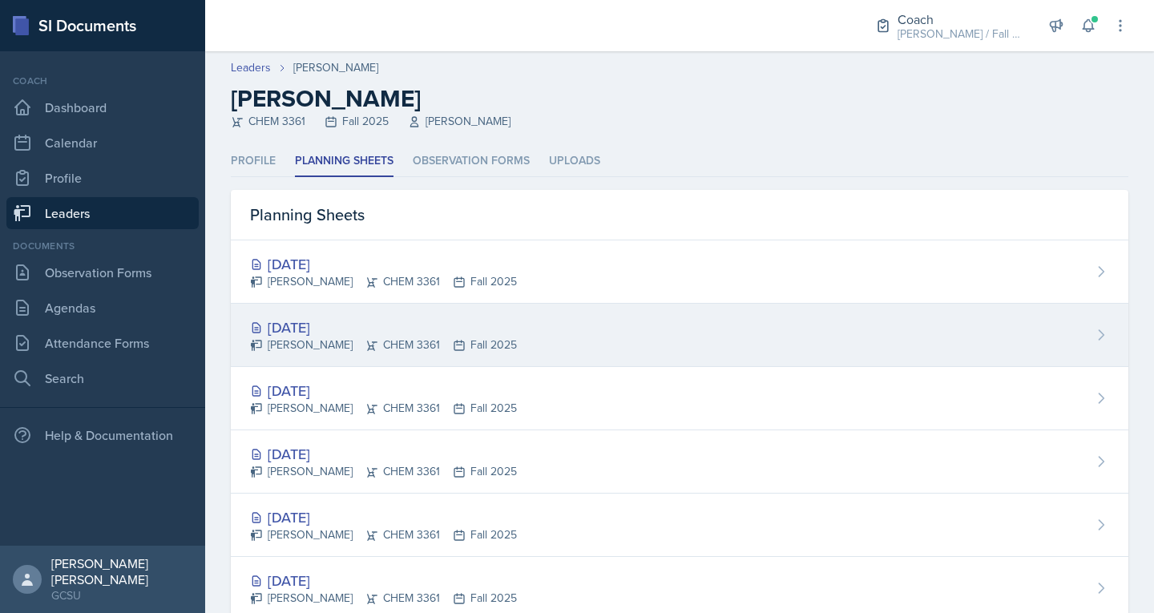
click at [326, 357] on div "[DATE] [PERSON_NAME] CHEM 3361 Fall 2025" at bounding box center [680, 335] width 898 height 63
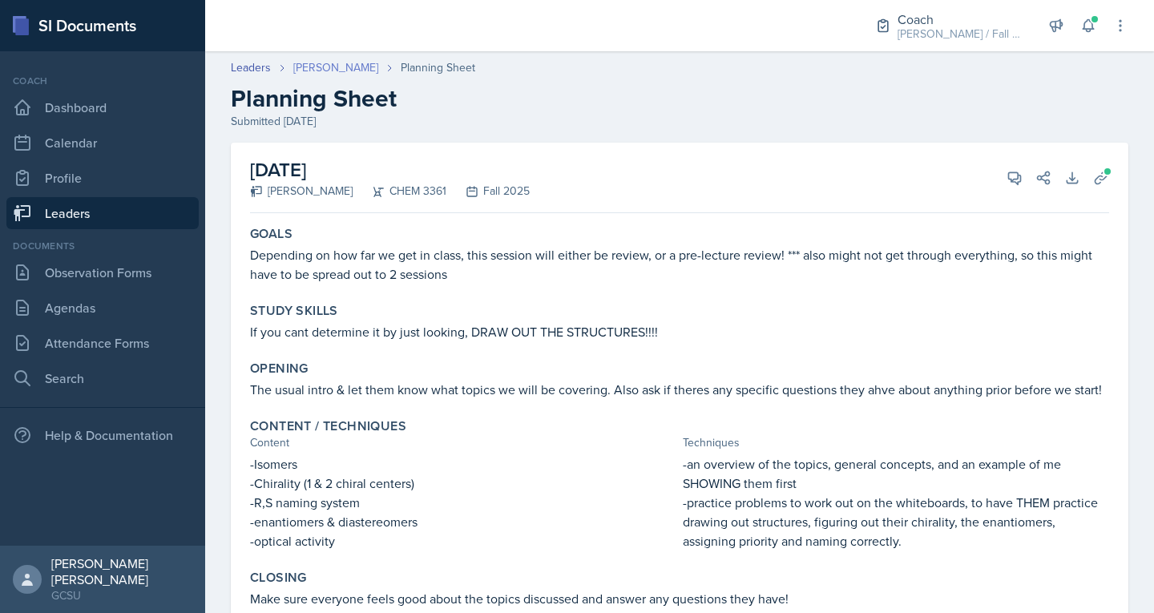
click at [330, 65] on link "[PERSON_NAME]" at bounding box center [335, 67] width 85 height 17
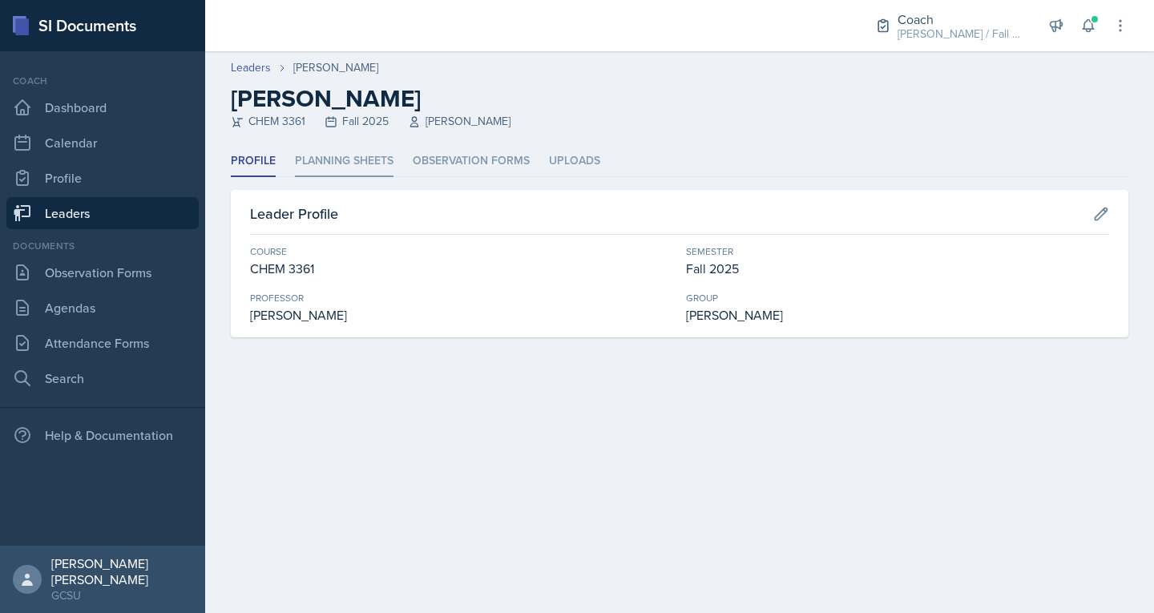
click at [353, 160] on li "Planning Sheets" at bounding box center [344, 161] width 99 height 31
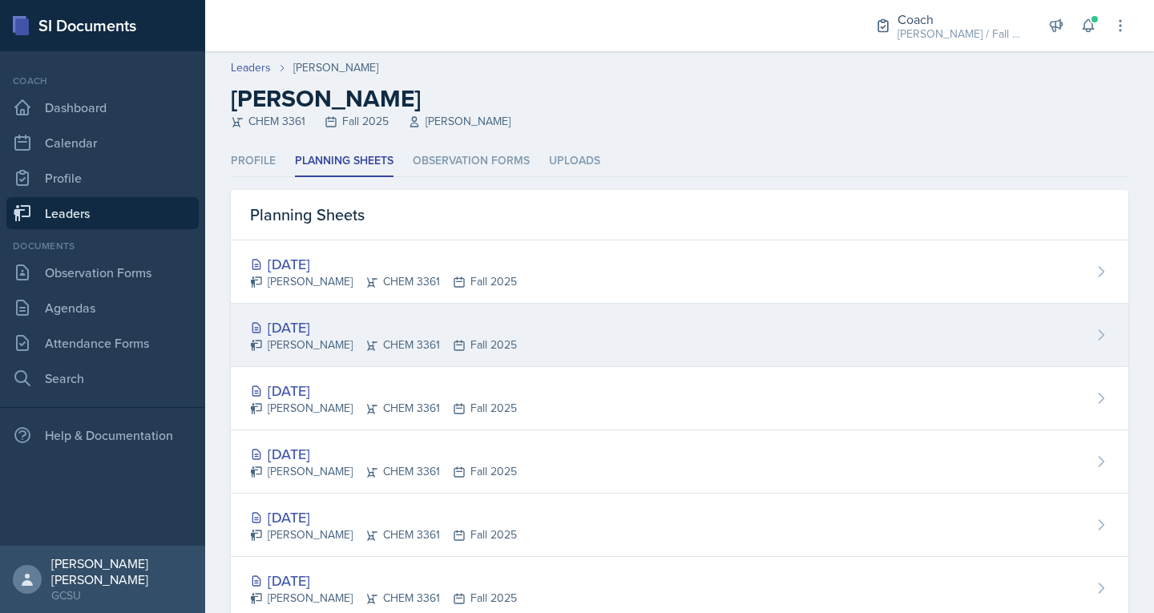
click at [345, 330] on div "[DATE]" at bounding box center [383, 328] width 267 height 22
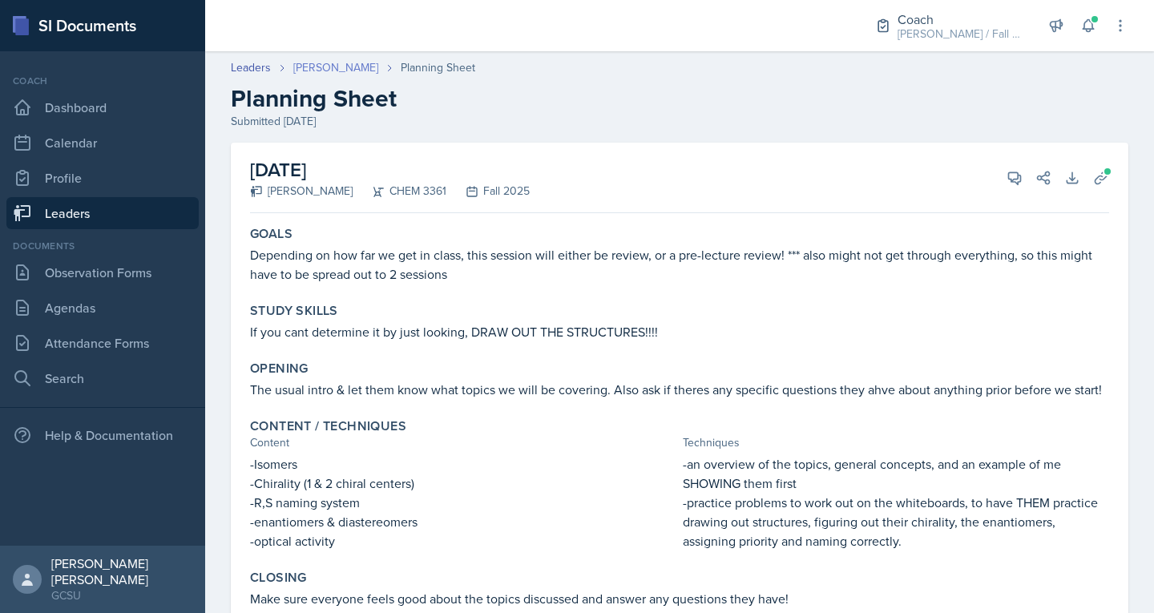
click at [347, 71] on link "[PERSON_NAME]" at bounding box center [335, 67] width 85 height 17
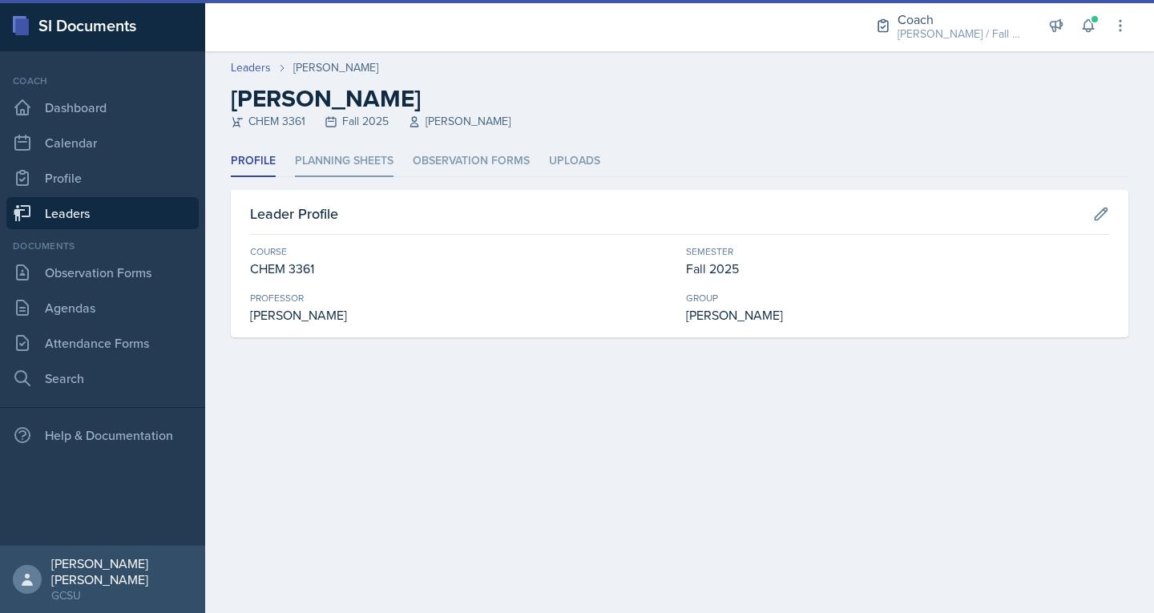
click at [352, 163] on li "Planning Sheets" at bounding box center [344, 161] width 99 height 31
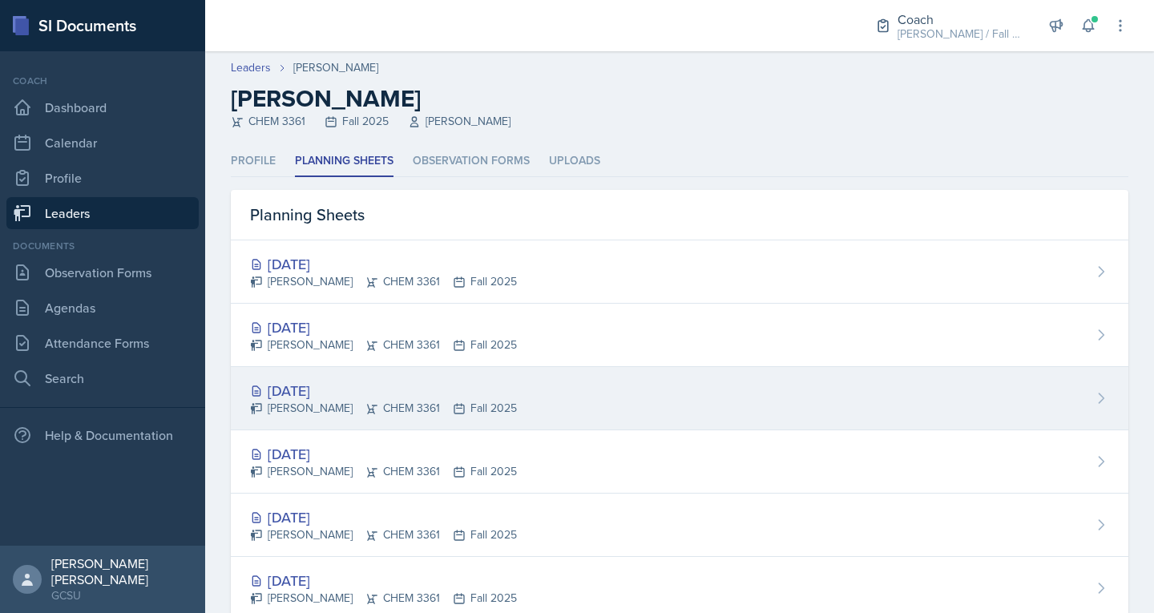
click at [325, 377] on div "[DATE] [PERSON_NAME] CHEM 3361 Fall 2025" at bounding box center [680, 398] width 898 height 63
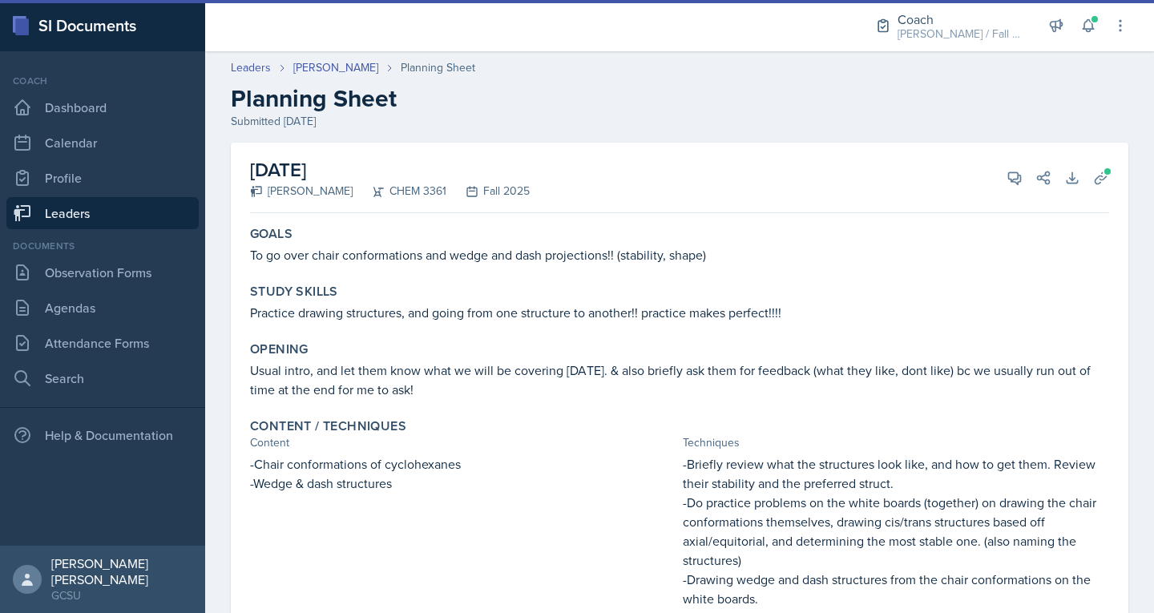
scroll to position [271, 0]
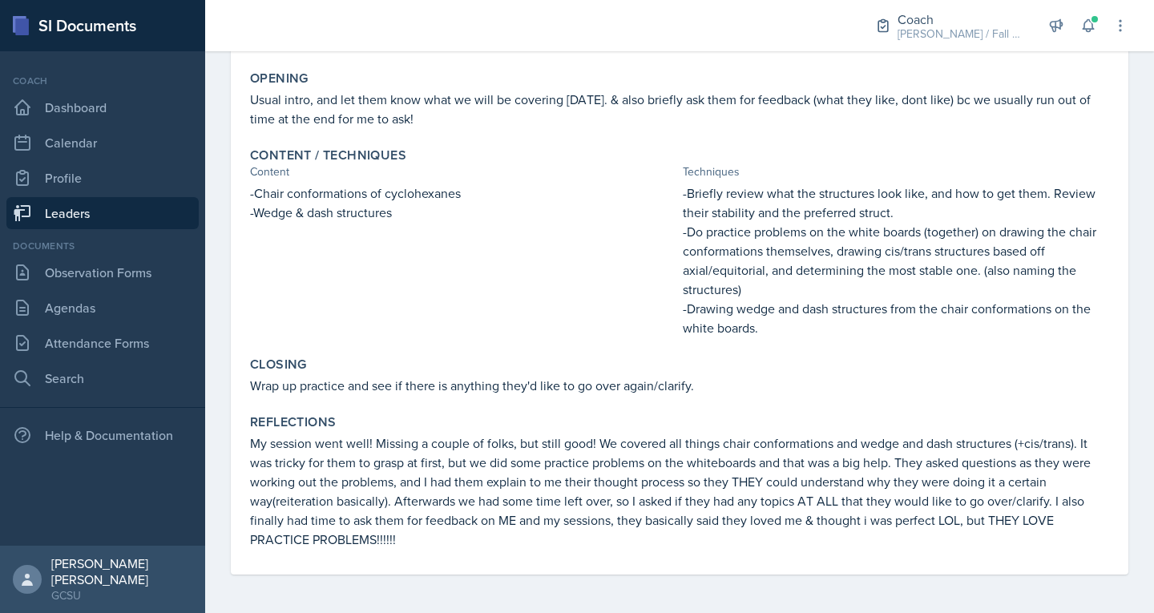
click at [50, 199] on link "Leaders" at bounding box center [102, 213] width 192 height 32
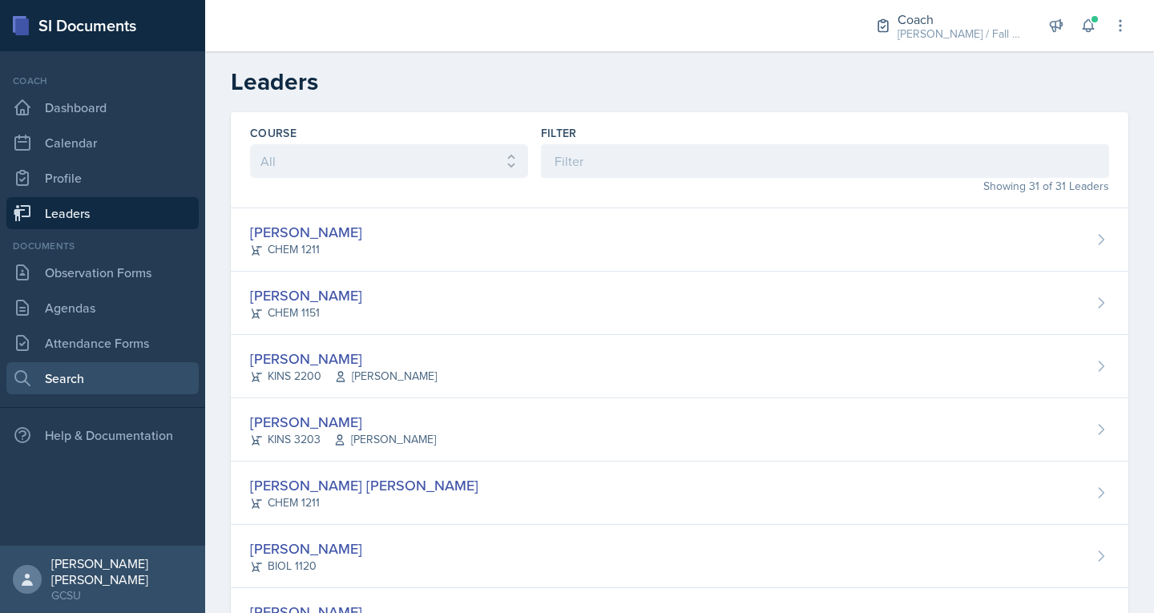
click at [45, 362] on link "Search" at bounding box center [102, 378] width 192 height 32
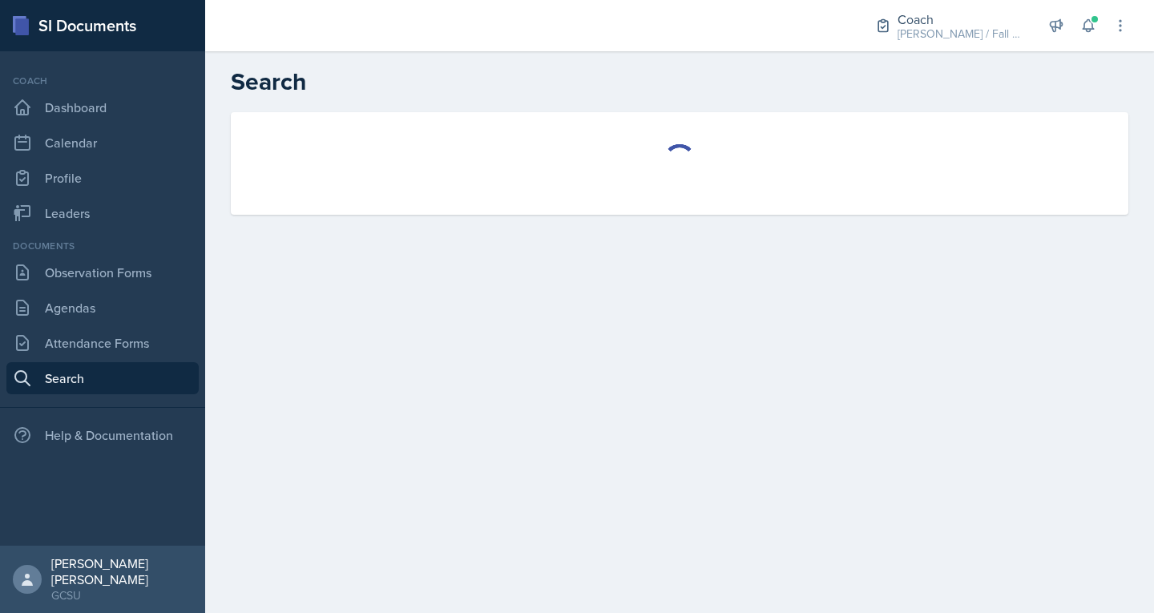
select select "all"
select select "1"
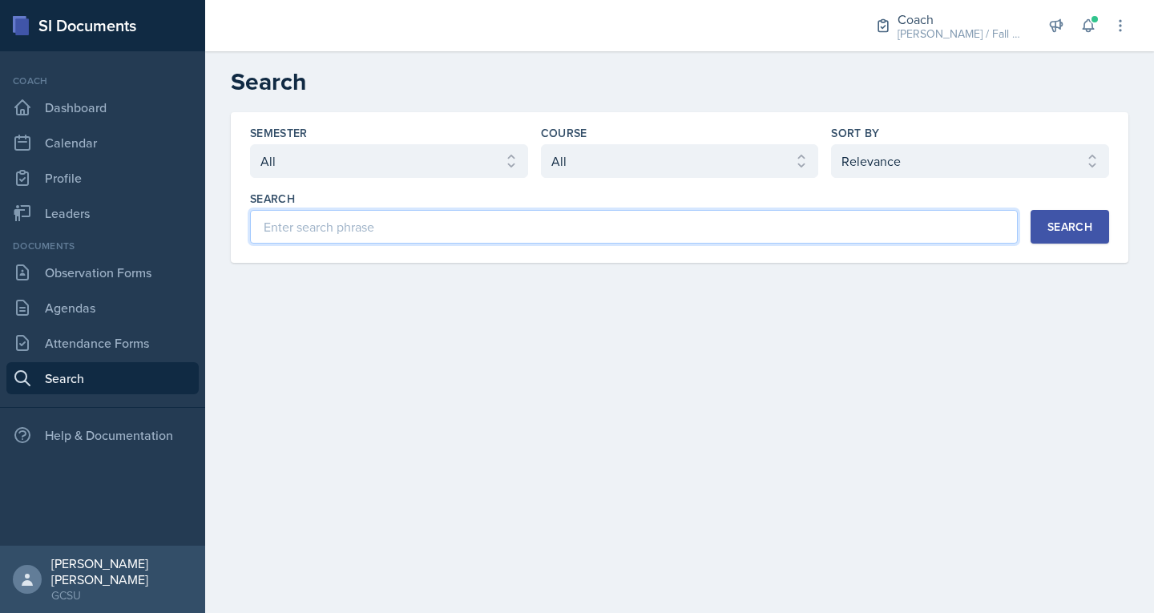
click at [396, 231] on input at bounding box center [634, 227] width 768 height 34
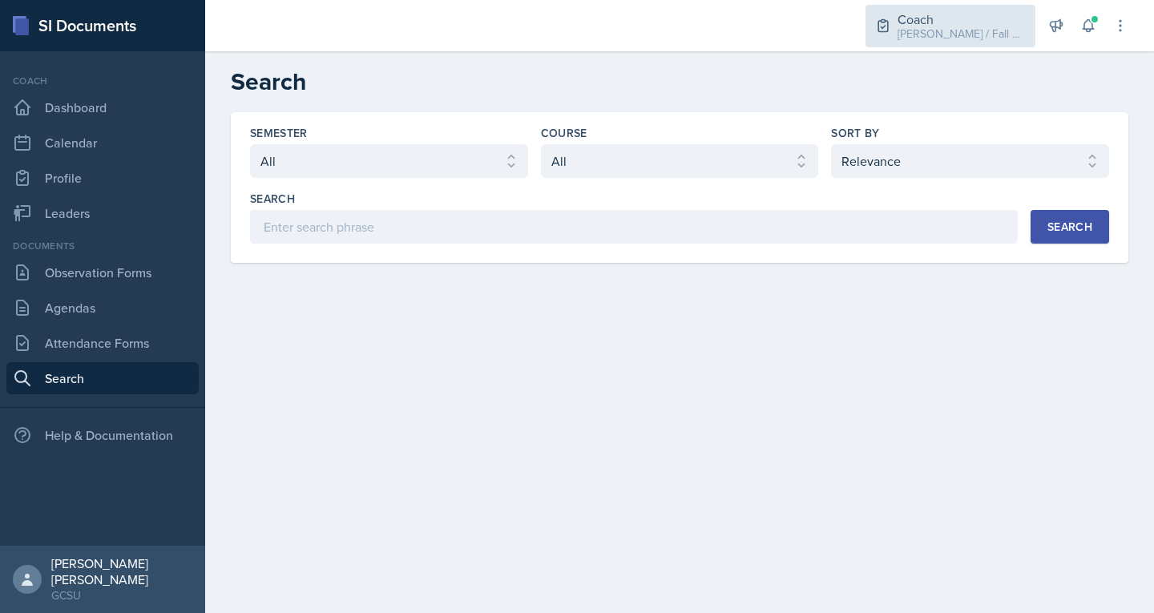
click at [888, 29] on icon at bounding box center [883, 26] width 10 height 12
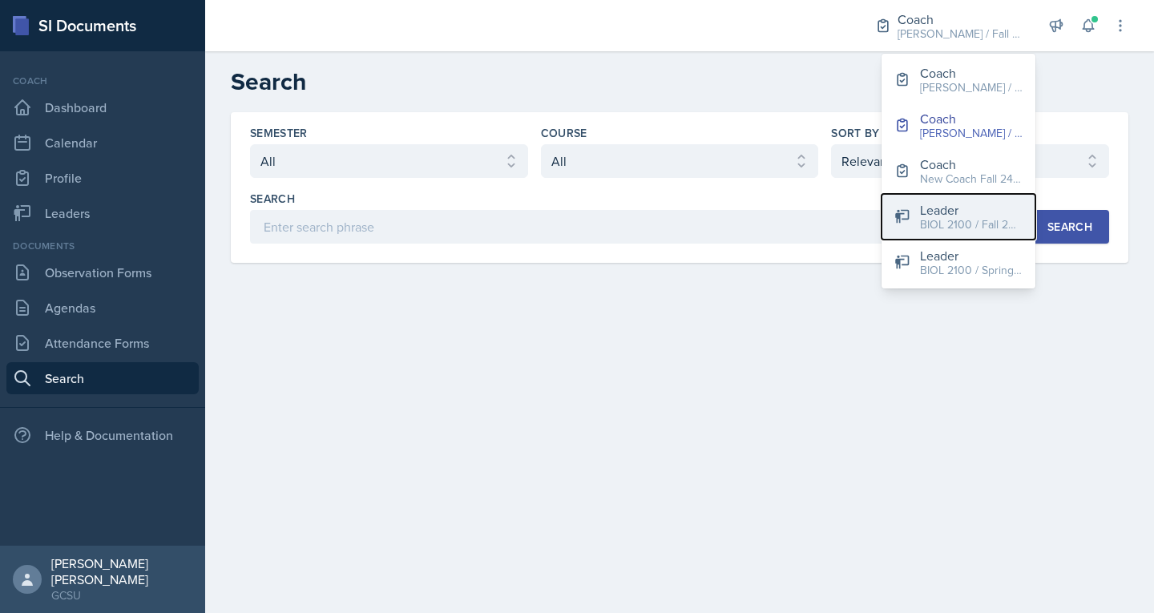
click at [913, 212] on button "Leader BIOL 2100 / Fall 2024" at bounding box center [959, 217] width 154 height 46
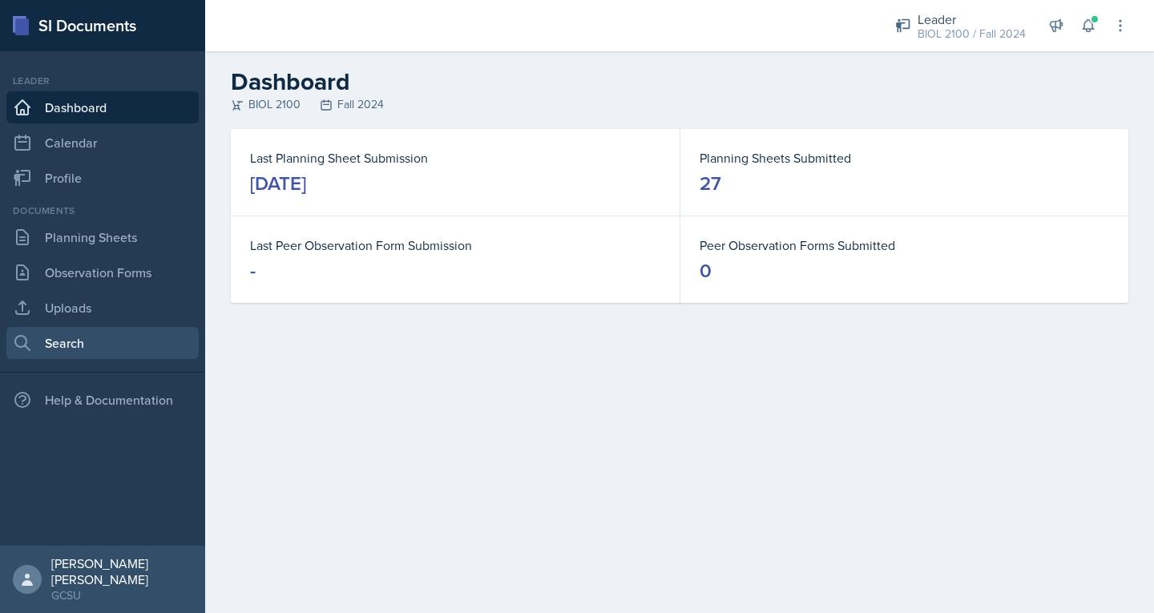
click at [82, 348] on link "Search" at bounding box center [102, 343] width 192 height 32
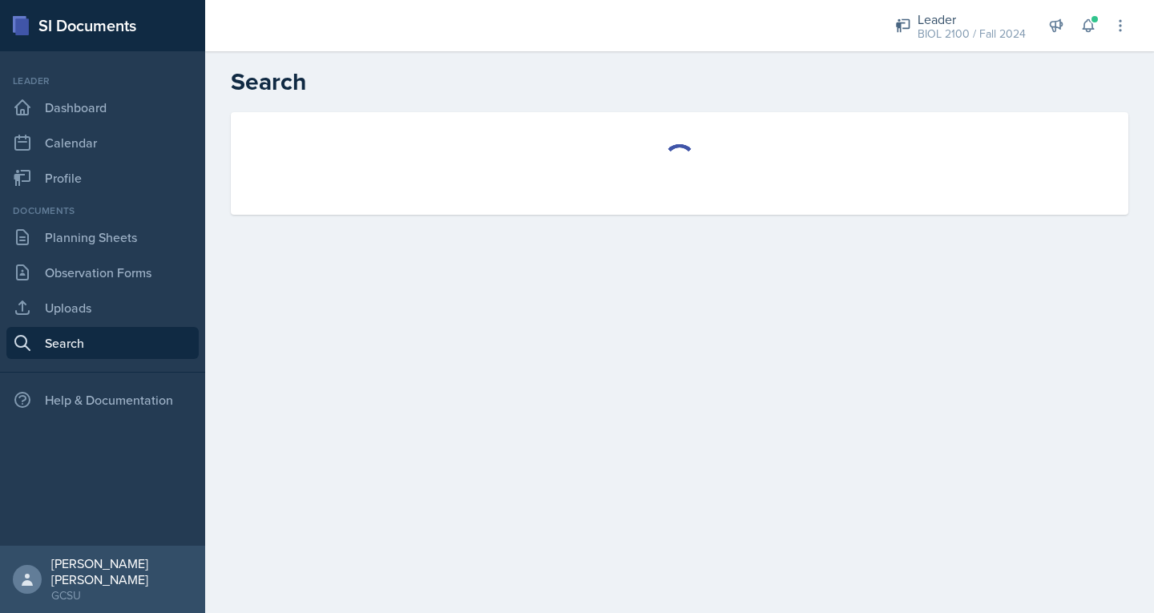
select select "all"
select select "1"
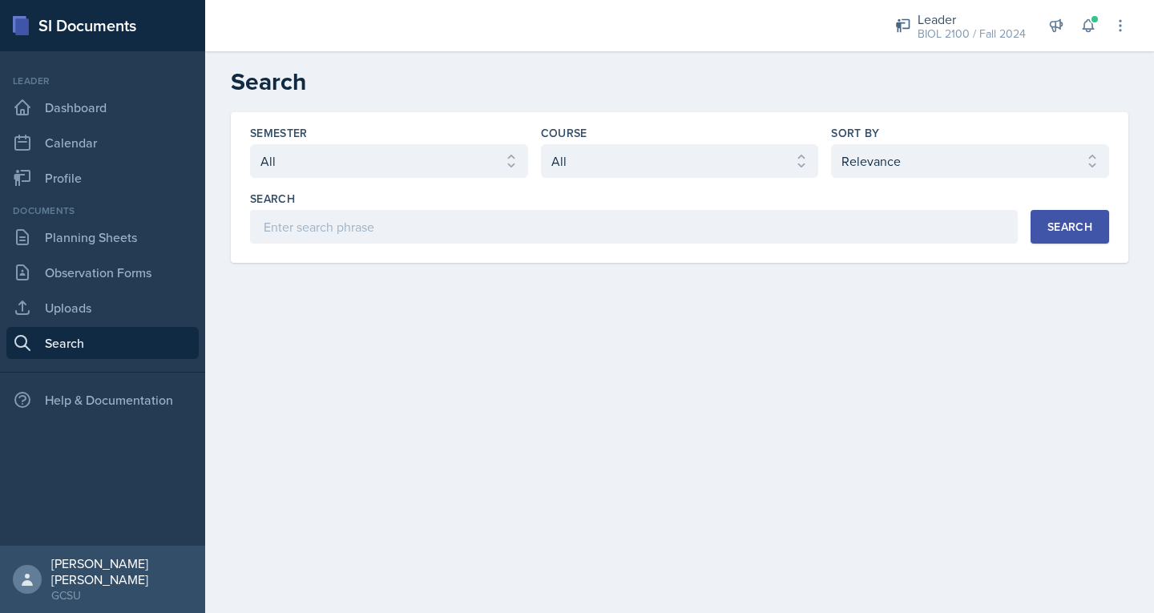
click at [643, 179] on div "Semester Select semester All Fall 2025 Spring 2025 Fall 2024 Spring 2024 Fall 2…" at bounding box center [679, 184] width 859 height 119
click at [631, 165] on select "Select course All ACCT 3101 ACCT 3102 ASTR 1000 BIOL 1100 BIOL 1107 BIOL 1108 B…" at bounding box center [680, 161] width 278 height 34
select select "b8b24a39-b8b2-4597-9e8c-92b6b9994cd0"
click at [541, 144] on select "Select course All ACCT 3101 ACCT 3102 ASTR 1000 BIOL 1100 BIOL 1107 BIOL 1108 B…" at bounding box center [680, 161] width 278 height 34
click at [1051, 217] on button "Search" at bounding box center [1070, 227] width 79 height 34
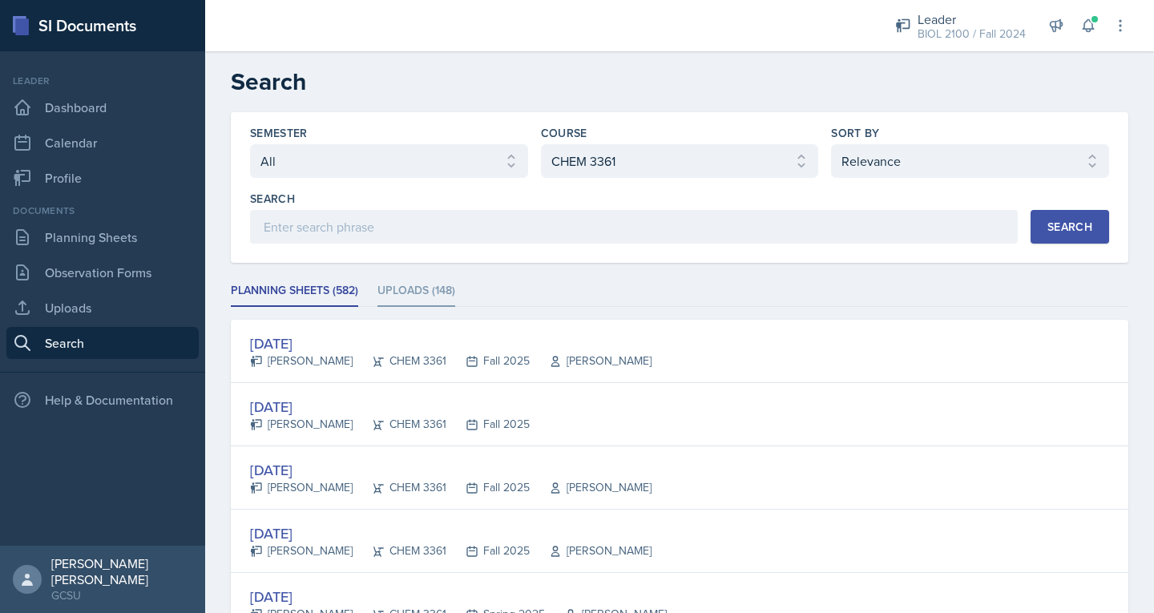
click at [419, 292] on li "Uploads (148)" at bounding box center [416, 291] width 78 height 31
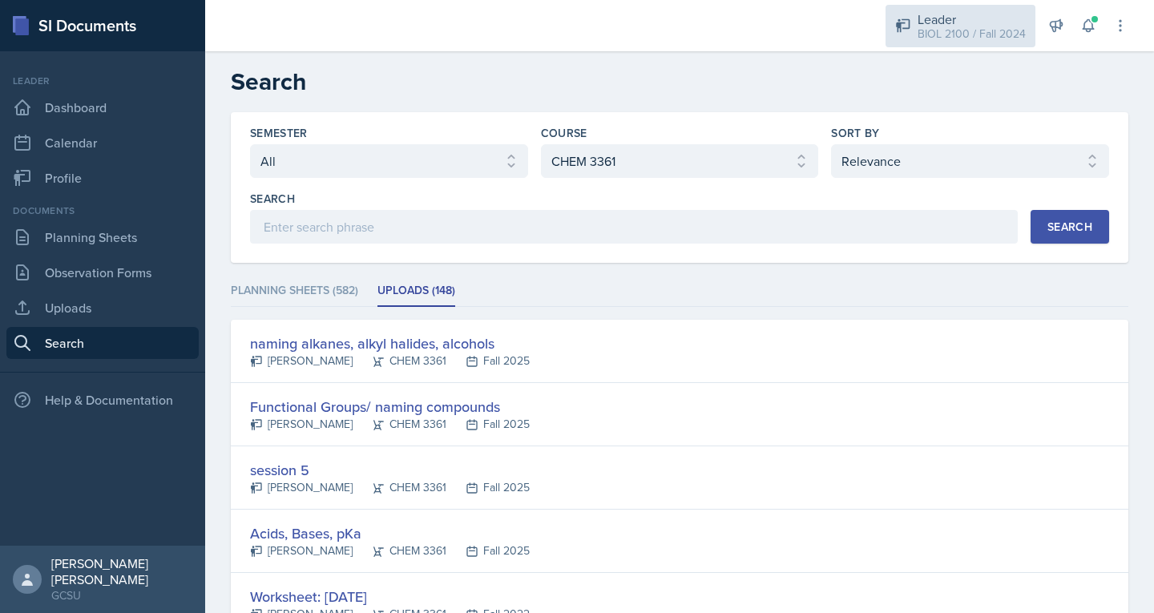
click at [975, 19] on div "Leader" at bounding box center [972, 19] width 108 height 19
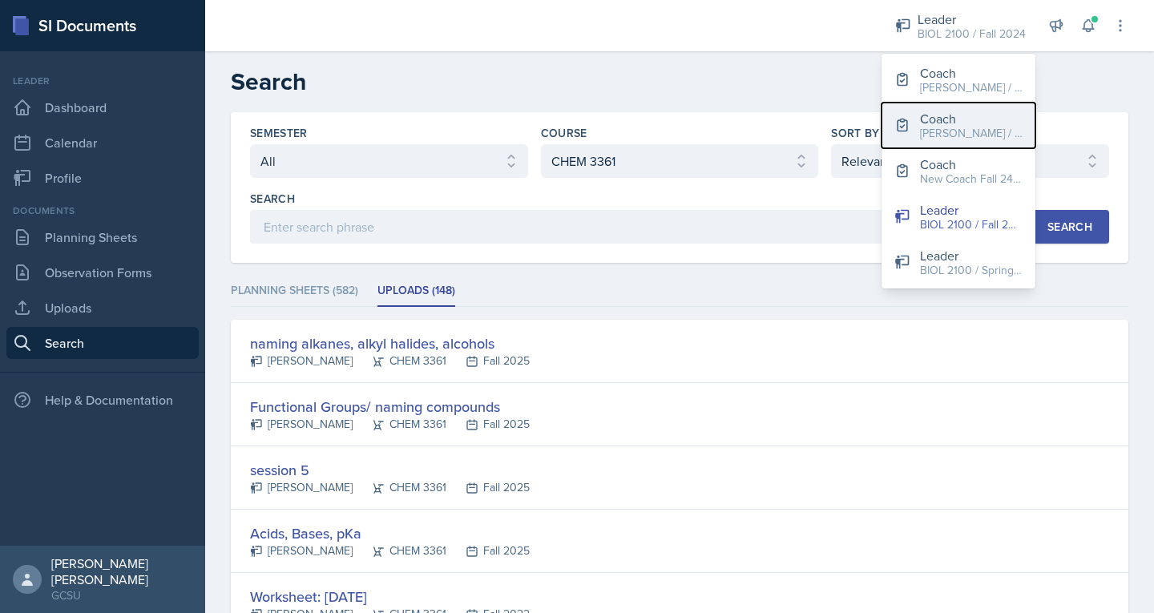
click at [969, 127] on div "[PERSON_NAME] / Fall 2025" at bounding box center [971, 133] width 103 height 17
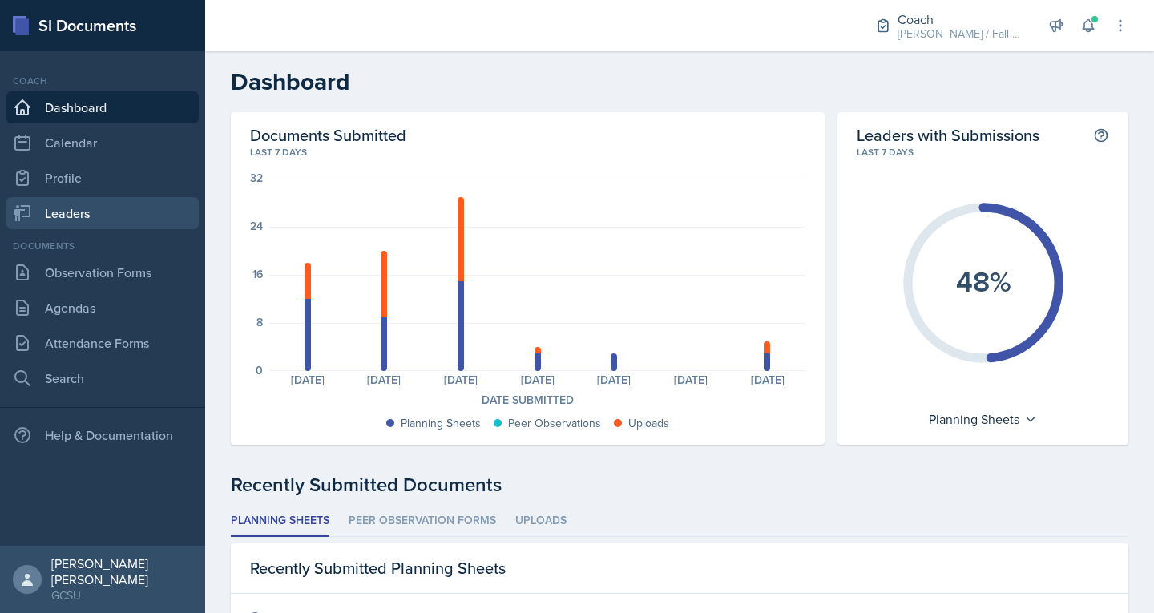
click at [77, 212] on link "Leaders" at bounding box center [102, 213] width 192 height 32
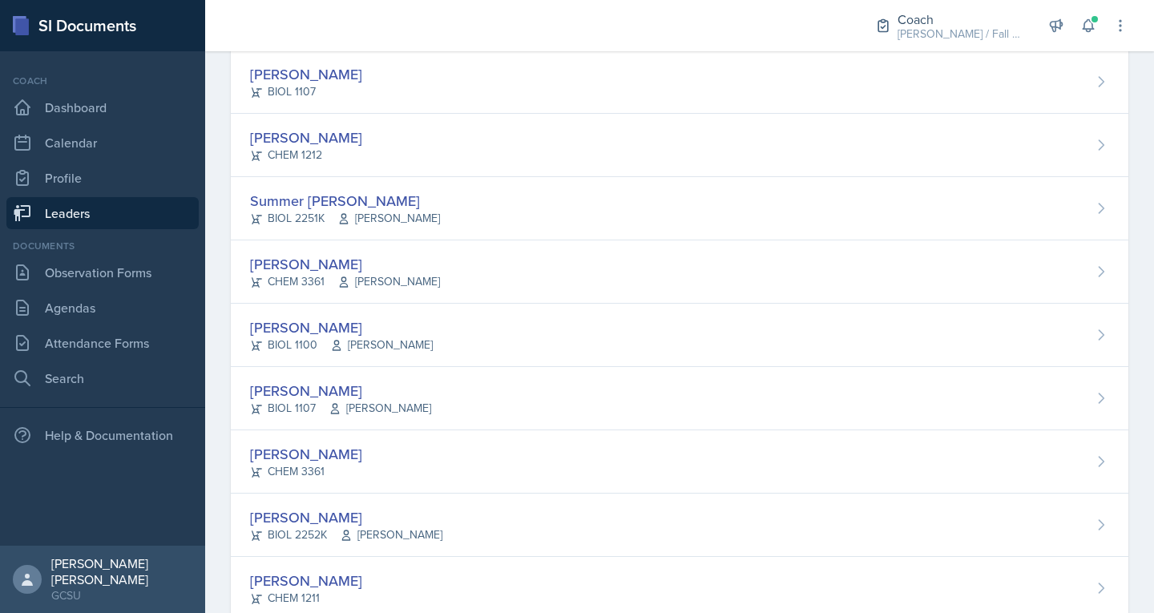
scroll to position [1596, 0]
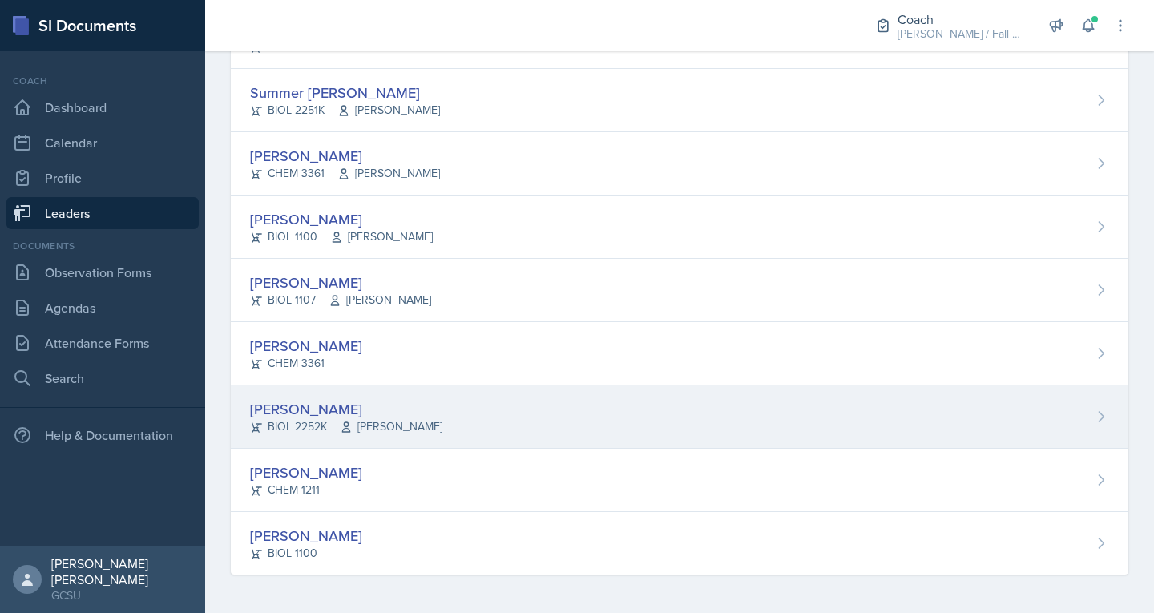
click at [303, 414] on div "[PERSON_NAME]" at bounding box center [346, 409] width 192 height 22
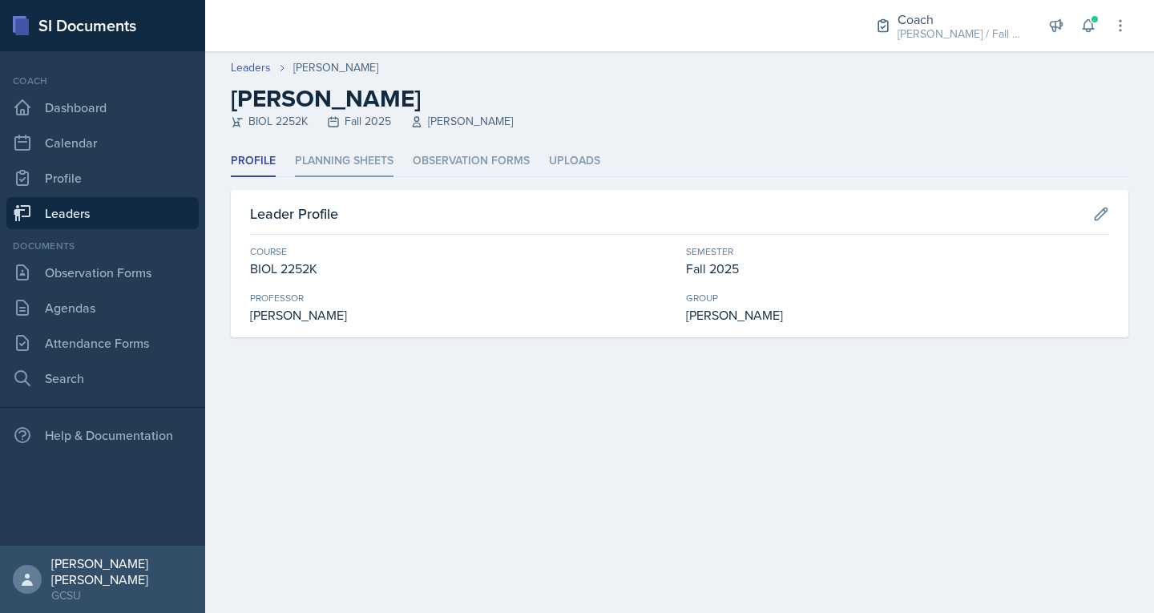
click at [331, 169] on li "Planning Sheets" at bounding box center [344, 161] width 99 height 31
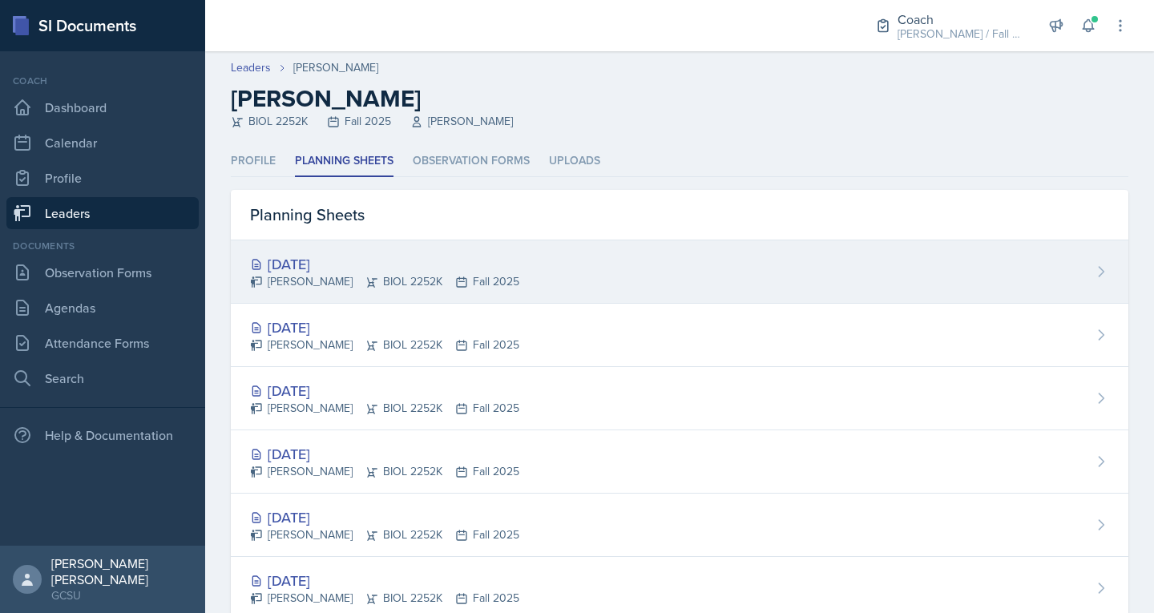
click at [332, 260] on div "[DATE]" at bounding box center [384, 264] width 269 height 22
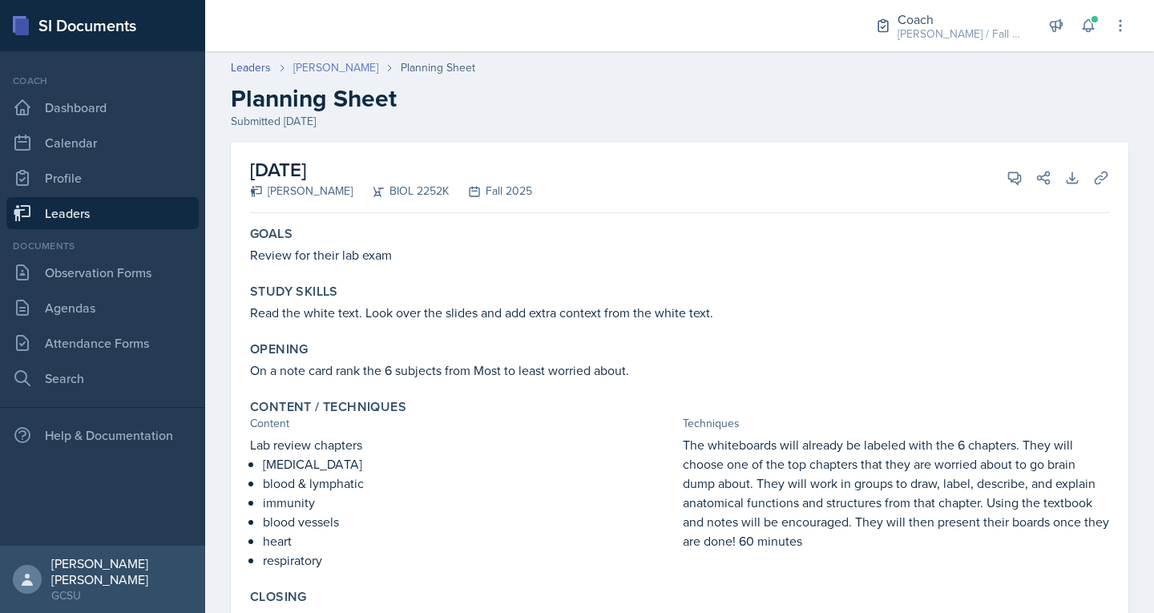
click at [312, 71] on link "[PERSON_NAME]" at bounding box center [335, 67] width 85 height 17
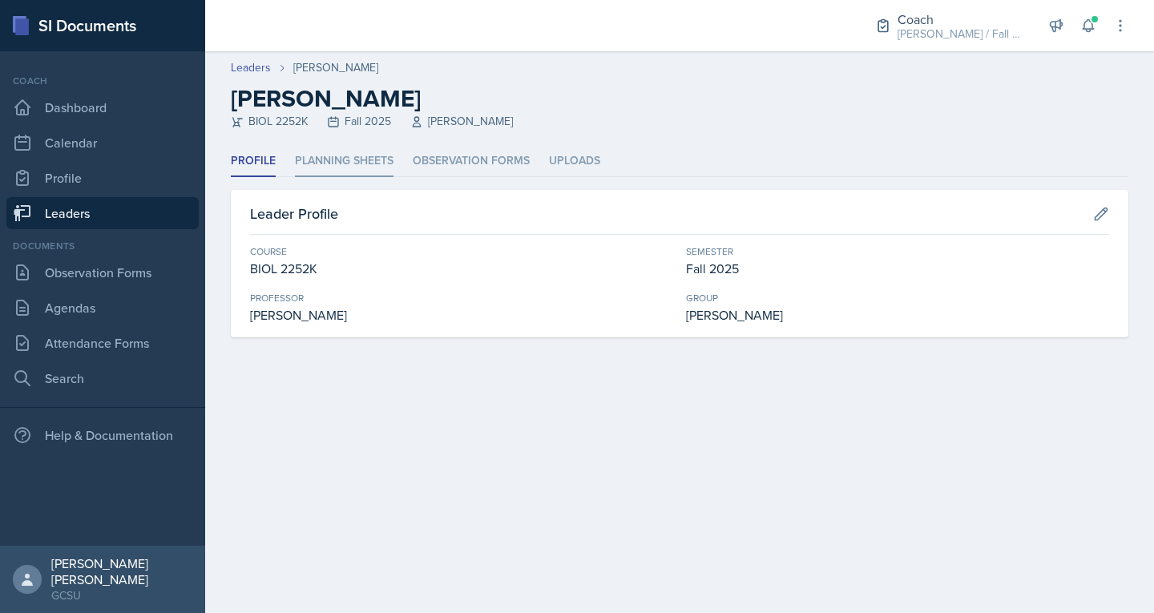
click at [335, 170] on li "Planning Sheets" at bounding box center [344, 161] width 99 height 31
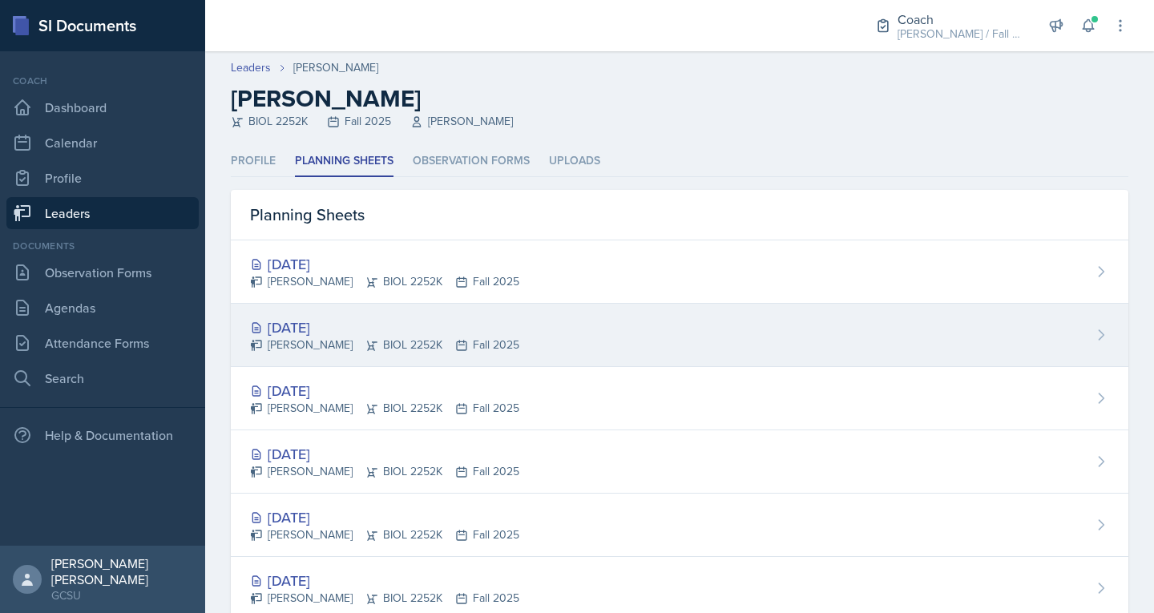
click at [345, 329] on div "[DATE]" at bounding box center [384, 328] width 269 height 22
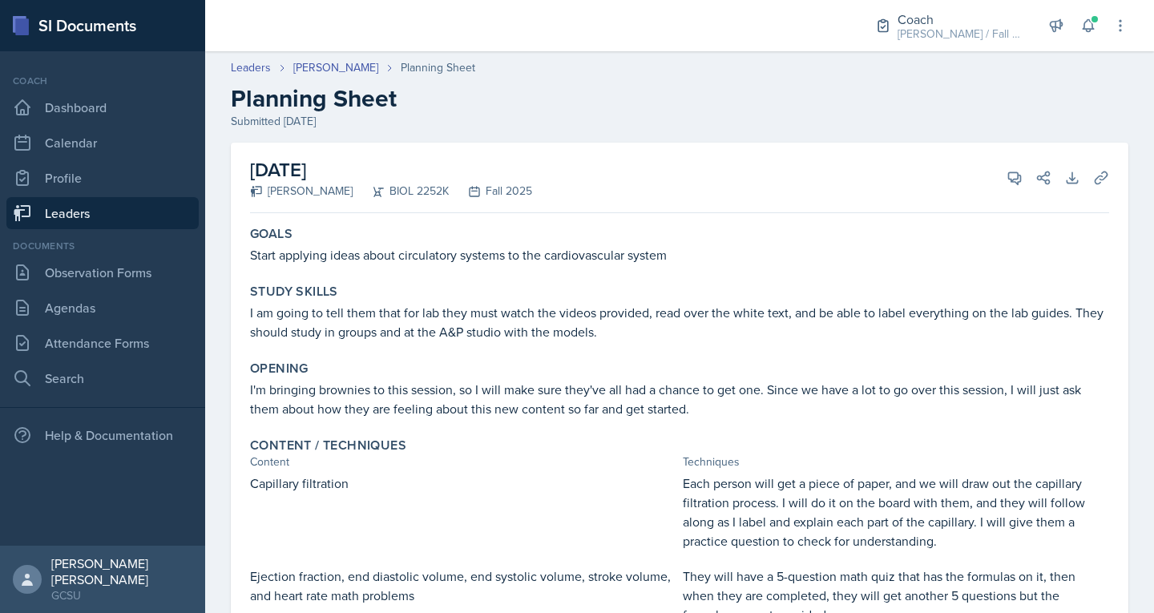
click at [30, 212] on icon at bounding box center [22, 213] width 17 height 16
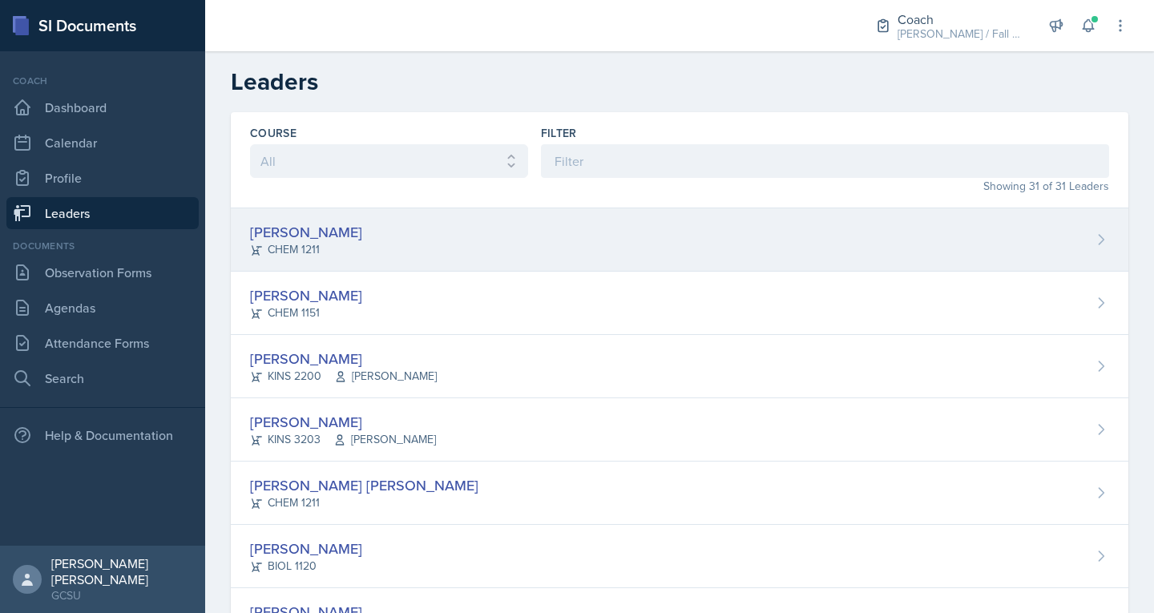
click at [362, 232] on div "[PERSON_NAME] CHEM 1211" at bounding box center [680, 239] width 898 height 63
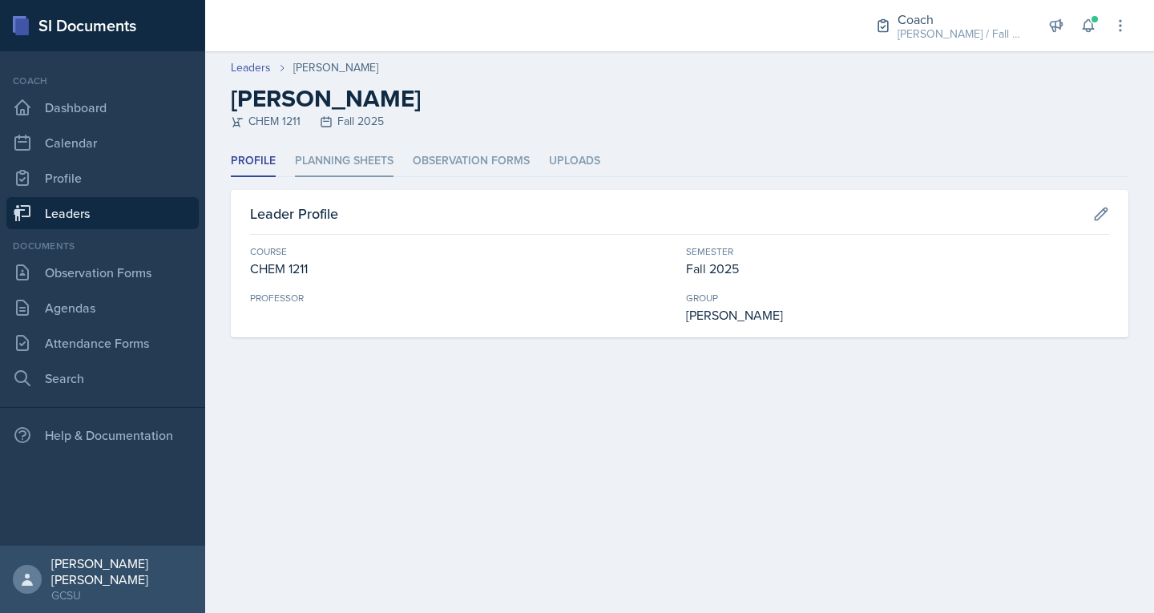
click at [312, 168] on li "Planning Sheets" at bounding box center [344, 161] width 99 height 31
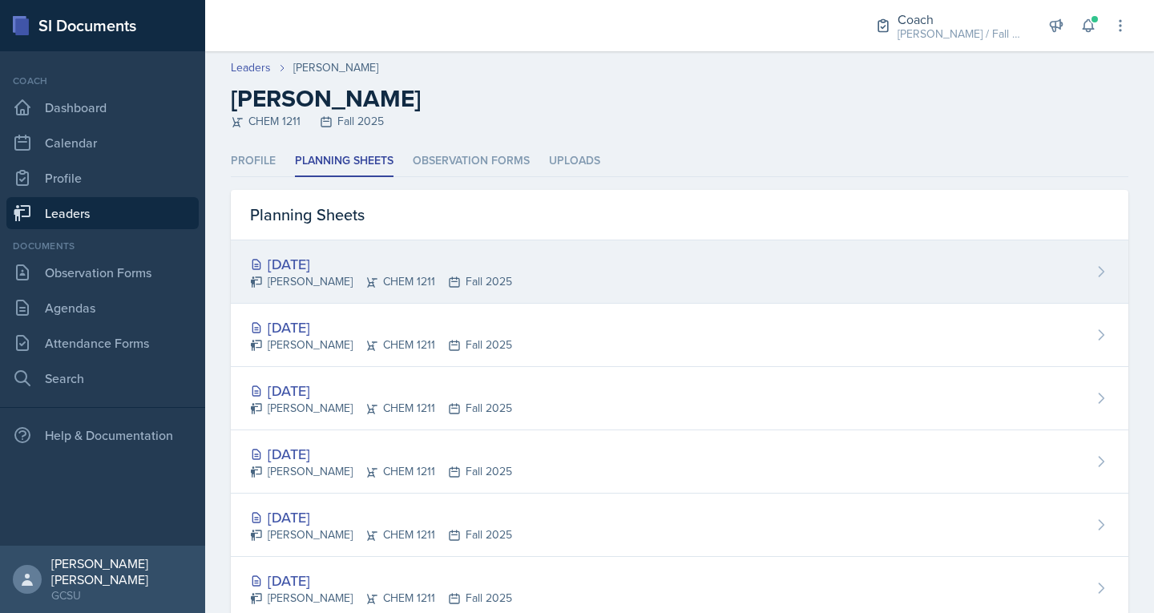
click at [289, 281] on div "[PERSON_NAME] CHEM 1211 Fall 2025" at bounding box center [381, 281] width 262 height 17
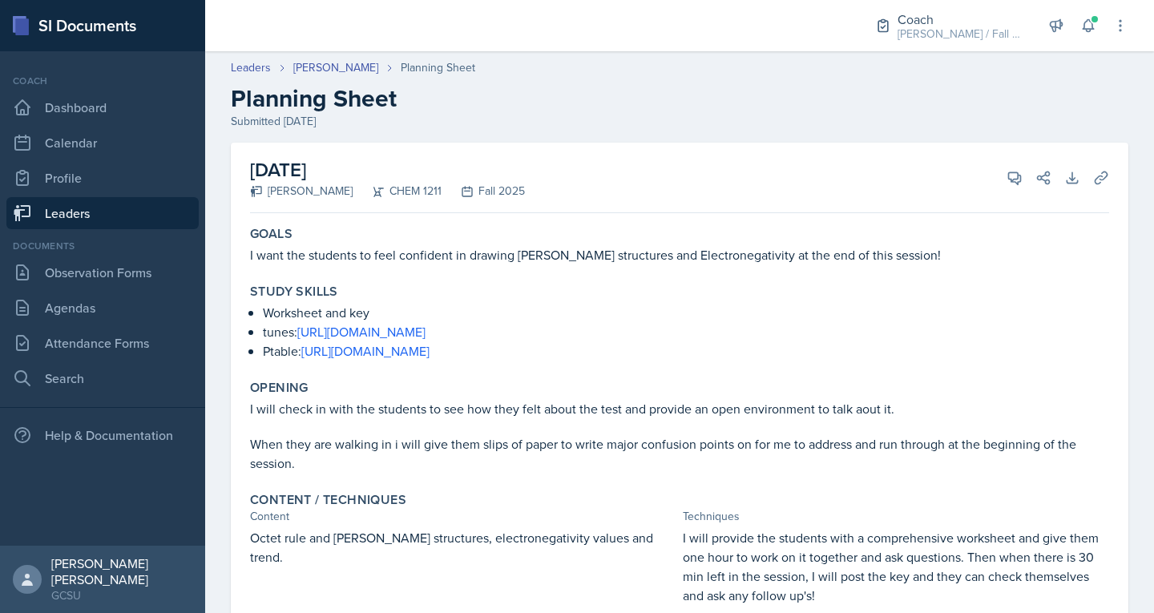
click at [91, 214] on link "Leaders" at bounding box center [102, 213] width 192 height 32
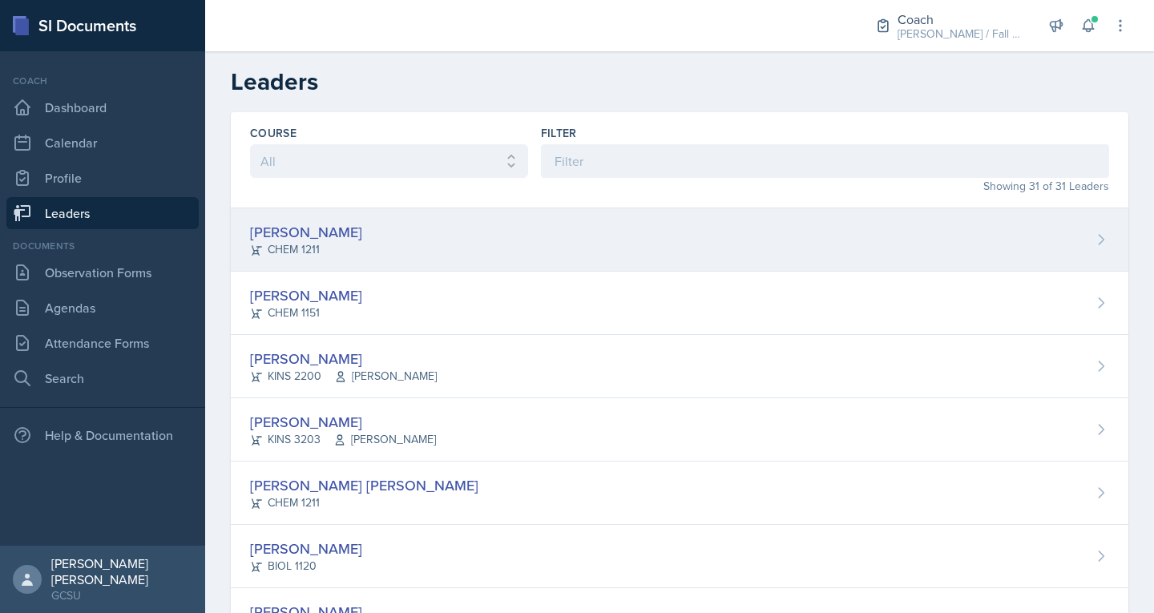
click at [333, 243] on div "[PERSON_NAME] CHEM 1211" at bounding box center [680, 239] width 898 height 63
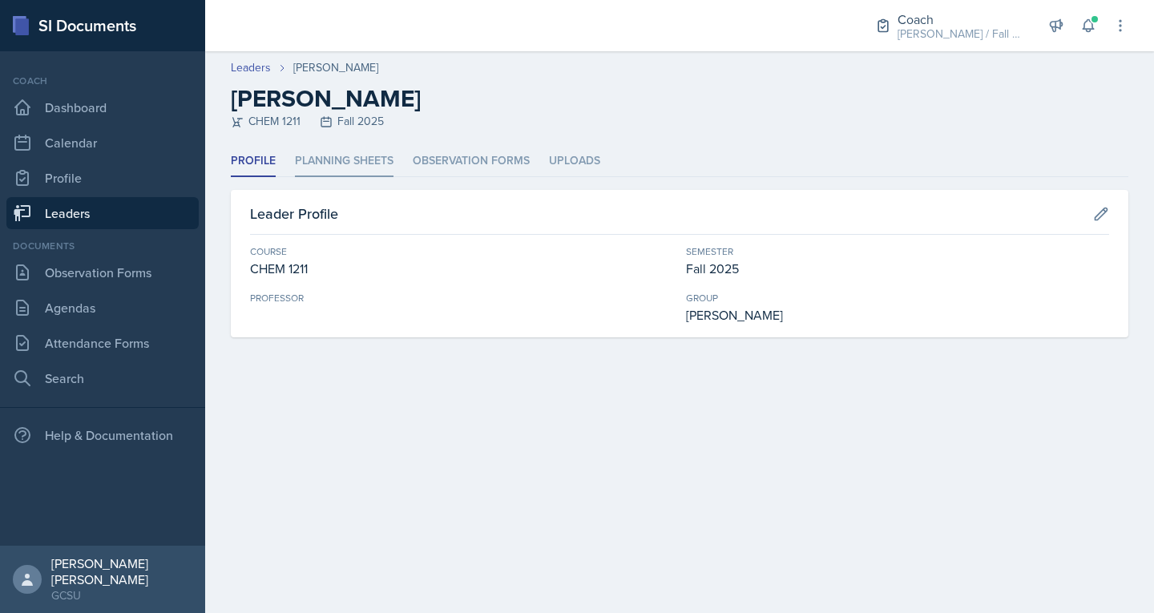
click at [336, 170] on li "Planning Sheets" at bounding box center [344, 161] width 99 height 31
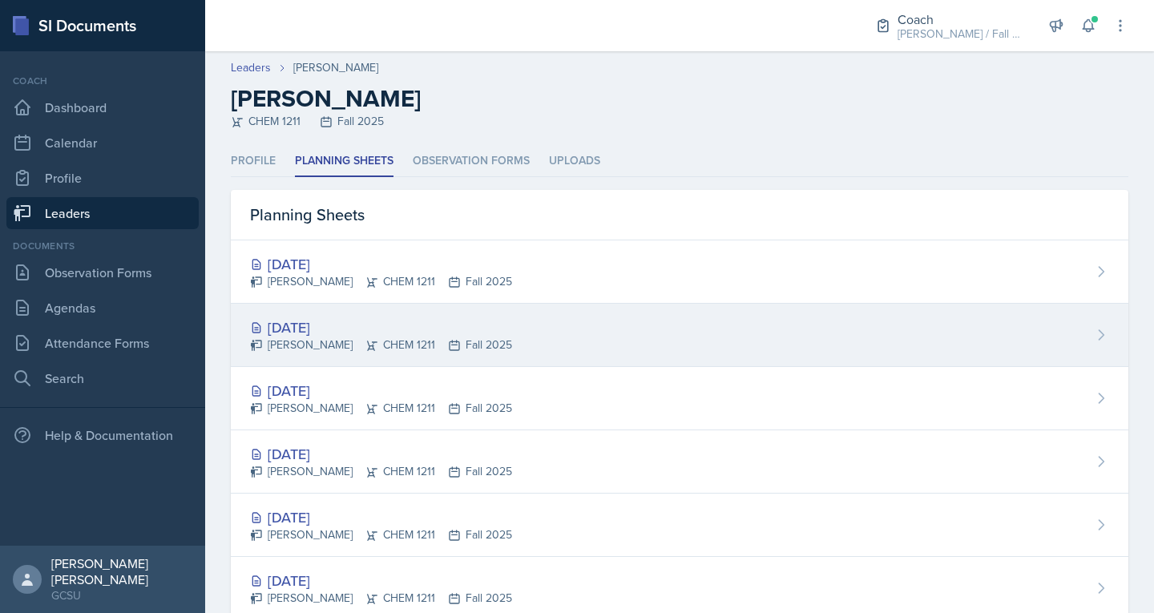
click at [307, 317] on div "[DATE]" at bounding box center [381, 328] width 262 height 22
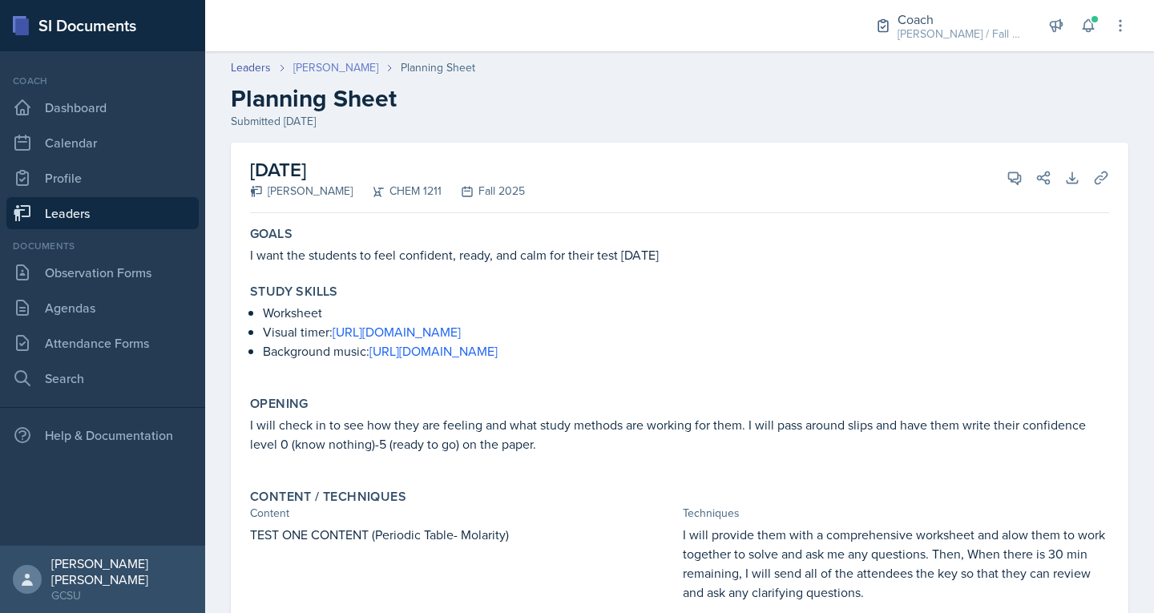
click at [314, 71] on link "[PERSON_NAME]" at bounding box center [335, 67] width 85 height 17
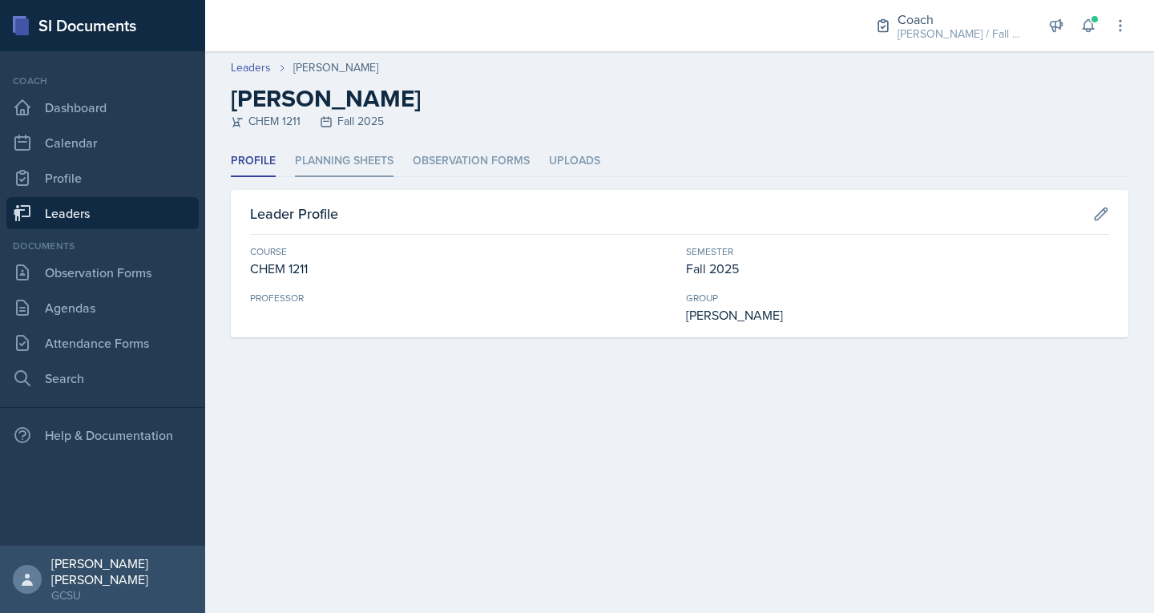
click at [363, 170] on li "Planning Sheets" at bounding box center [344, 161] width 99 height 31
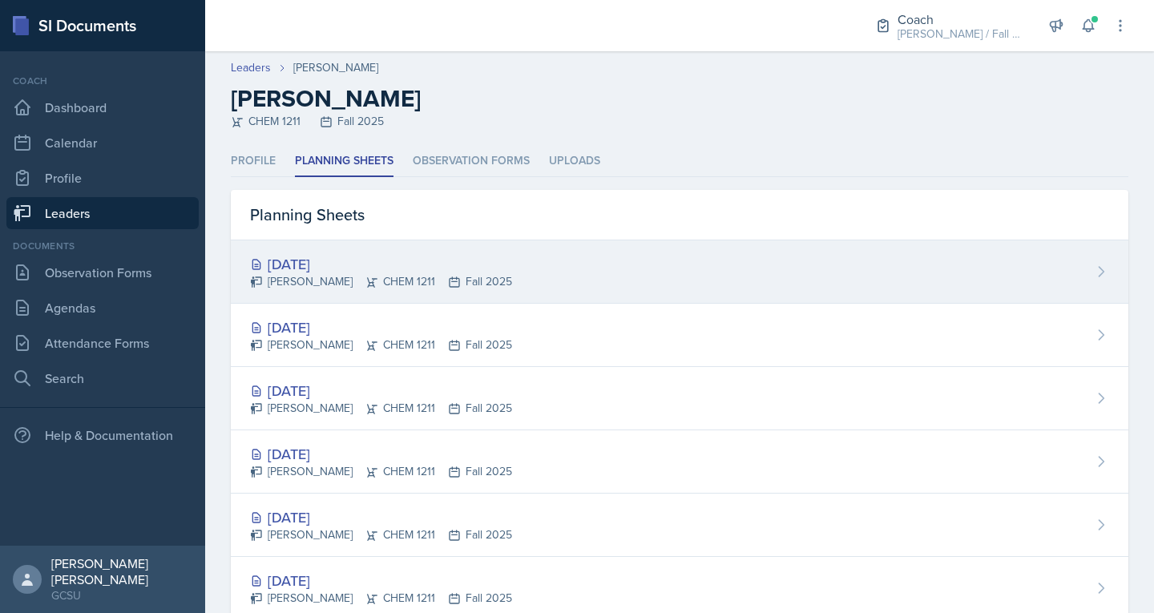
click at [326, 260] on div "[DATE]" at bounding box center [381, 264] width 262 height 22
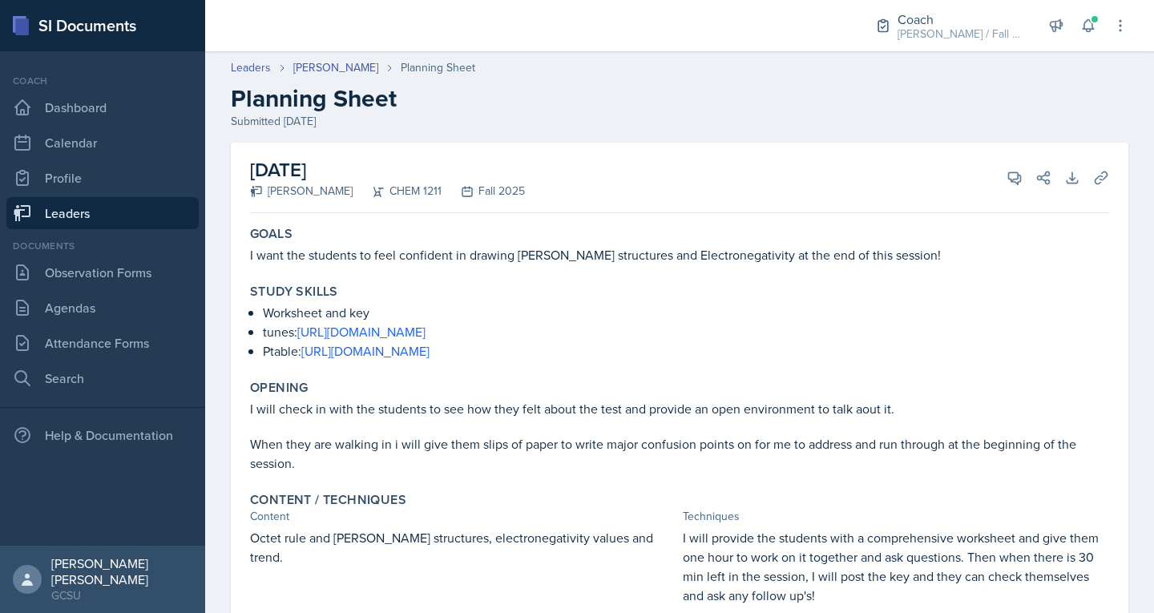
click at [95, 206] on link "Leaders" at bounding box center [102, 213] width 192 height 32
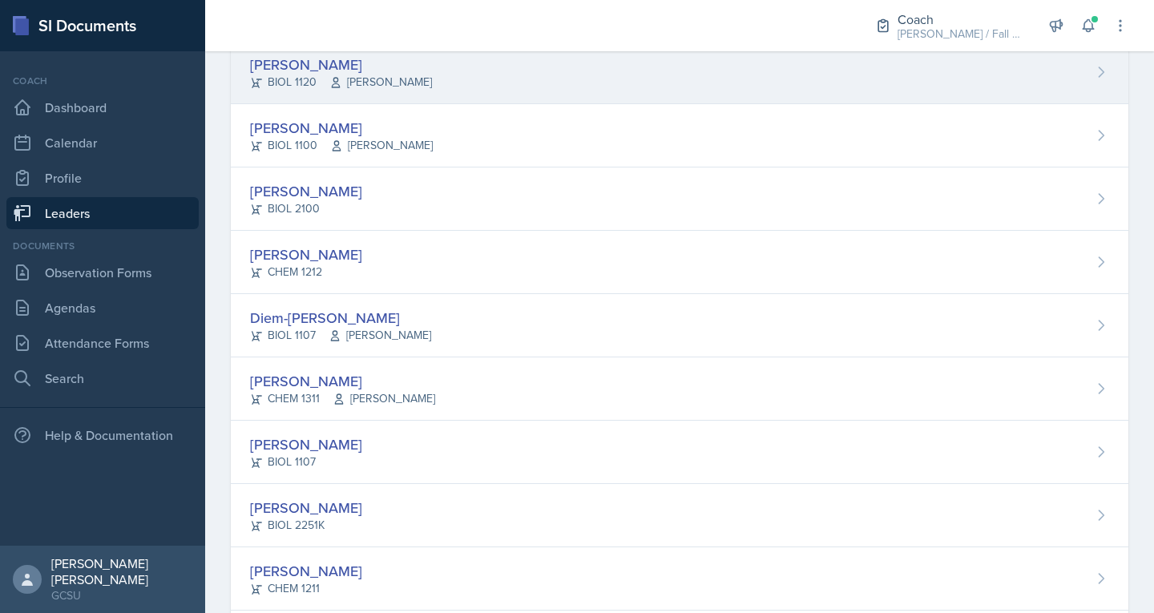
scroll to position [803, 0]
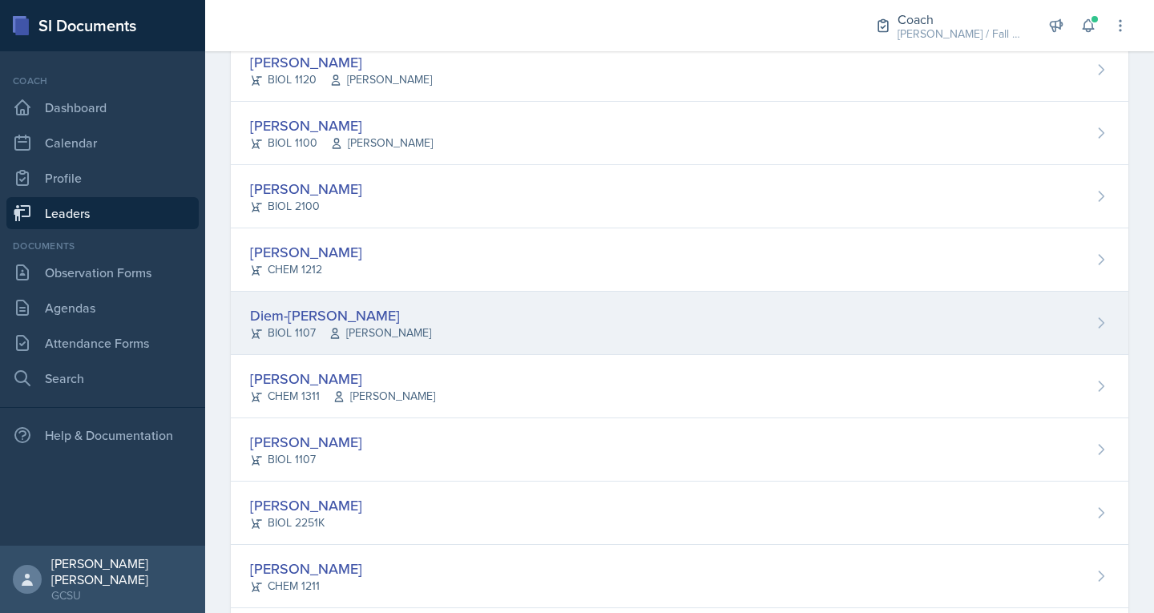
click at [297, 309] on div "Diem-[PERSON_NAME]" at bounding box center [340, 316] width 181 height 22
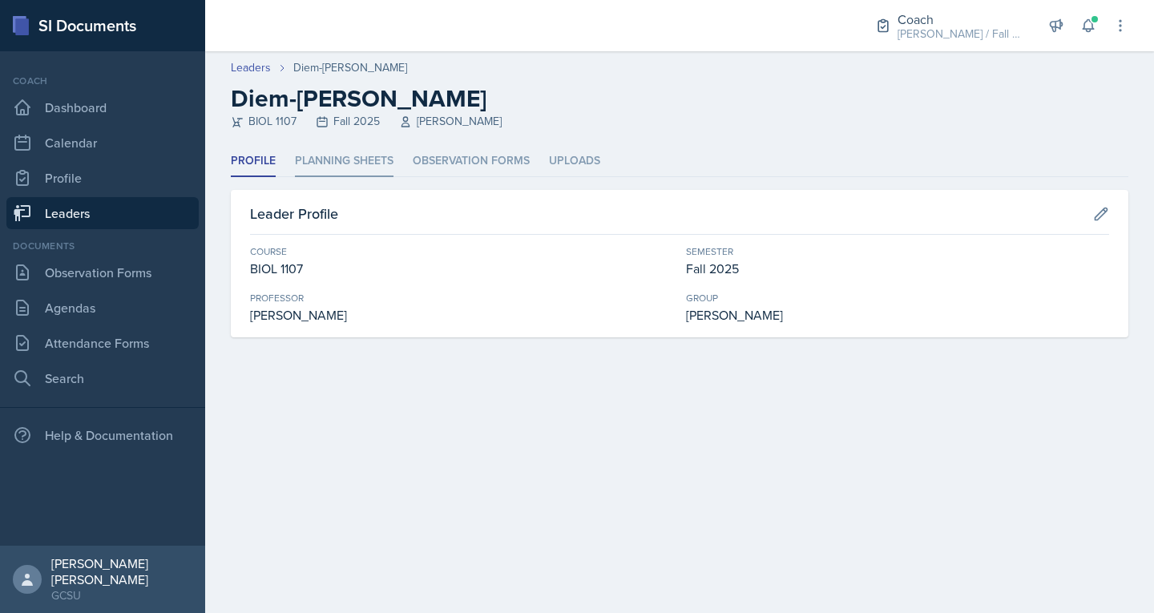
click at [337, 153] on li "Planning Sheets" at bounding box center [344, 161] width 99 height 31
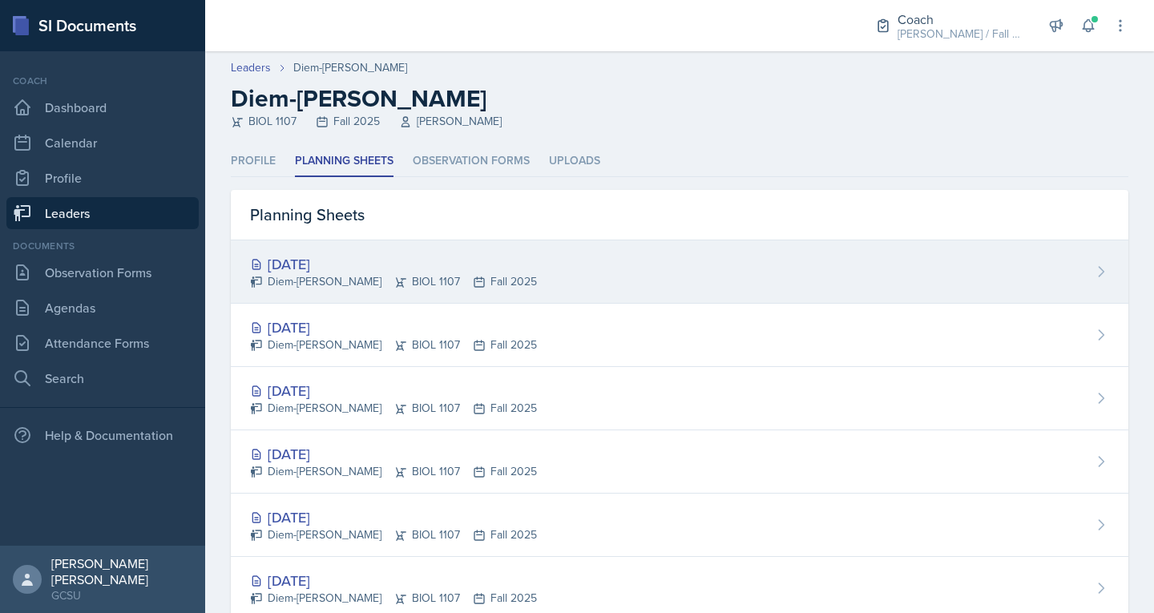
click at [396, 281] on icon at bounding box center [401, 282] width 10 height 10
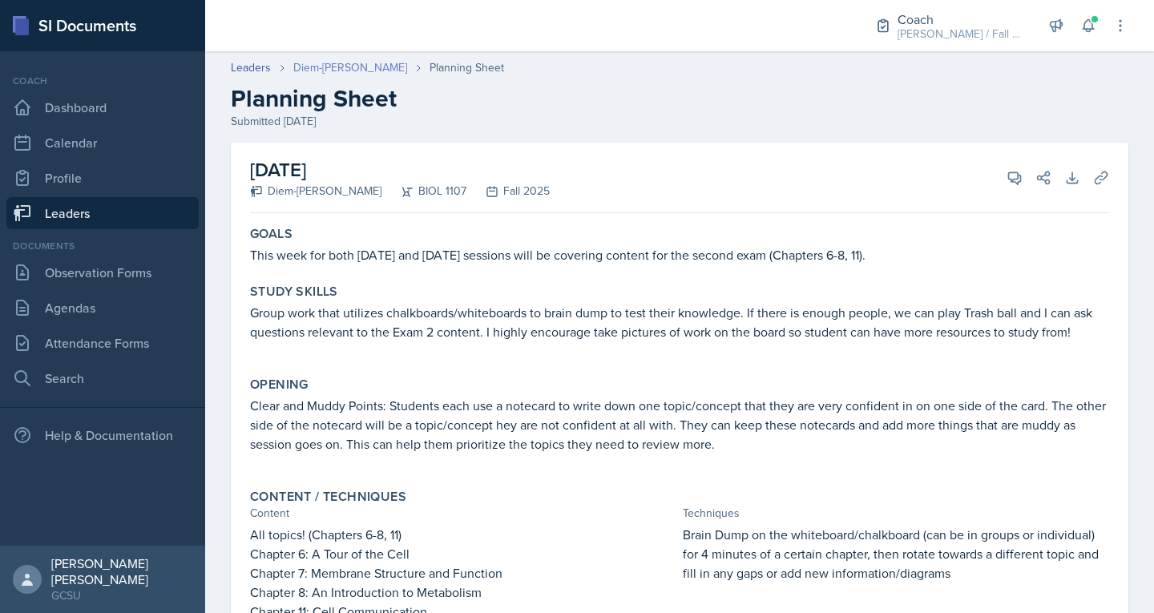
click at [335, 67] on link "Diem-[PERSON_NAME]" at bounding box center [350, 67] width 114 height 17
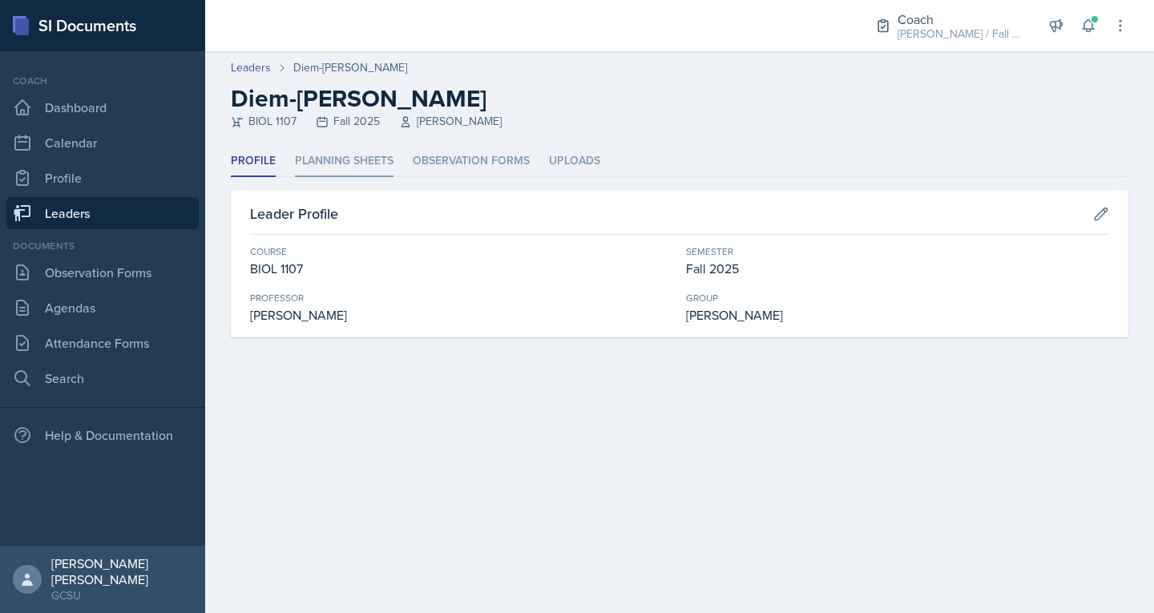
click at [312, 160] on li "Planning Sheets" at bounding box center [344, 161] width 99 height 31
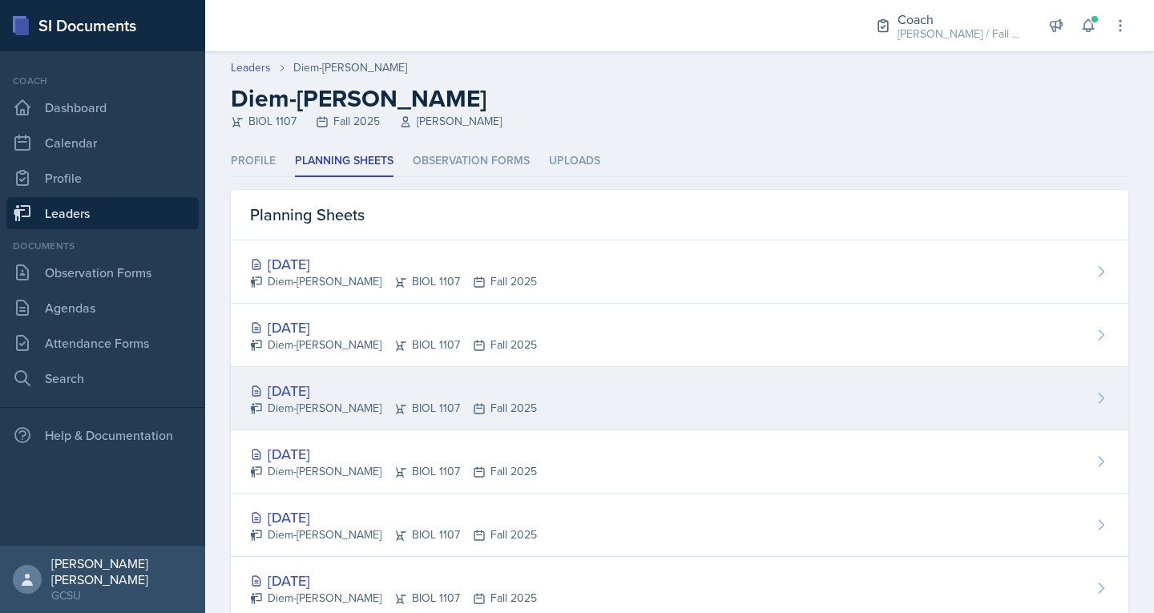
click at [304, 395] on div "[DATE]" at bounding box center [393, 391] width 287 height 22
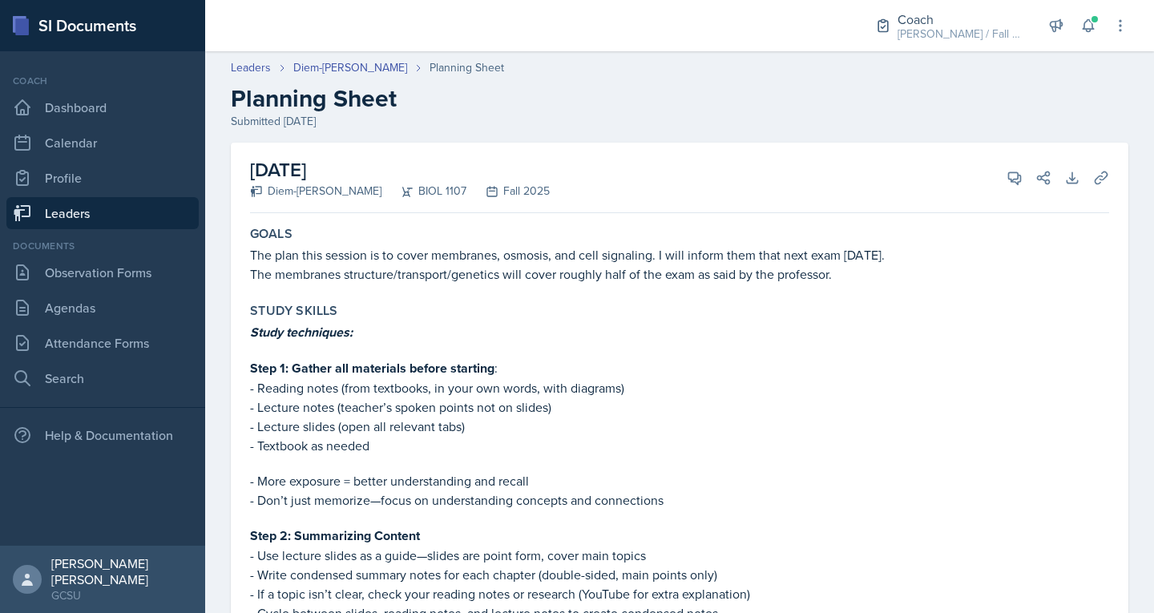
click at [76, 220] on link "Leaders" at bounding box center [102, 213] width 192 height 32
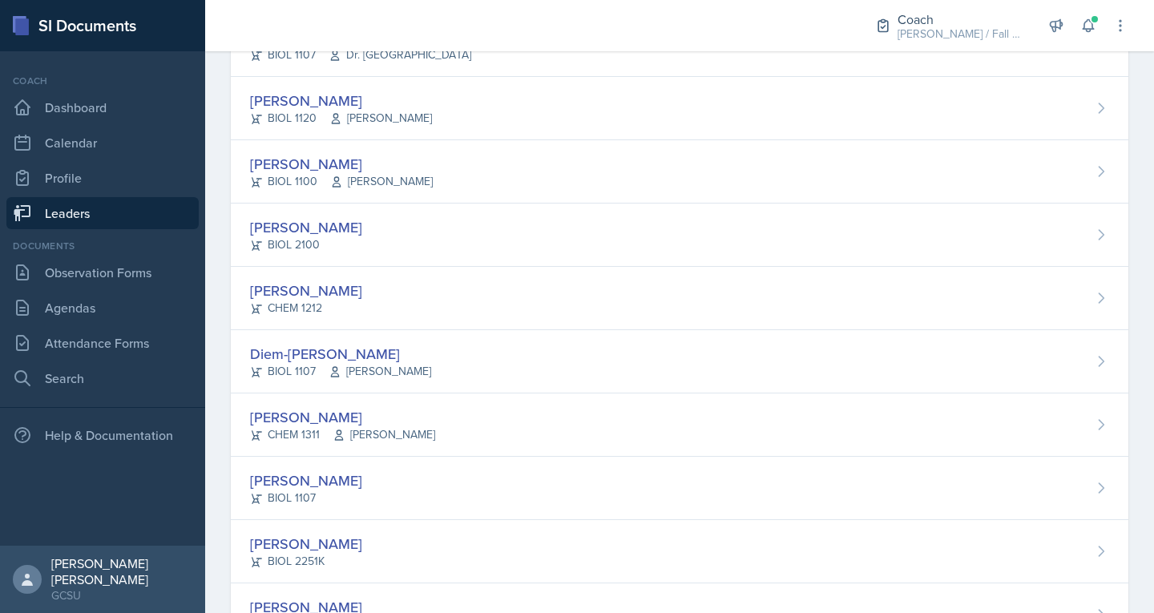
scroll to position [763, 0]
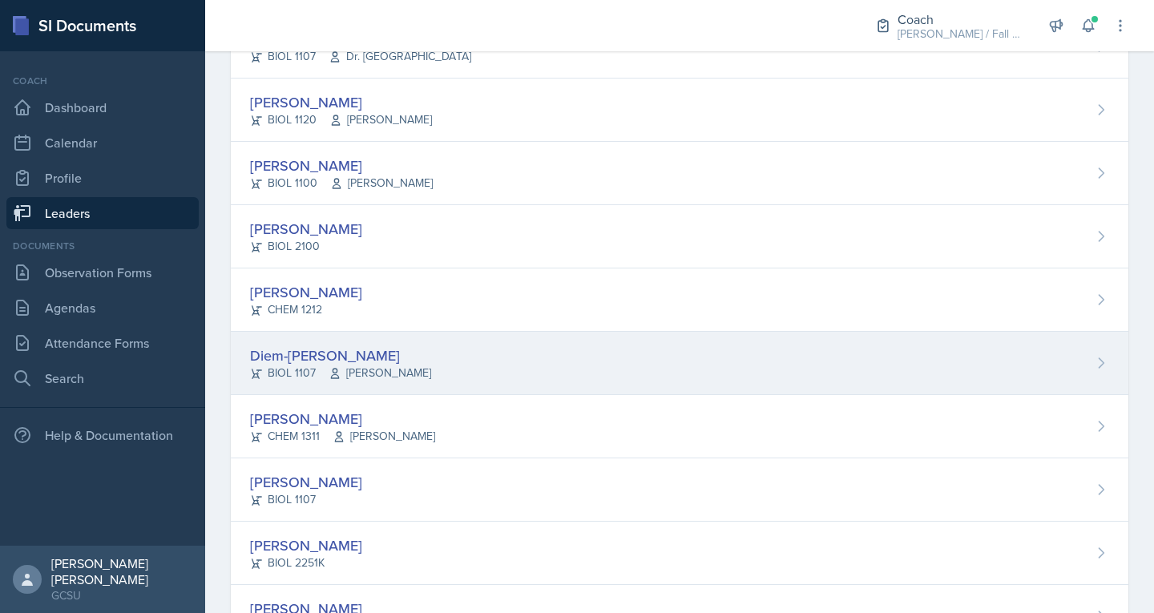
click at [296, 349] on div "Diem-[PERSON_NAME]" at bounding box center [340, 356] width 181 height 22
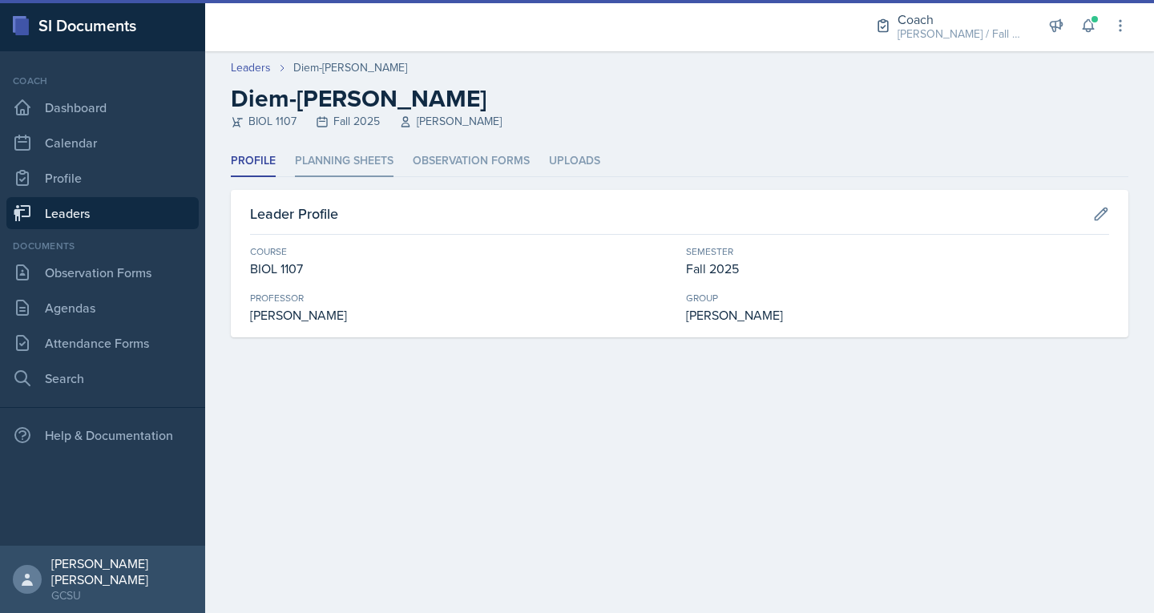
click at [309, 164] on li "Planning Sheets" at bounding box center [344, 161] width 99 height 31
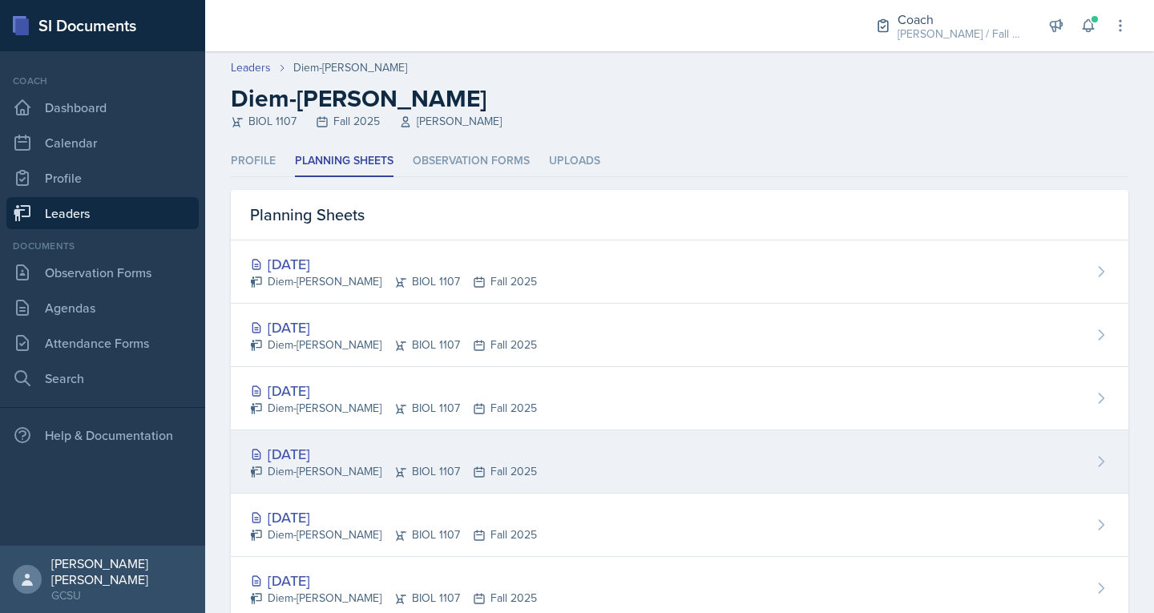
click at [289, 462] on div "[DATE]" at bounding box center [393, 454] width 287 height 22
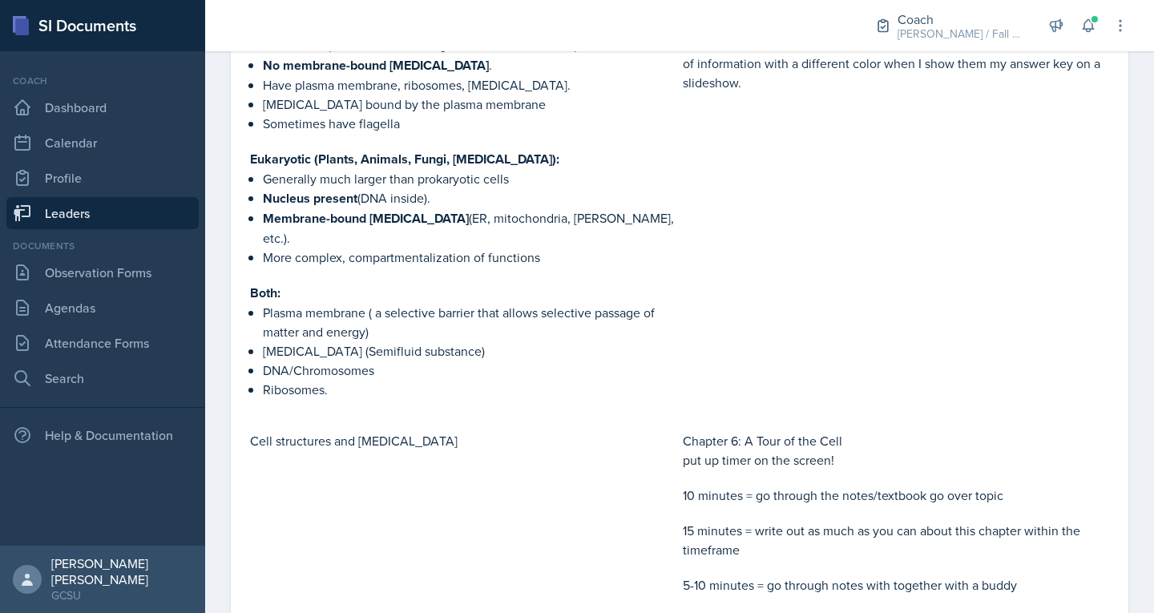
scroll to position [1783, 0]
